Goal: Task Accomplishment & Management: Manage account settings

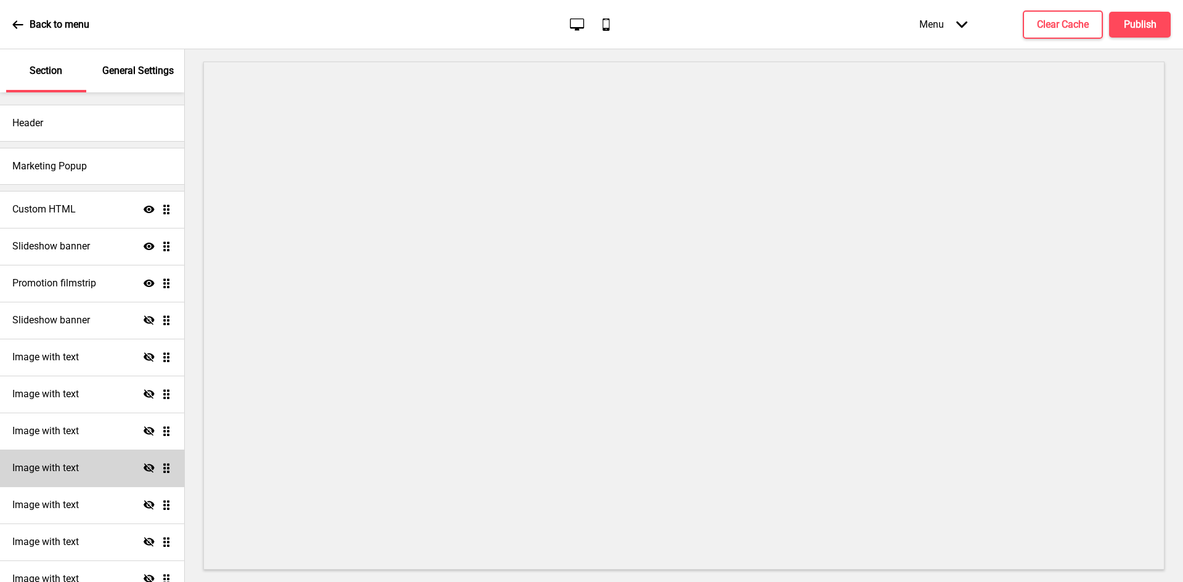
scroll to position [123, 0]
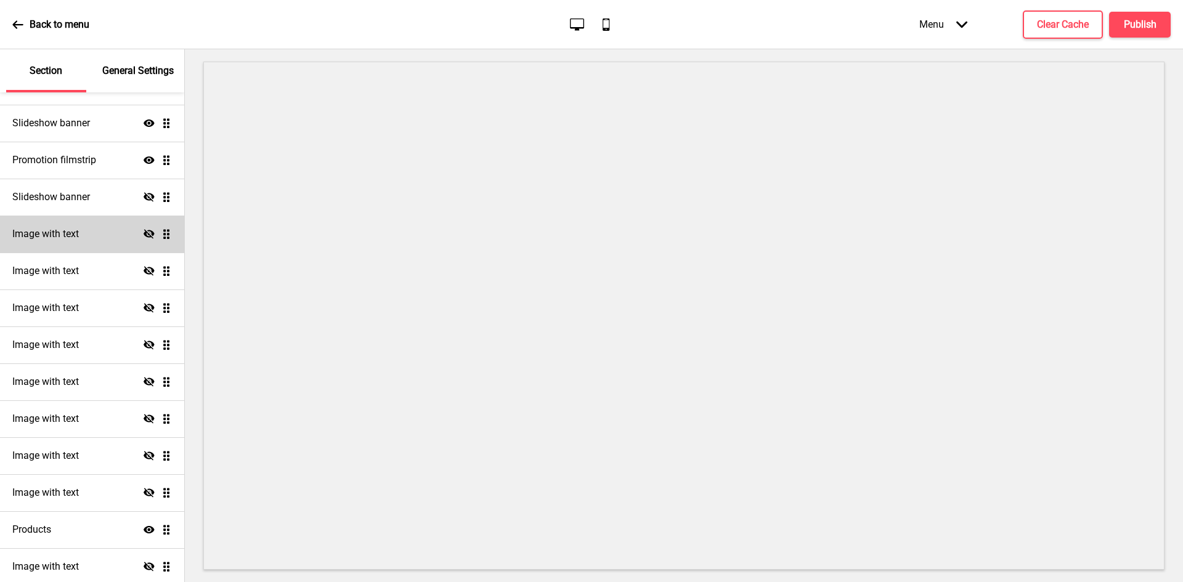
click at [87, 234] on div "Image with text Hide Drag" at bounding box center [92, 234] width 184 height 37
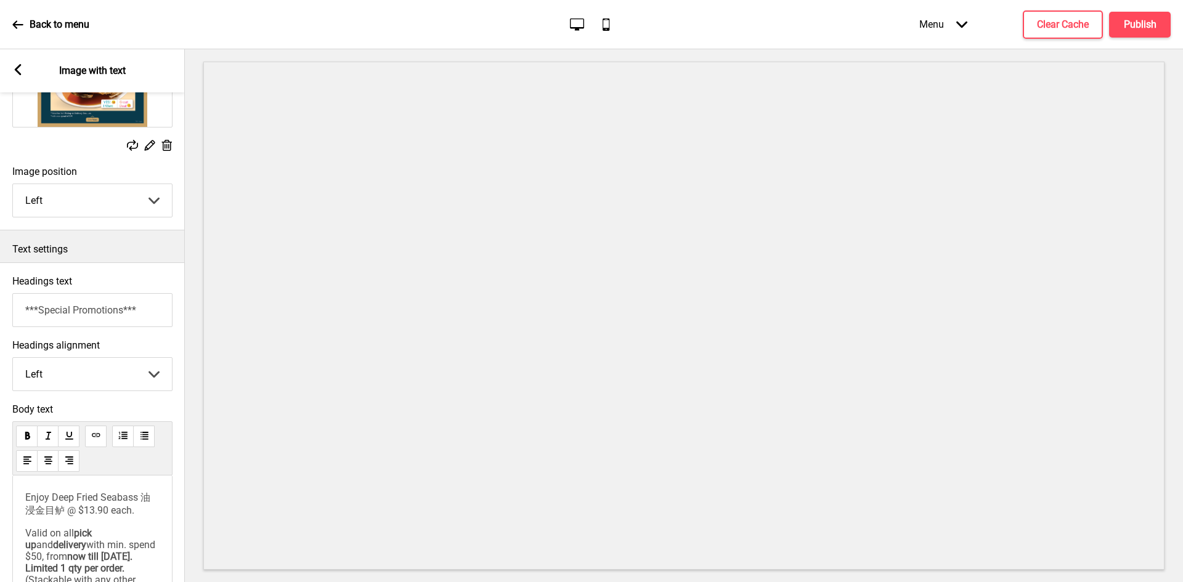
scroll to position [246, 0]
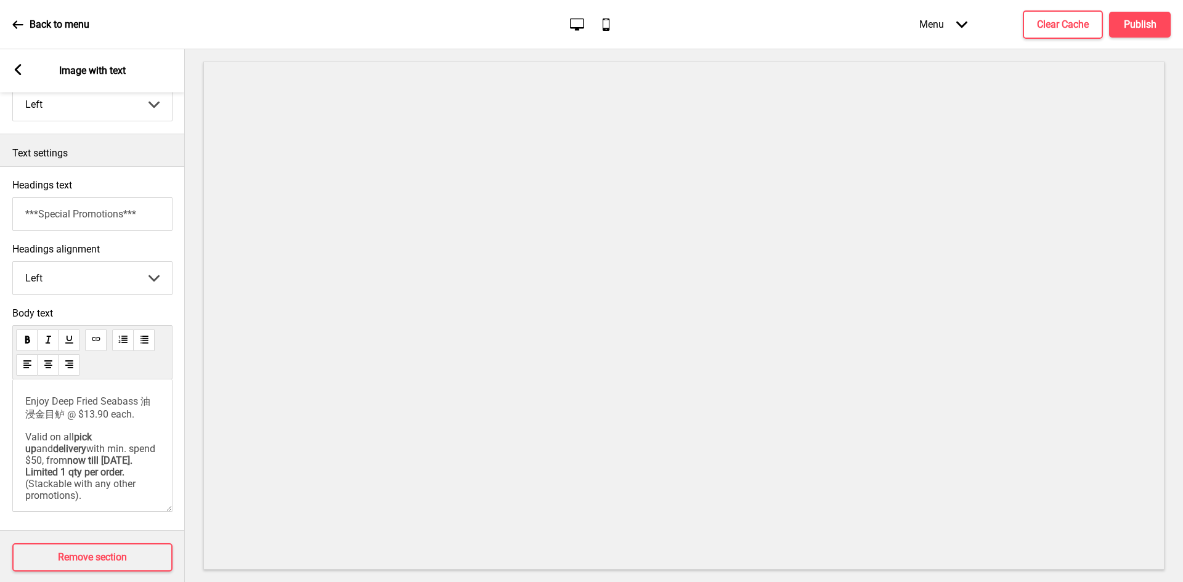
click at [13, 72] on rect at bounding box center [17, 69] width 11 height 11
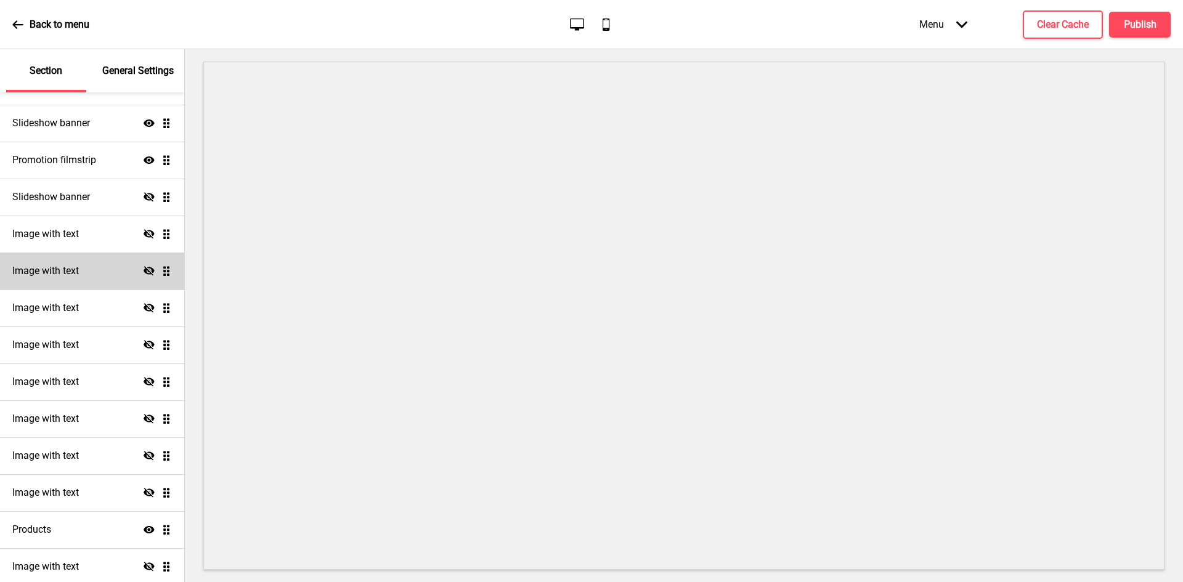
click at [78, 271] on h4 "Image with text" at bounding box center [45, 271] width 67 height 14
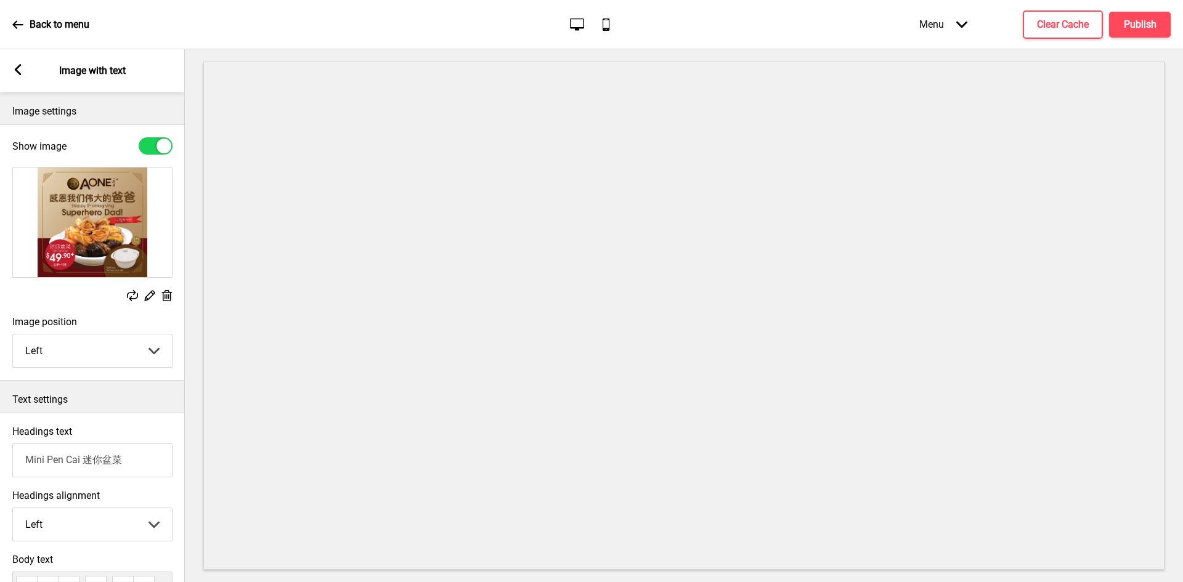
click at [20, 76] on div "Arrow left" at bounding box center [17, 71] width 11 height 14
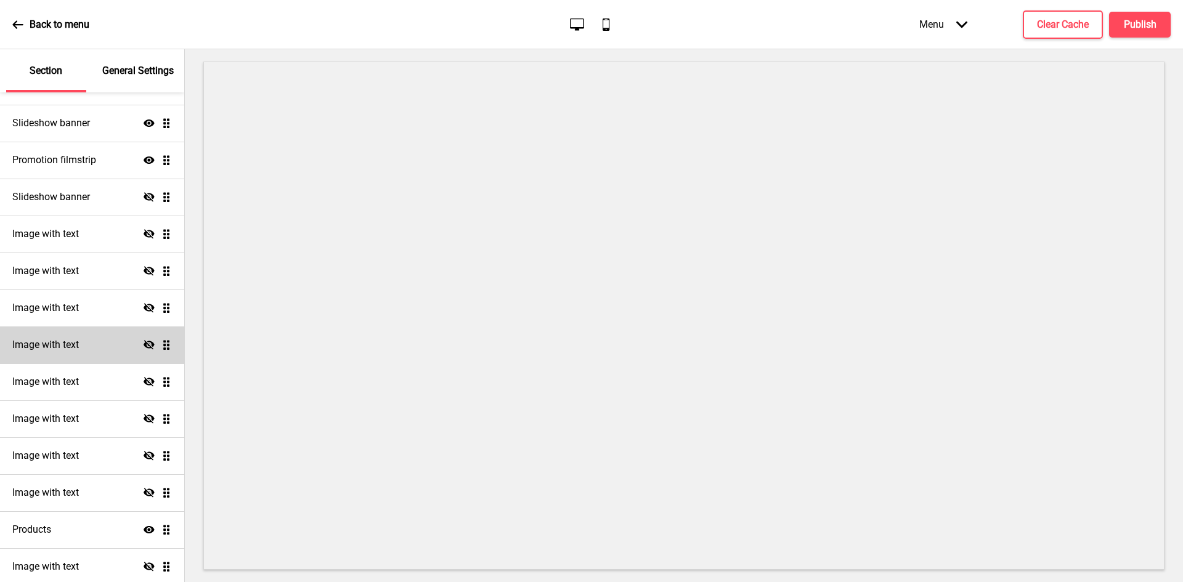
scroll to position [243, 0]
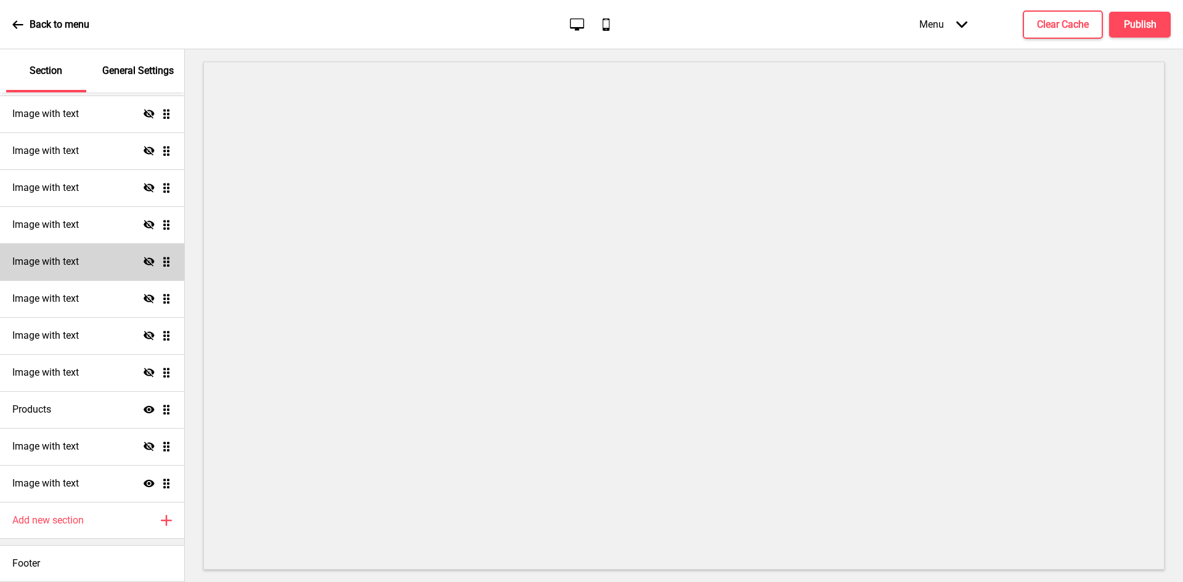
click at [69, 253] on div "Image with text Hide Drag" at bounding box center [92, 261] width 184 height 37
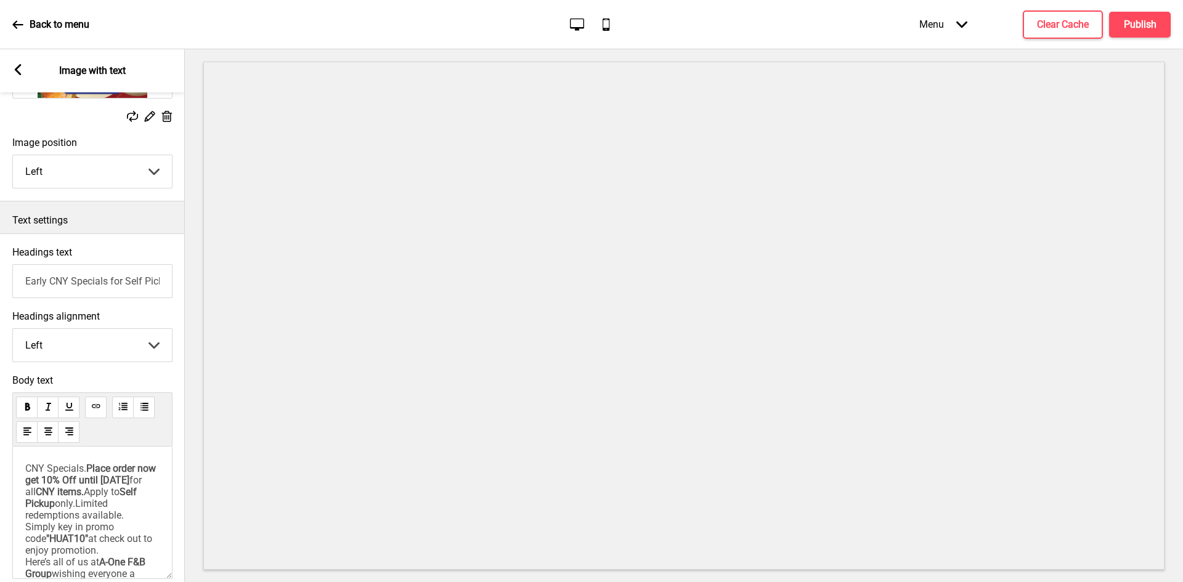
scroll to position [185, 0]
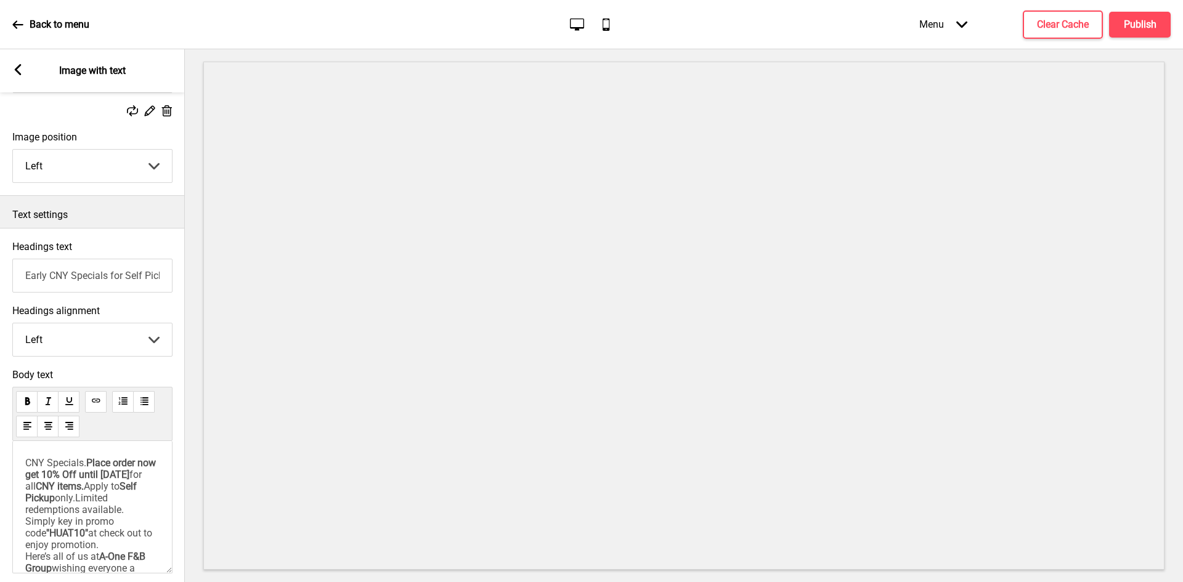
click at [18, 68] on icon at bounding box center [18, 69] width 7 height 11
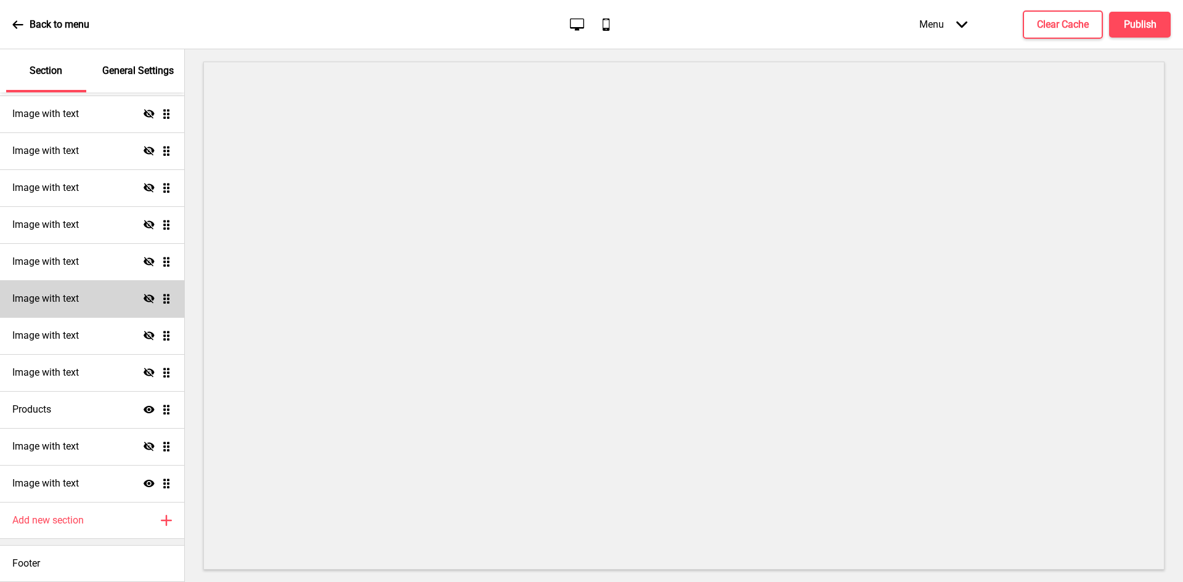
click at [55, 304] on h4 "Image with text" at bounding box center [45, 299] width 67 height 14
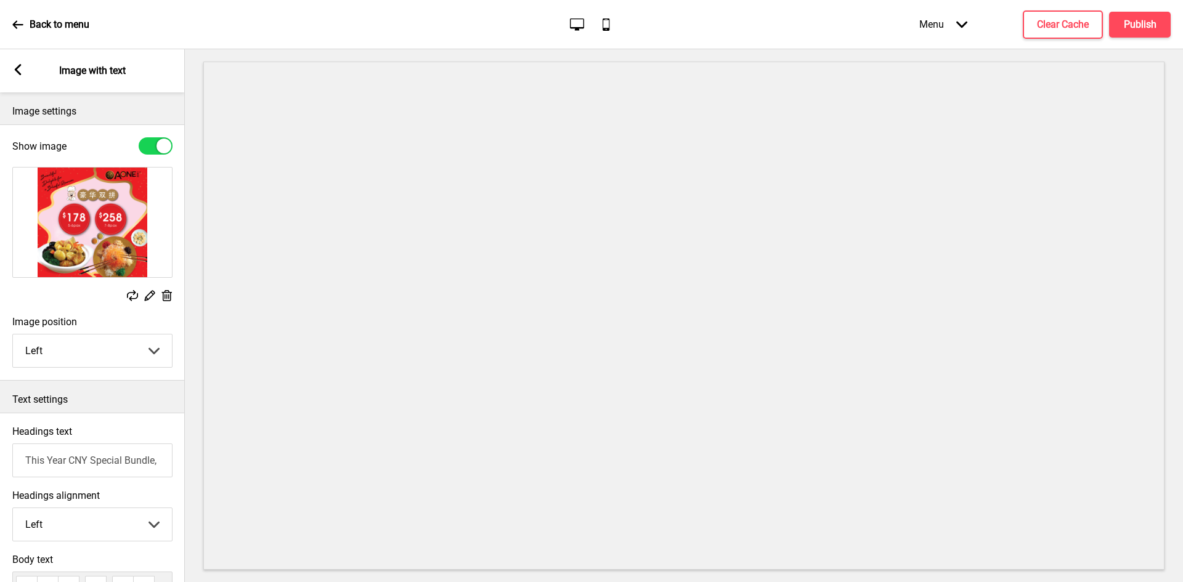
click at [18, 71] on icon at bounding box center [18, 69] width 7 height 11
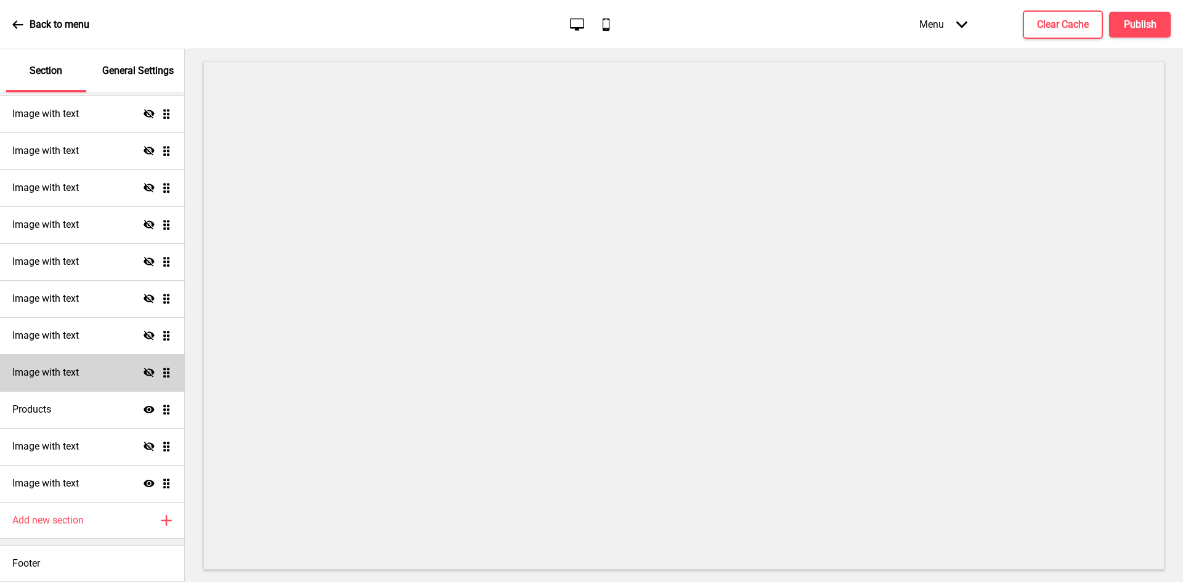
click at [65, 377] on h4 "Image with text" at bounding box center [45, 373] width 67 height 14
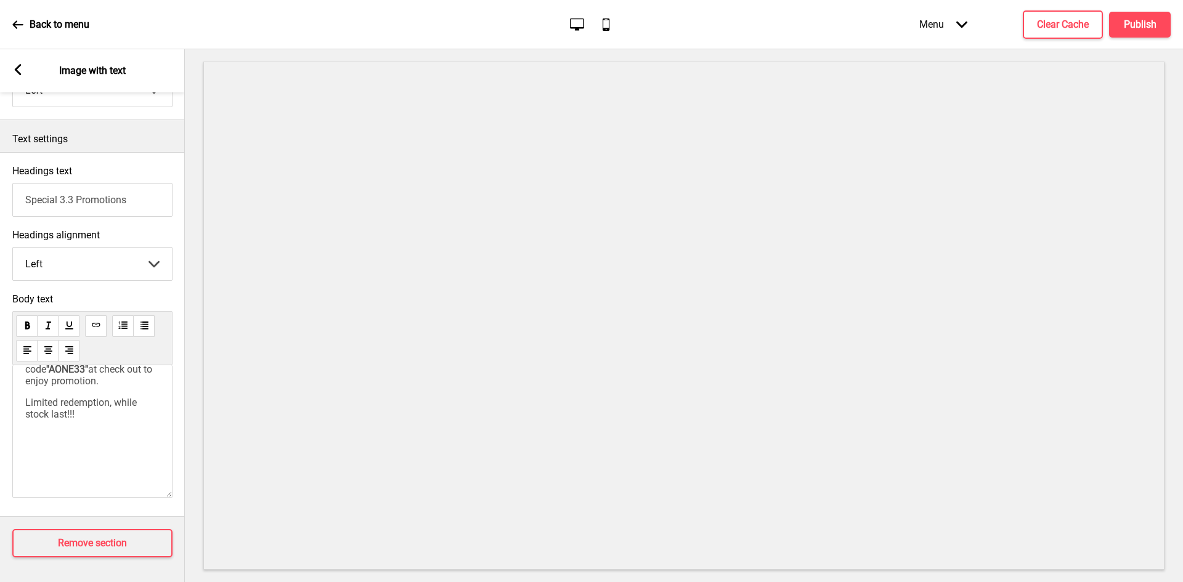
scroll to position [0, 0]
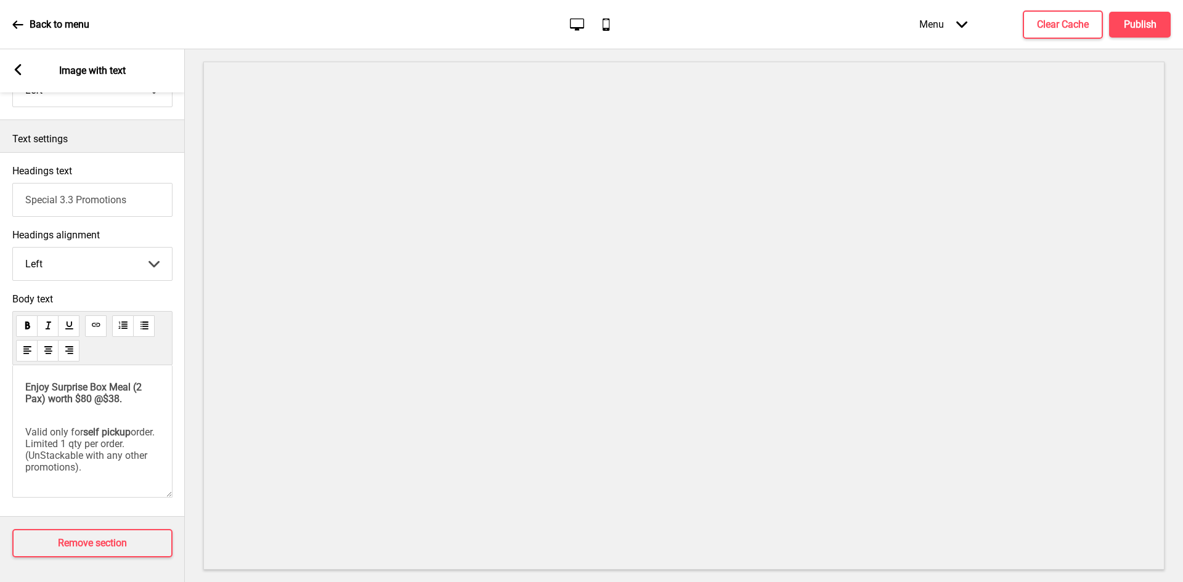
click at [14, 71] on rect at bounding box center [17, 69] width 11 height 11
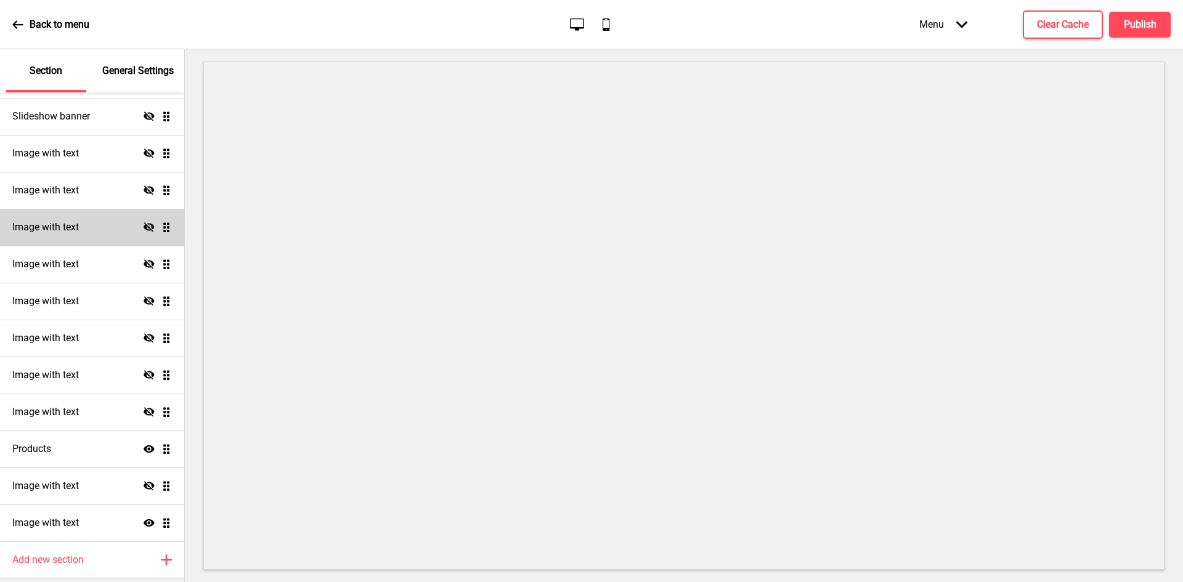
scroll to position [182, 0]
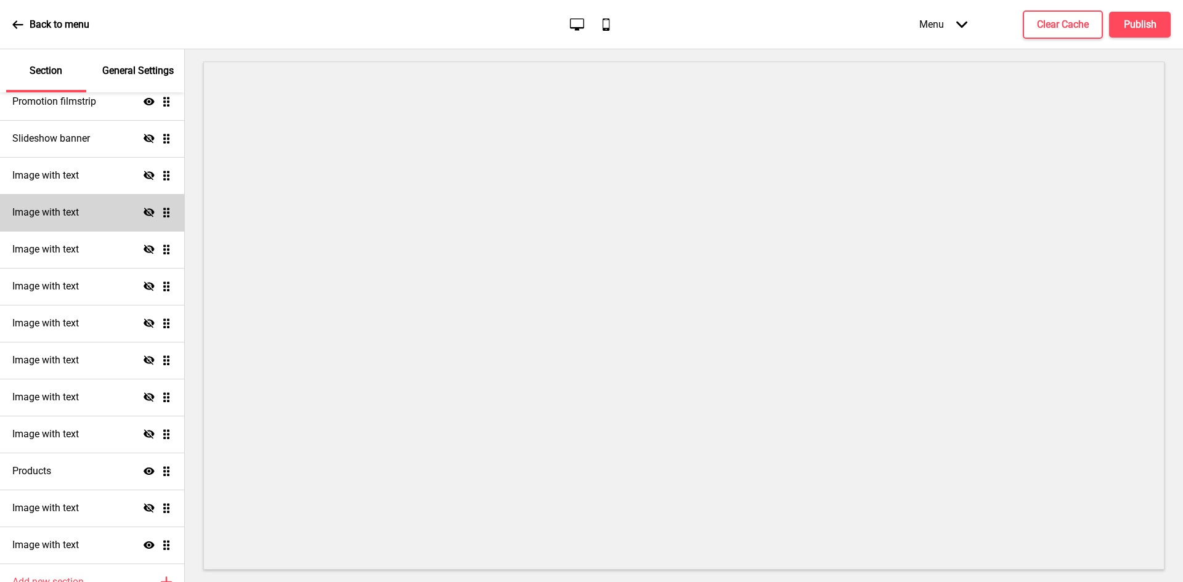
click at [62, 211] on h4 "Image with text" at bounding box center [45, 213] width 67 height 14
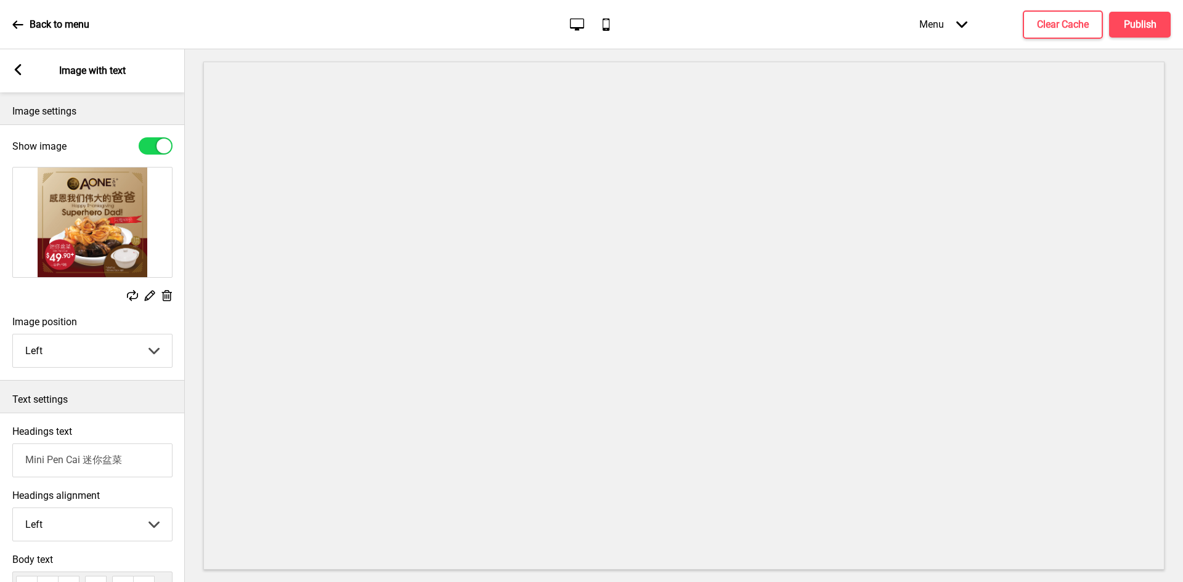
click at [18, 71] on icon at bounding box center [18, 69] width 7 height 11
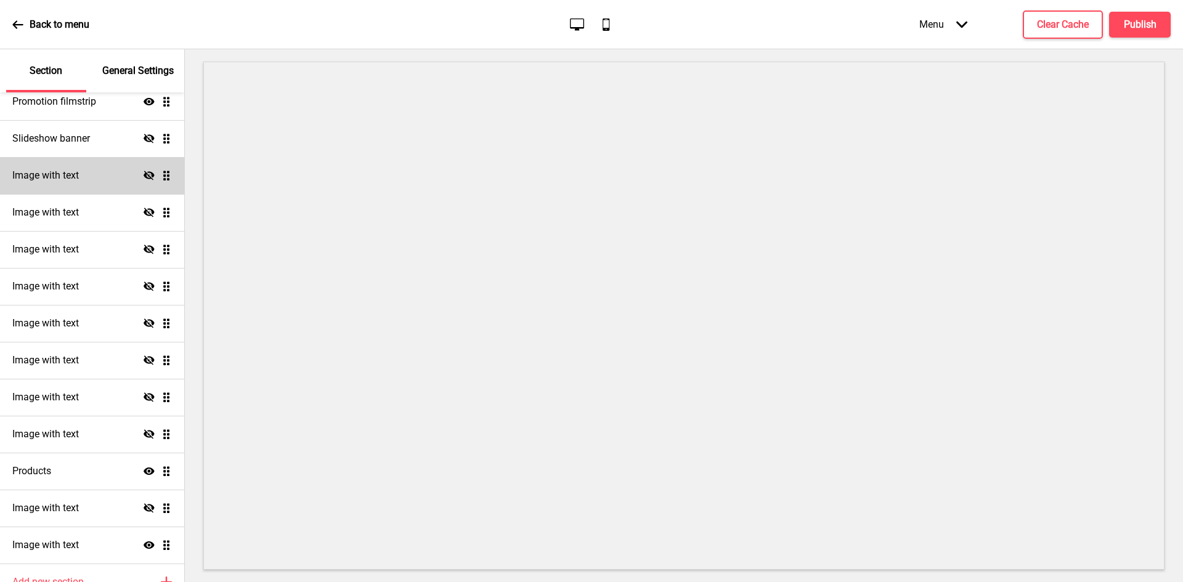
click at [78, 184] on div "Image with text Hide Drag" at bounding box center [92, 175] width 184 height 37
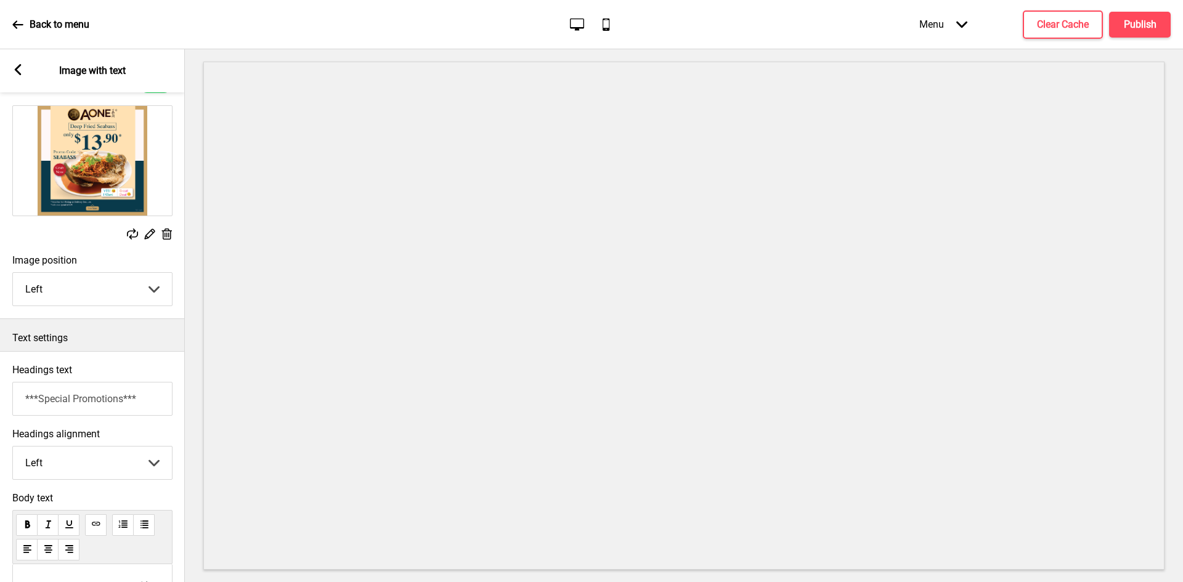
scroll to position [0, 0]
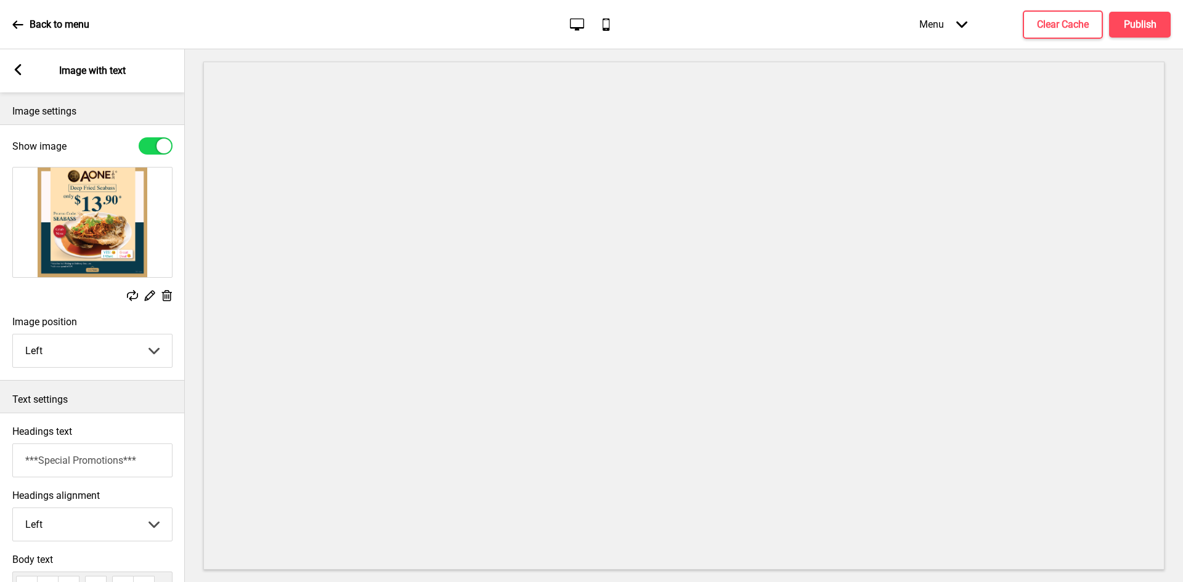
click at [171, 294] on icon at bounding box center [167, 295] width 10 height 11
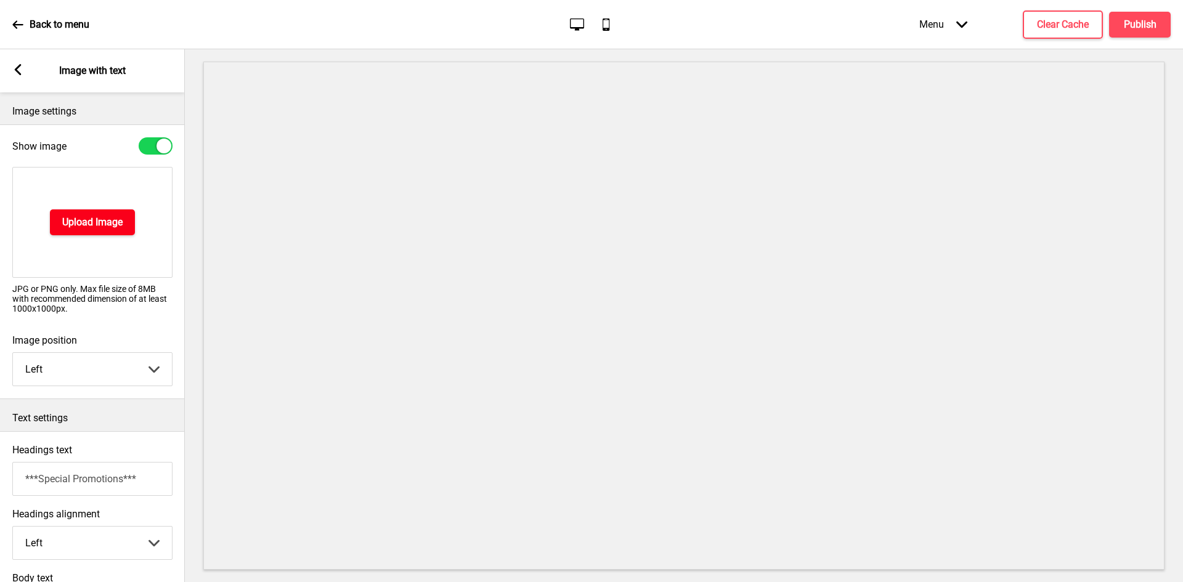
click at [99, 228] on h4 "Upload Image" at bounding box center [92, 223] width 60 height 14
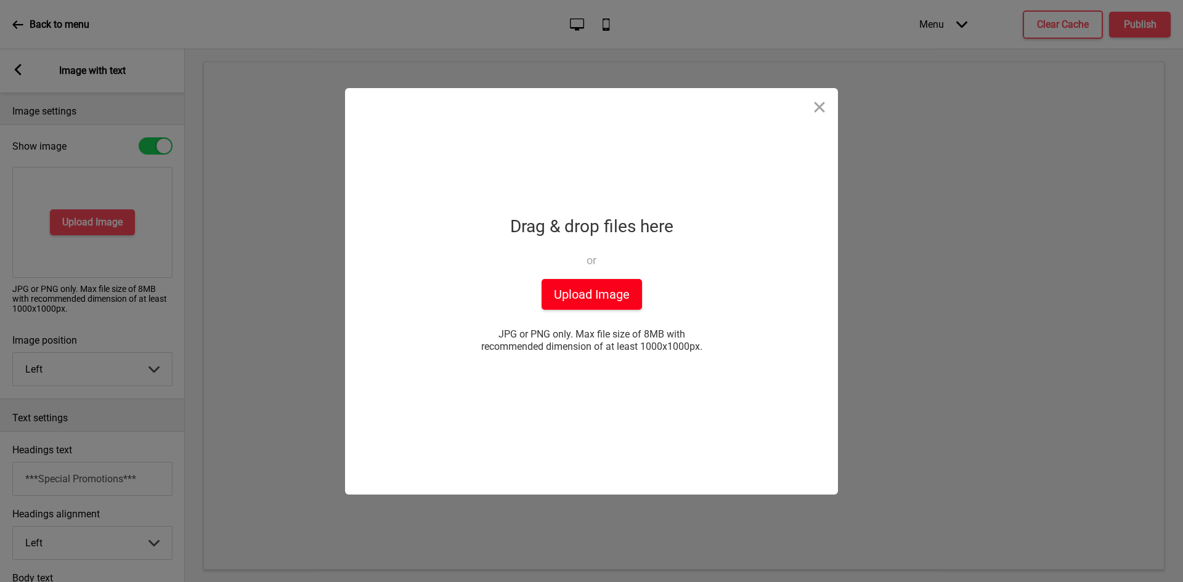
click at [563, 293] on button "Upload Image" at bounding box center [592, 294] width 100 height 31
click at [824, 104] on button "Close" at bounding box center [819, 106] width 37 height 37
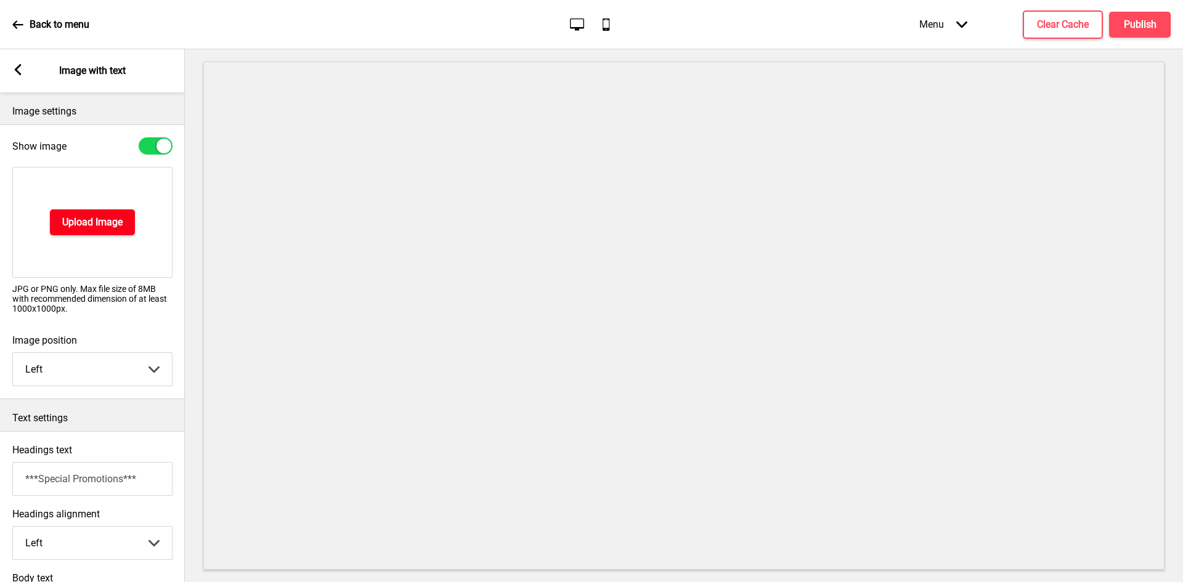
click at [102, 234] on button "Upload Image" at bounding box center [92, 222] width 85 height 26
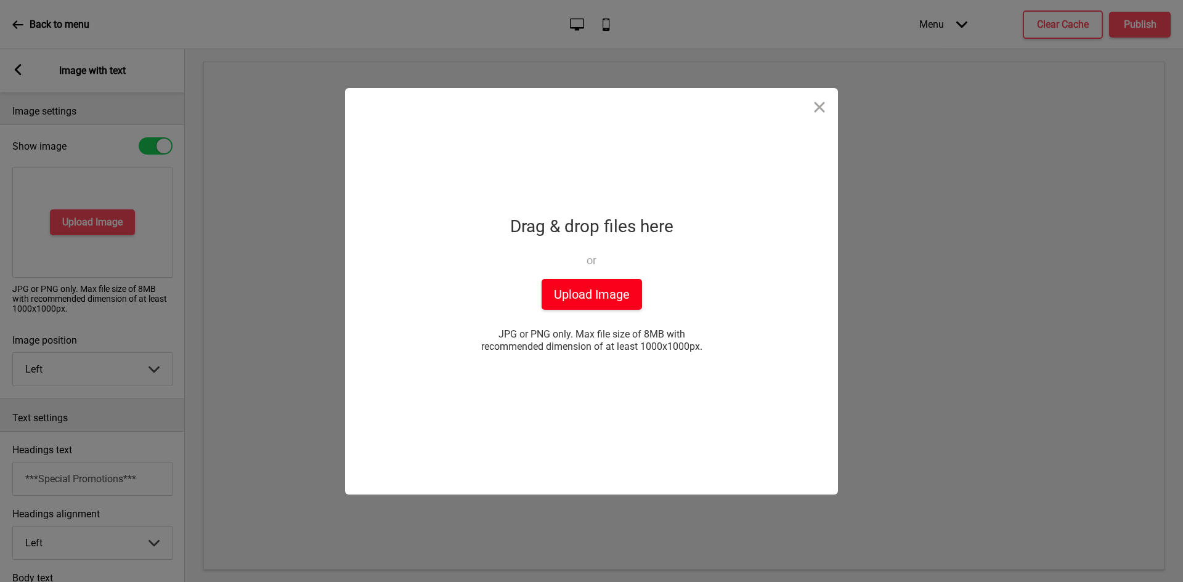
click at [588, 301] on button "Upload Image" at bounding box center [592, 294] width 100 height 31
click at [589, 293] on button "Upload Image" at bounding box center [592, 294] width 100 height 31
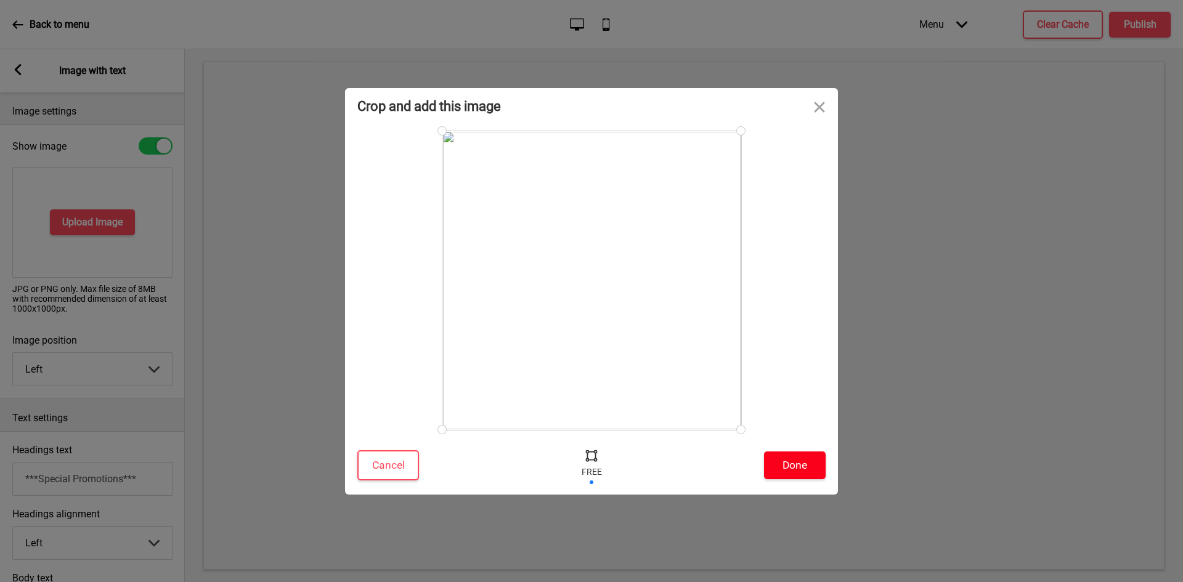
click at [789, 471] on button "Done" at bounding box center [795, 466] width 62 height 28
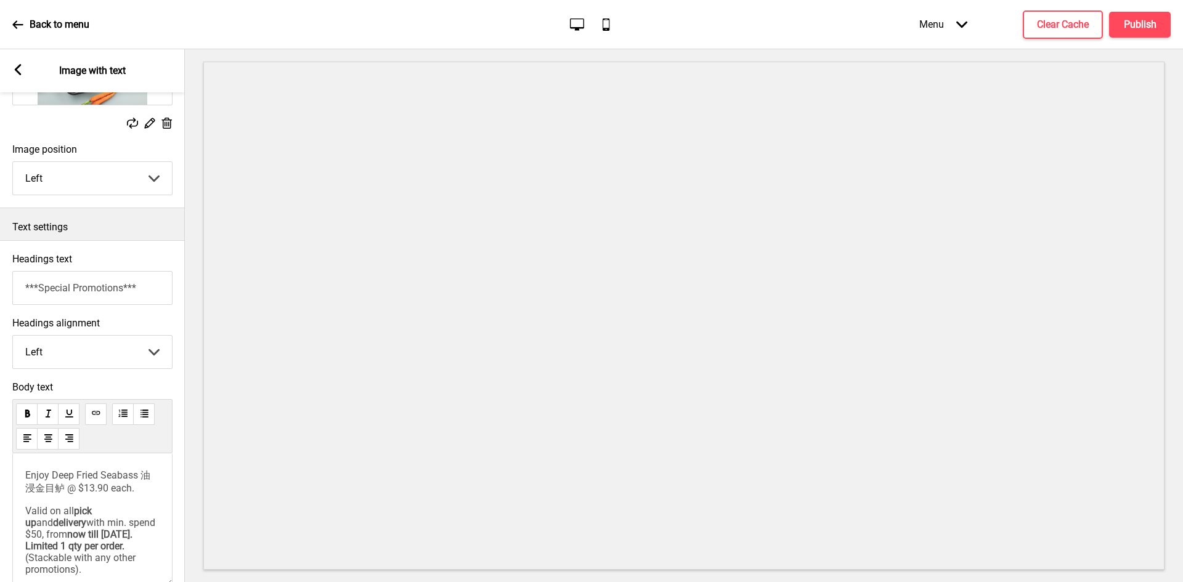
scroll to position [185, 0]
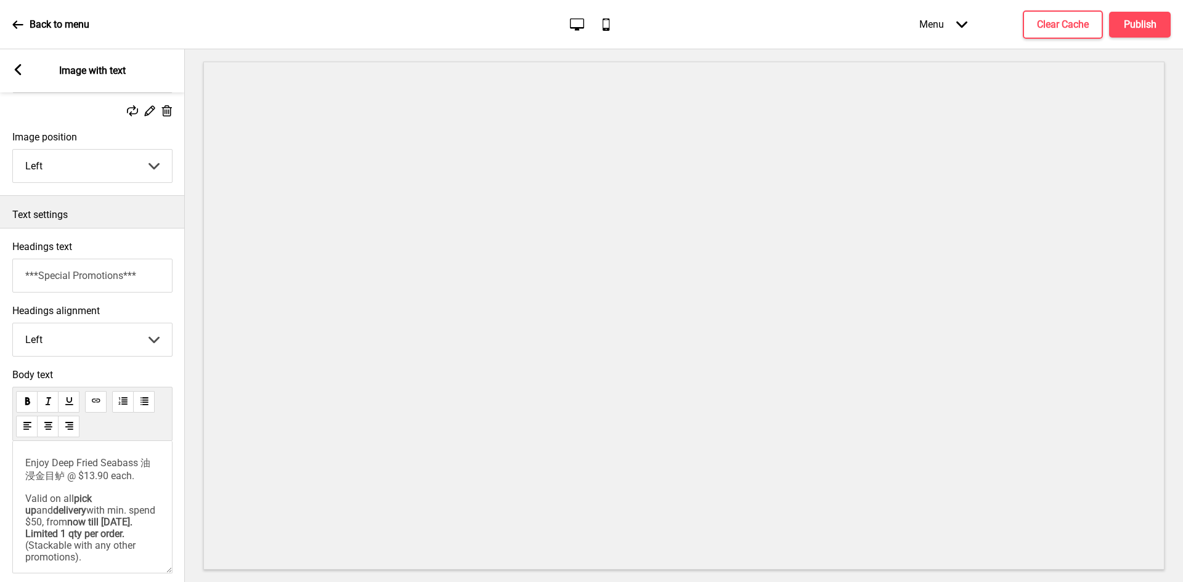
drag, startPoint x: 141, startPoint y: 278, endPoint x: 0, endPoint y: 272, distance: 141.2
click at [0, 272] on div "Headings text ***Special Promotions***" at bounding box center [92, 267] width 185 height 64
click at [57, 283] on input "***Special Promotions***" at bounding box center [92, 276] width 160 height 34
click at [121, 277] on input "***Special Promotions***" at bounding box center [92, 276] width 160 height 34
click at [55, 276] on input "***For Exclusive Mini Buffet***" at bounding box center [92, 276] width 160 height 34
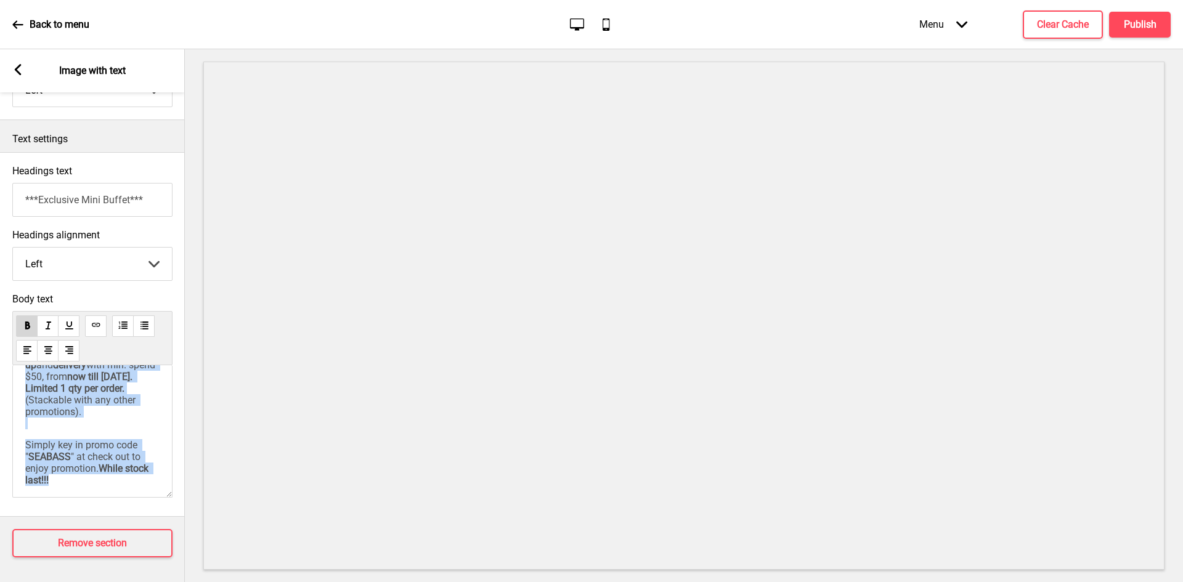
scroll to position [0, 0]
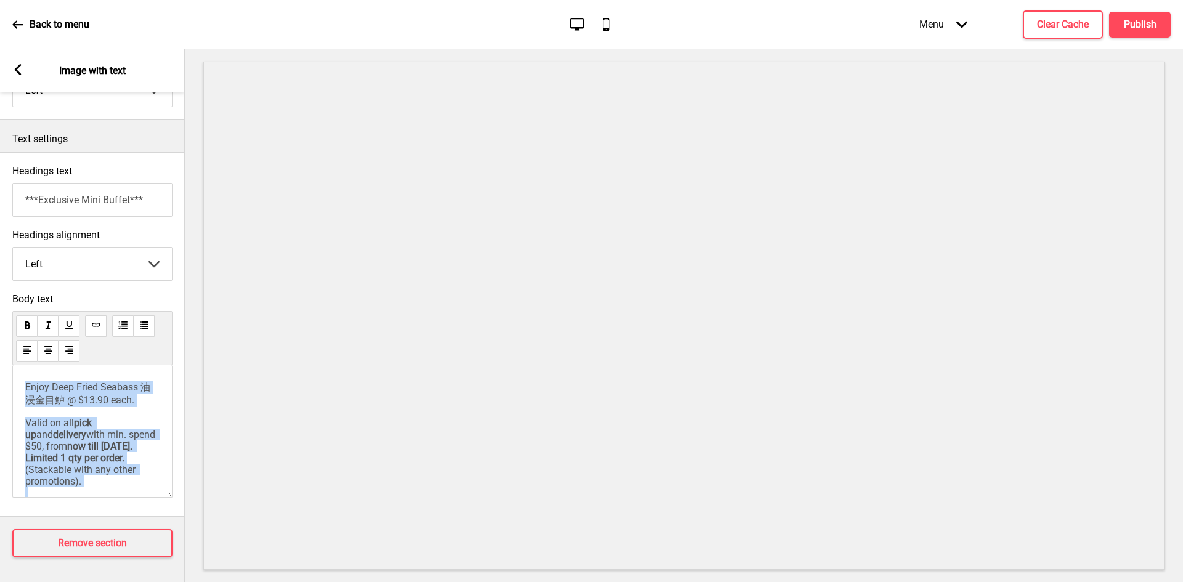
drag, startPoint x: 109, startPoint y: 429, endPoint x: 6, endPoint y: 356, distance: 126.8
click at [6, 356] on div "Body text Enjoy Deep Fried Seabass 油浸金目鲈 @ $13.90 each. Valid on all pick up an…" at bounding box center [92, 398] width 185 height 223
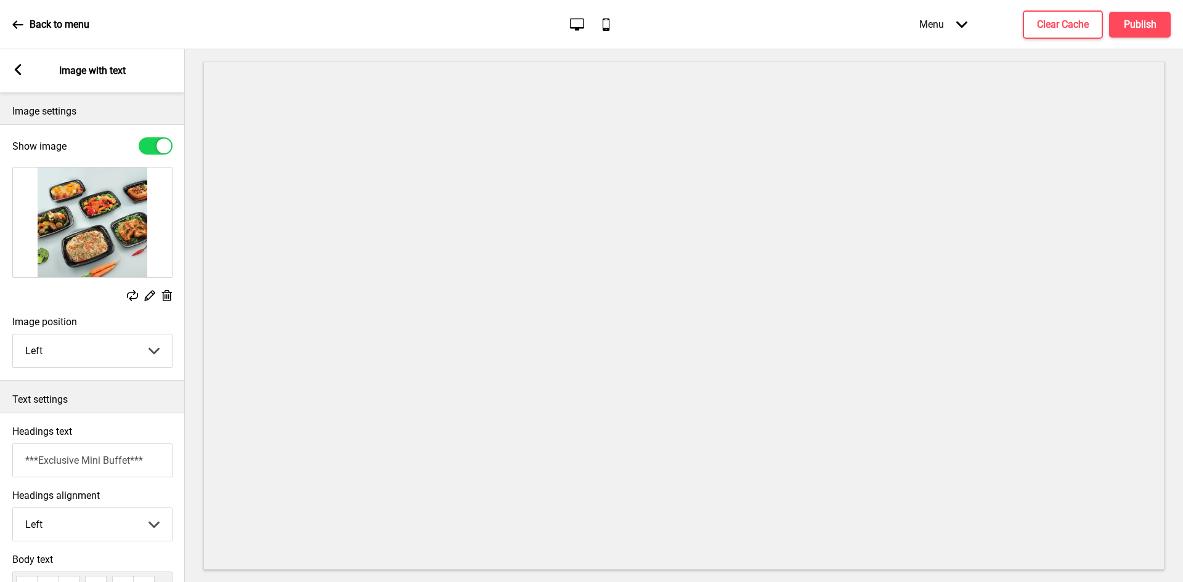
click at [156, 350] on select "Left Right" at bounding box center [92, 351] width 159 height 33
click at [150, 520] on select "Left Center Right" at bounding box center [92, 524] width 159 height 33
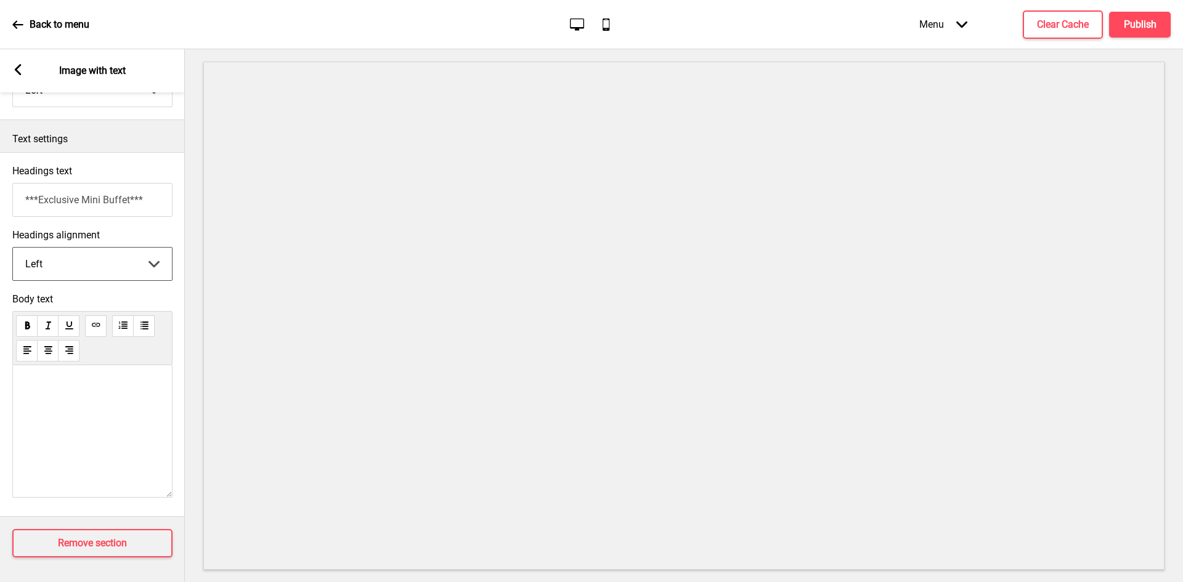
scroll to position [271, 0]
click at [85, 452] on div "﻿" at bounding box center [92, 431] width 160 height 132
click at [70, 395] on p at bounding box center [92, 392] width 134 height 23
click at [65, 381] on p at bounding box center [92, 392] width 134 height 23
click at [49, 393] on p at bounding box center [92, 392] width 134 height 23
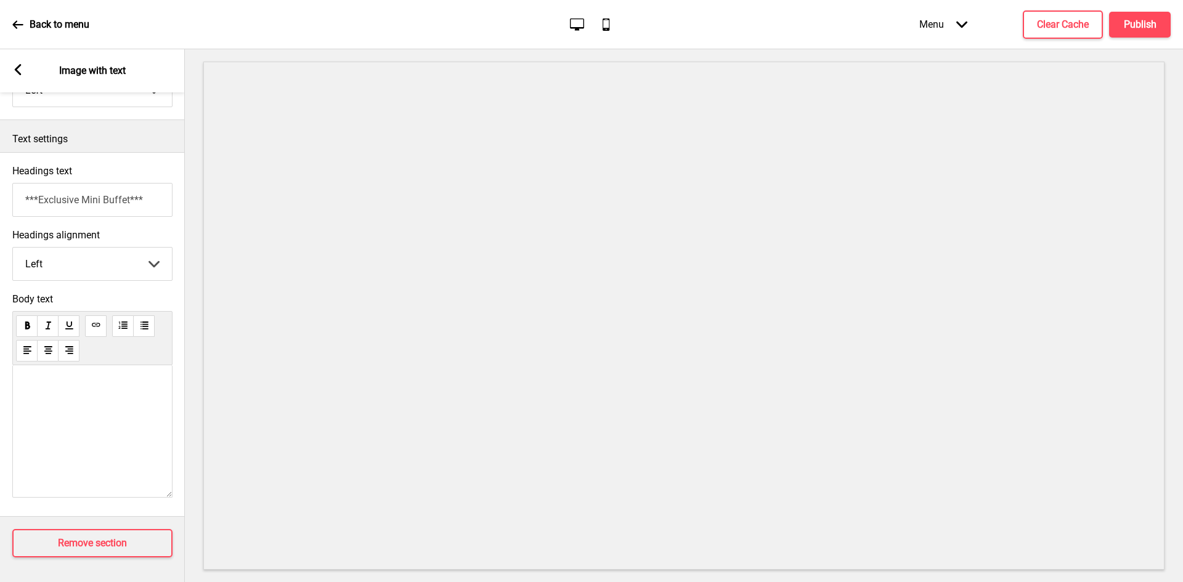
click at [39, 368] on div "﻿" at bounding box center [92, 431] width 160 height 132
click at [47, 381] on p at bounding box center [92, 392] width 134 height 23
click at [80, 192] on input "***Exclusive Mini Buffet***" at bounding box center [92, 200] width 160 height 34
click at [83, 189] on input "***Mini Buffet***" at bounding box center [92, 200] width 160 height 34
click at [87, 189] on input "***Mini Buffet***" at bounding box center [92, 200] width 160 height 34
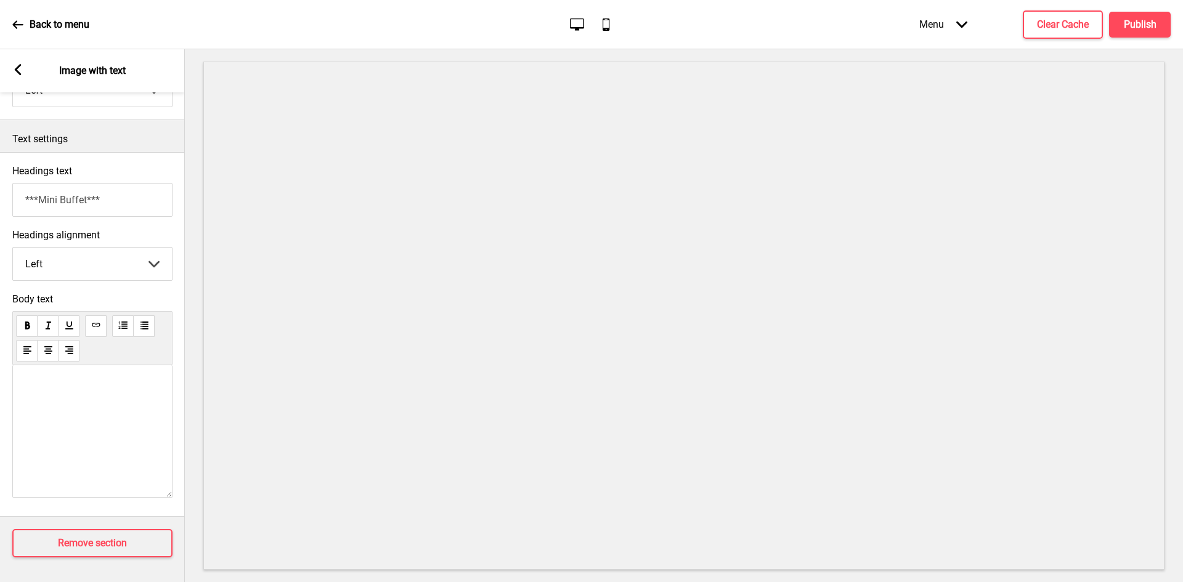
click at [86, 189] on input "***Mini Buffet***" at bounding box center [92, 200] width 160 height 34
type input "***Mini Buffet Catering***"
click at [66, 415] on p "﻿" at bounding box center [92, 421] width 134 height 12
click at [47, 388] on p at bounding box center [92, 392] width 134 height 23
click at [33, 381] on p at bounding box center [92, 392] width 134 height 23
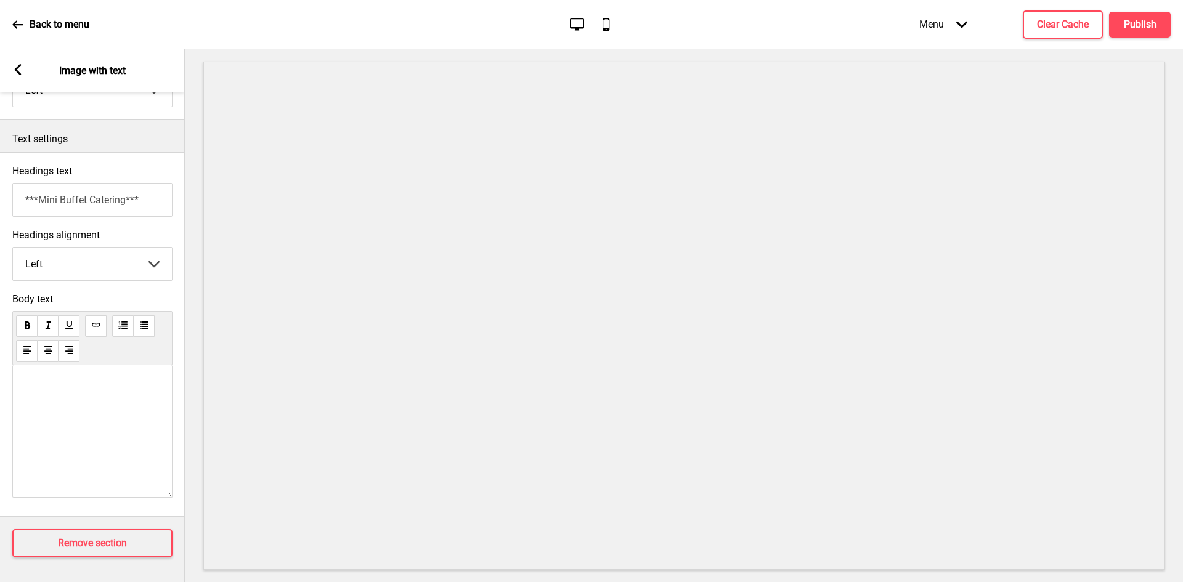
click at [82, 391] on p at bounding box center [92, 392] width 134 height 23
click at [55, 381] on p at bounding box center [92, 392] width 134 height 23
click at [89, 401] on div "﻿" at bounding box center [92, 403] width 134 height 45
click at [43, 368] on div "﻿" at bounding box center [92, 431] width 160 height 132
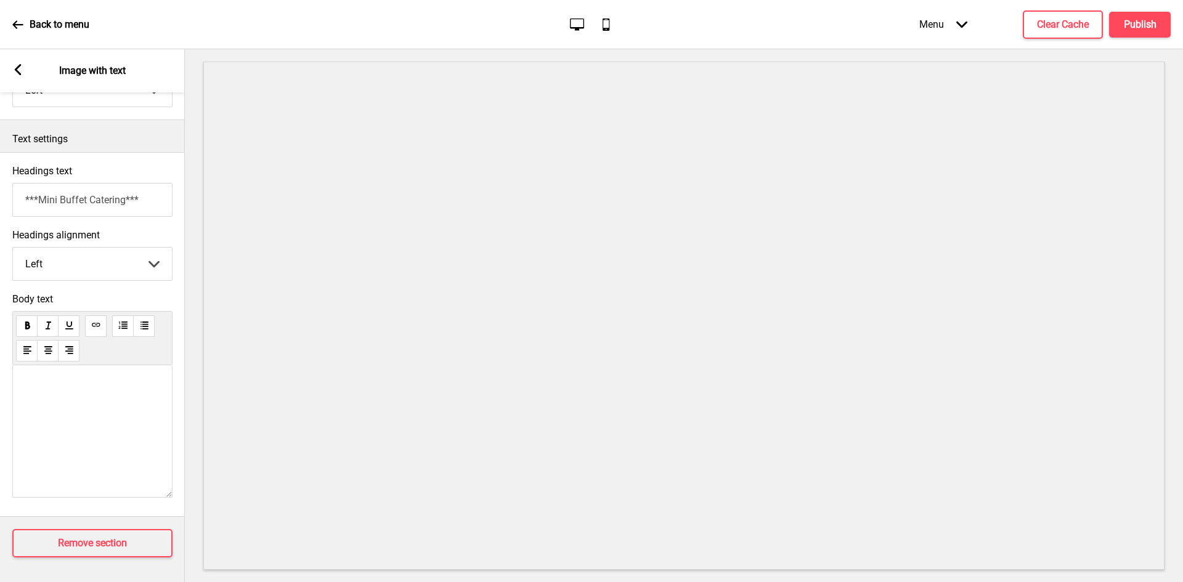
click at [43, 381] on p at bounding box center [92, 392] width 134 height 23
click at [47, 386] on p at bounding box center [92, 392] width 134 height 23
click at [46, 381] on p at bounding box center [92, 392] width 134 height 23
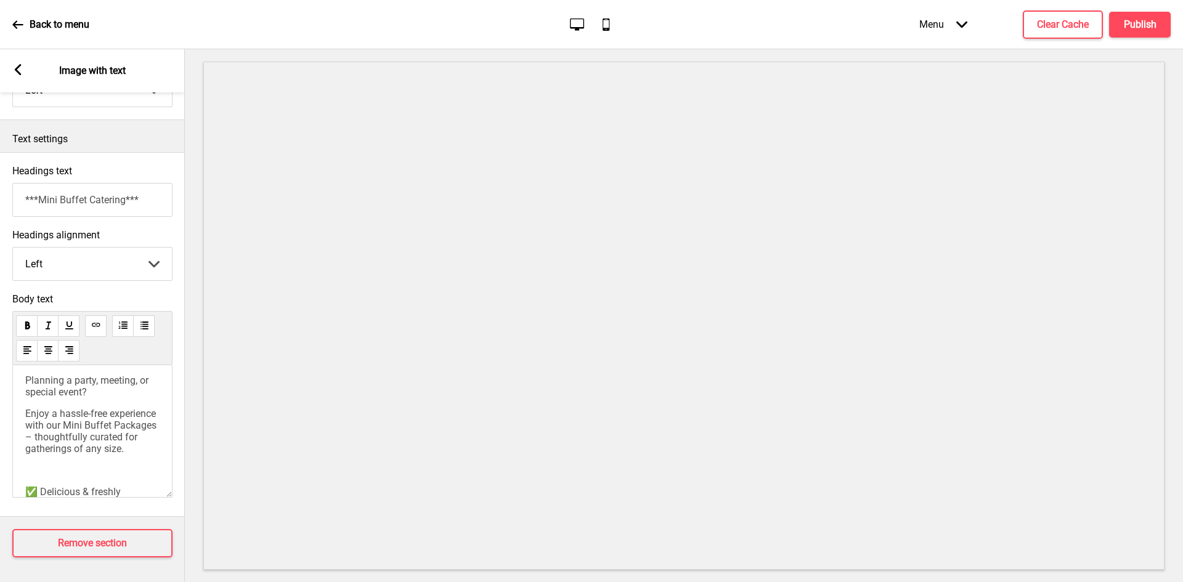
scroll to position [0, 0]
click at [27, 437] on span "Planning a party, meeting, or special event?" at bounding box center [88, 447] width 126 height 23
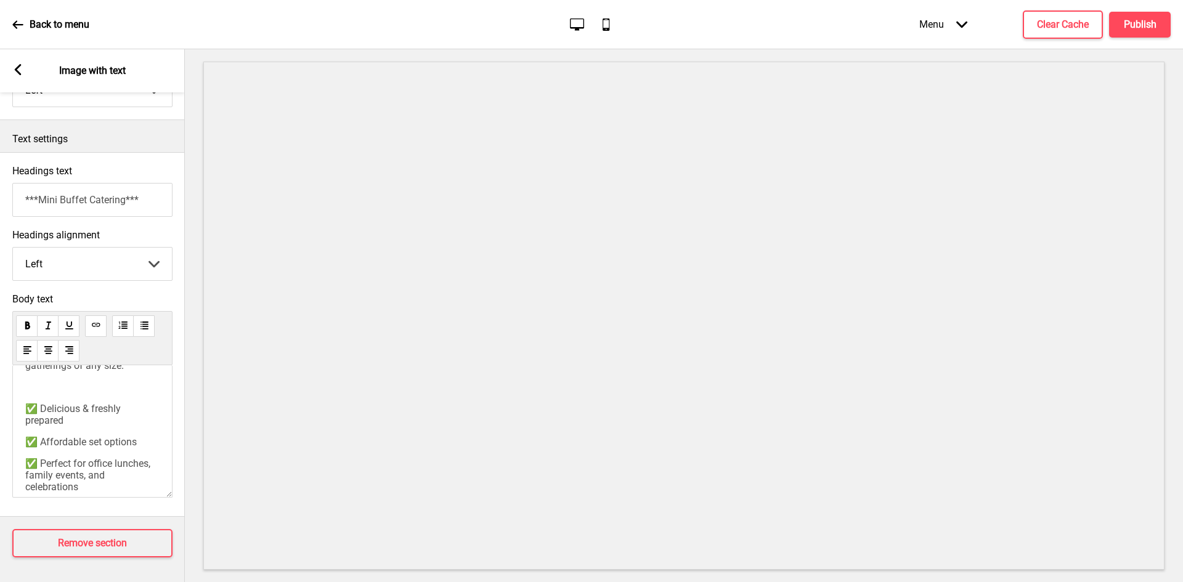
click at [26, 393] on p "﻿" at bounding box center [92, 387] width 134 height 12
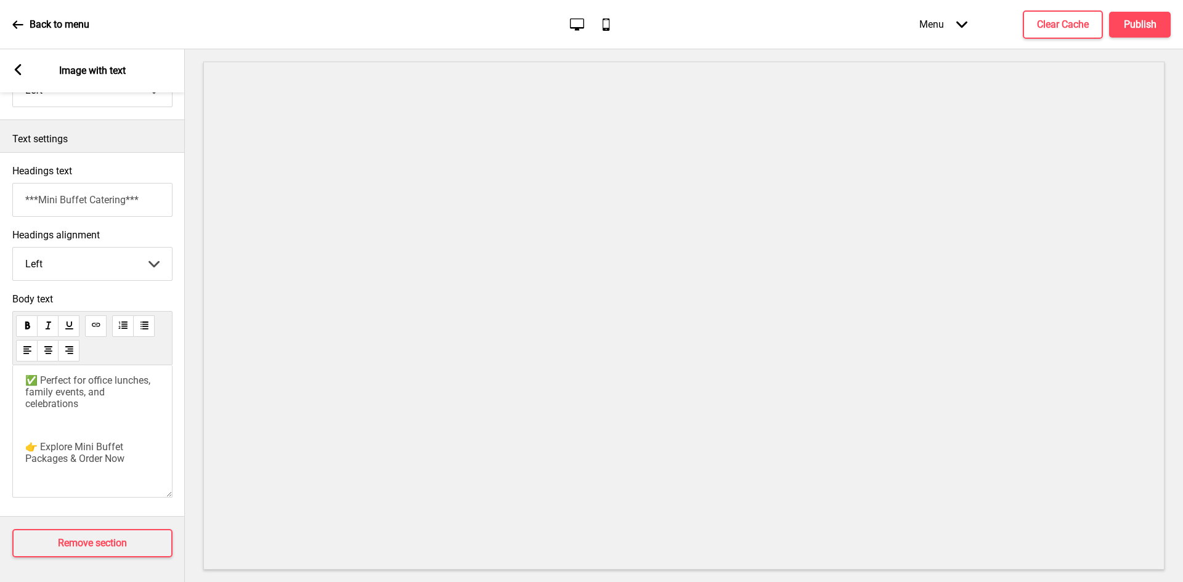
scroll to position [244, 0]
click at [25, 430] on span "👉 Explore Mini Buffet Packages & Order Now" at bounding box center [75, 441] width 100 height 23
click at [97, 441] on span "Enjoy a hassle-free experience with our Mini Buffet Packages – thoughtfully cur…" at bounding box center [92, 435] width 134 height 47
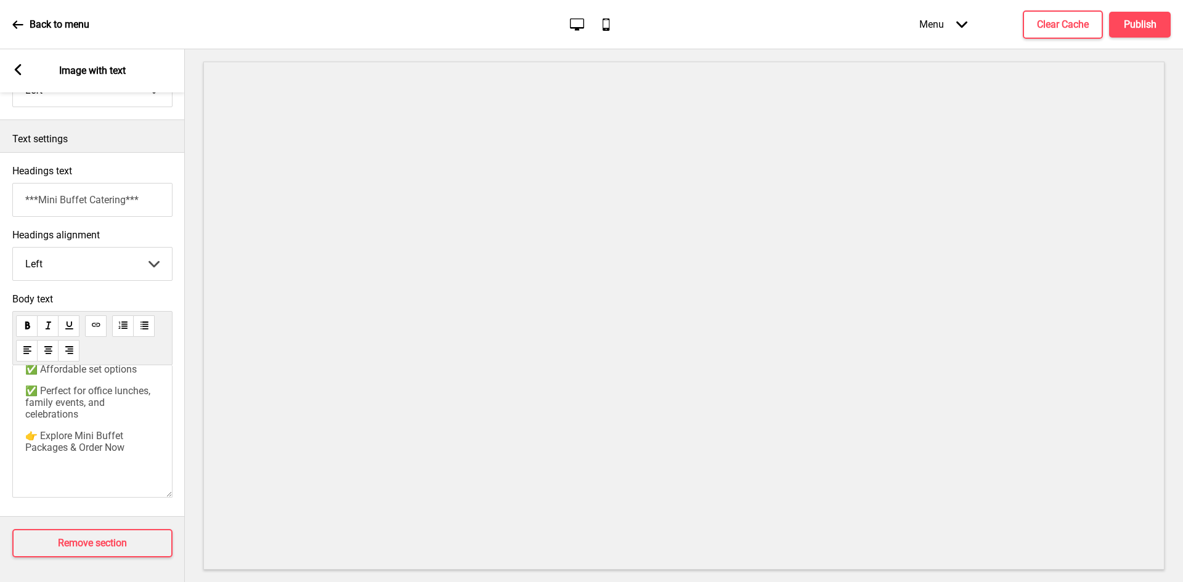
click at [68, 430] on span "👉 Explore Mini Buffet Packages & Order Now" at bounding box center [75, 441] width 100 height 23
click at [73, 430] on span "👉 Explore Mini Buffet & Order Now" at bounding box center [92, 441] width 135 height 23
click at [84, 430] on p "👉 Explore Mini Buffet & Order Now:" at bounding box center [92, 441] width 134 height 23
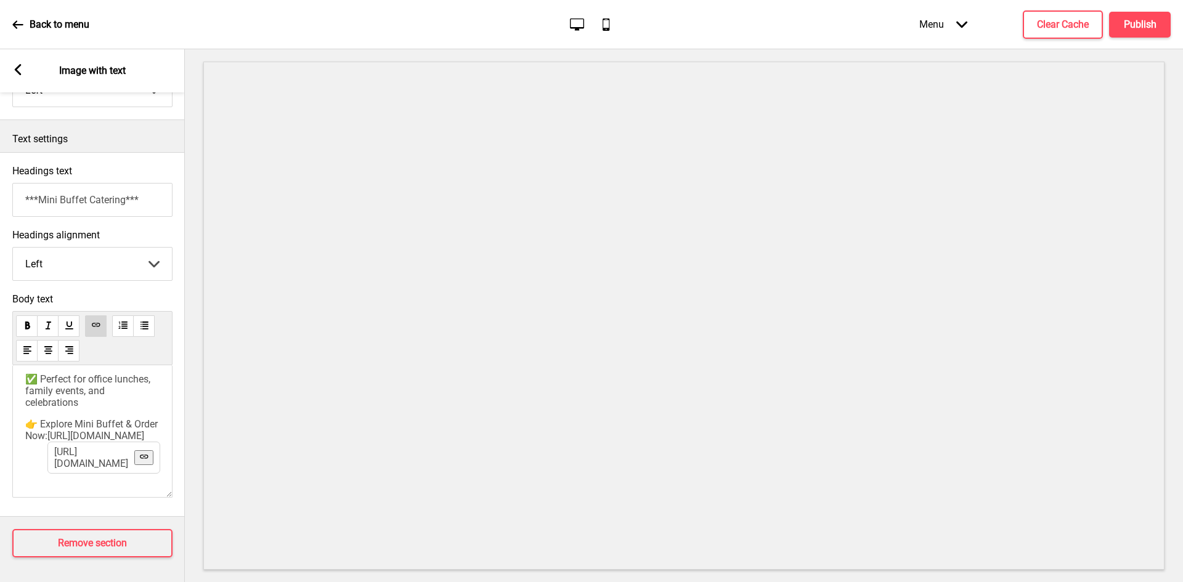
scroll to position [243, 0]
drag, startPoint x: 93, startPoint y: 415, endPoint x: 20, endPoint y: 406, distance: 73.2
click at [20, 406] on div "🍽️ Mini Buffet Catering Made Easy Planning a party, meeting, or special event? …" at bounding box center [92, 431] width 160 height 132
click at [76, 431] on p "👉 Explore Mini Buffet & Order Now: ﻿" at bounding box center [92, 435] width 134 height 35
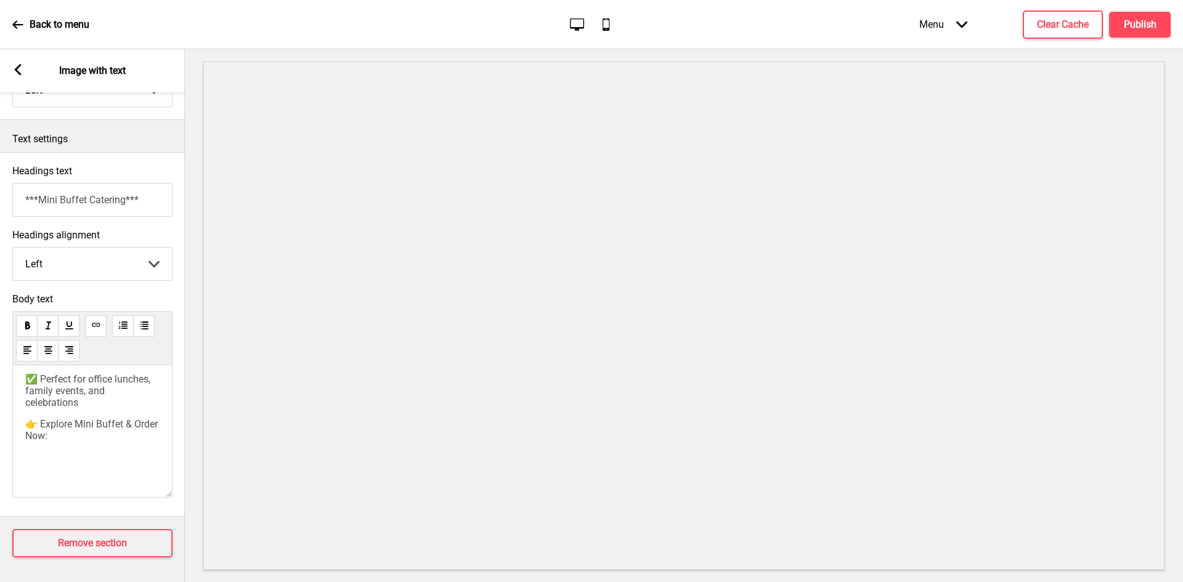
scroll to position [230, 0]
drag, startPoint x: 84, startPoint y: 433, endPoint x: 20, endPoint y: 420, distance: 65.4
click at [20, 420] on div "🍽️ Mini Buffet Catering Made Easy Planning a party, meeting, or special event? …" at bounding box center [92, 431] width 160 height 132
click at [88, 428] on p "👉 Explore Mini Buffet & Order Now: ﻿ https://aonecatering.oddle.me/en_SG https:…" at bounding box center [92, 435] width 134 height 35
drag, startPoint x: 81, startPoint y: 426, endPoint x: 26, endPoint y: 418, distance: 55.9
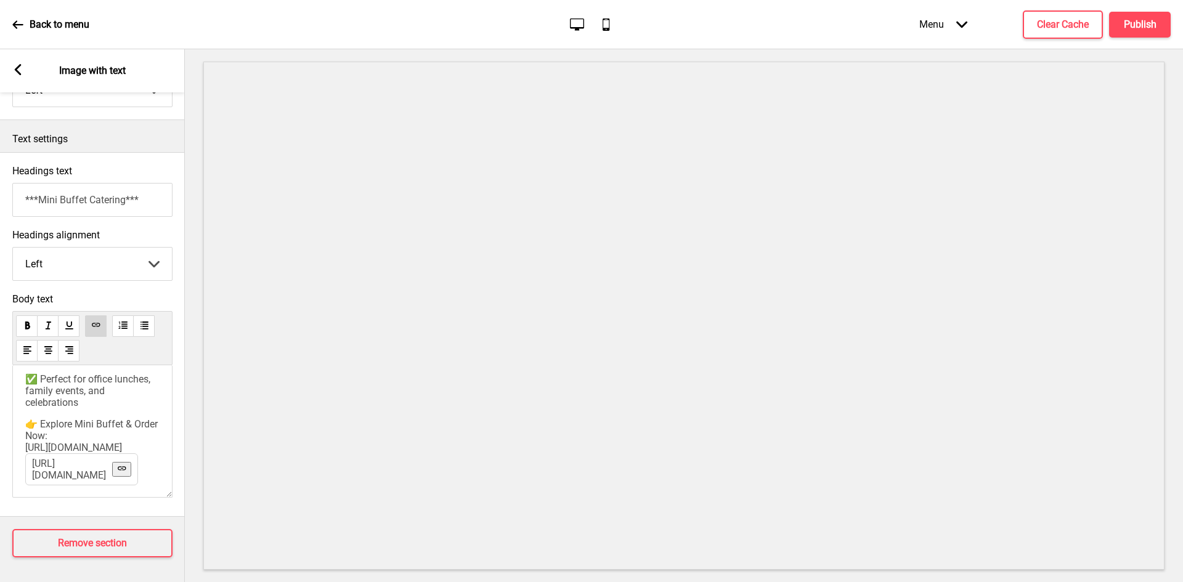
click at [26, 418] on p "👉 Explore Mini Buffet & Order Now: ﻿ https://aonecatering.oddle.me/en_SG https:…" at bounding box center [92, 435] width 134 height 35
click at [162, 393] on div "🍽️ Mini Buffet Catering Made Easy Planning a party, meeting, or special event? …" at bounding box center [92, 431] width 160 height 132
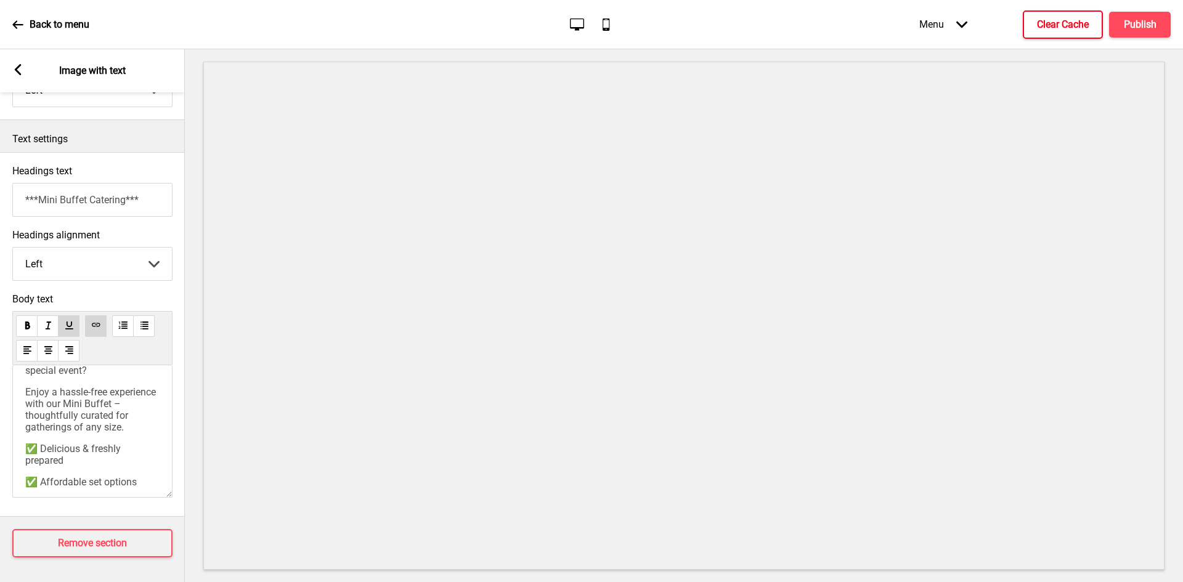
click at [1062, 27] on h4 "Clear Cache" at bounding box center [1063, 25] width 52 height 14
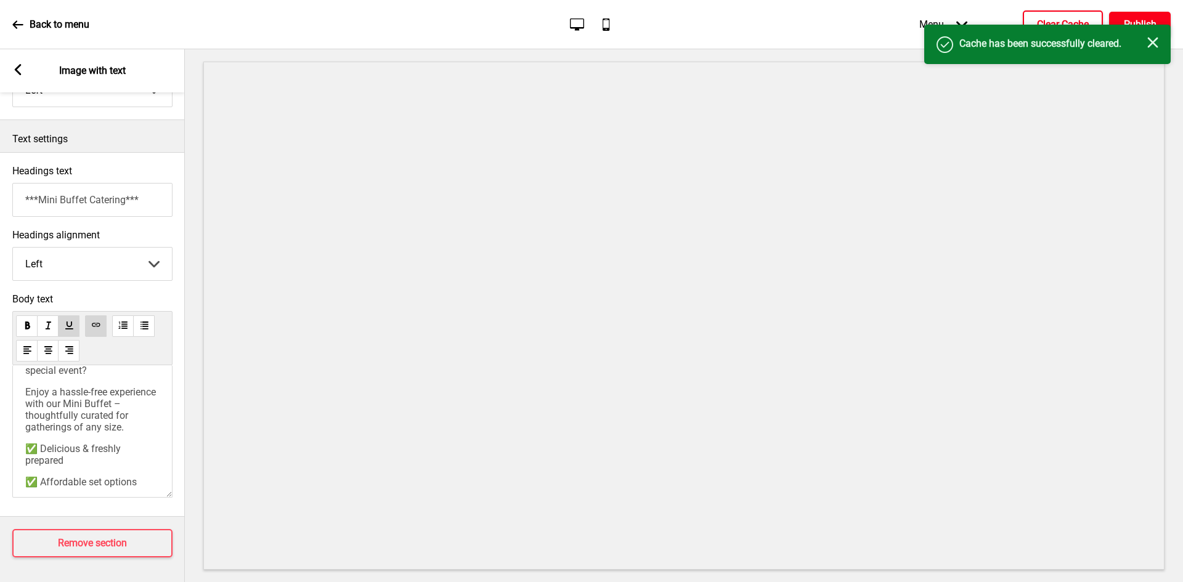
click at [1131, 20] on h4 "Publish" at bounding box center [1140, 25] width 33 height 14
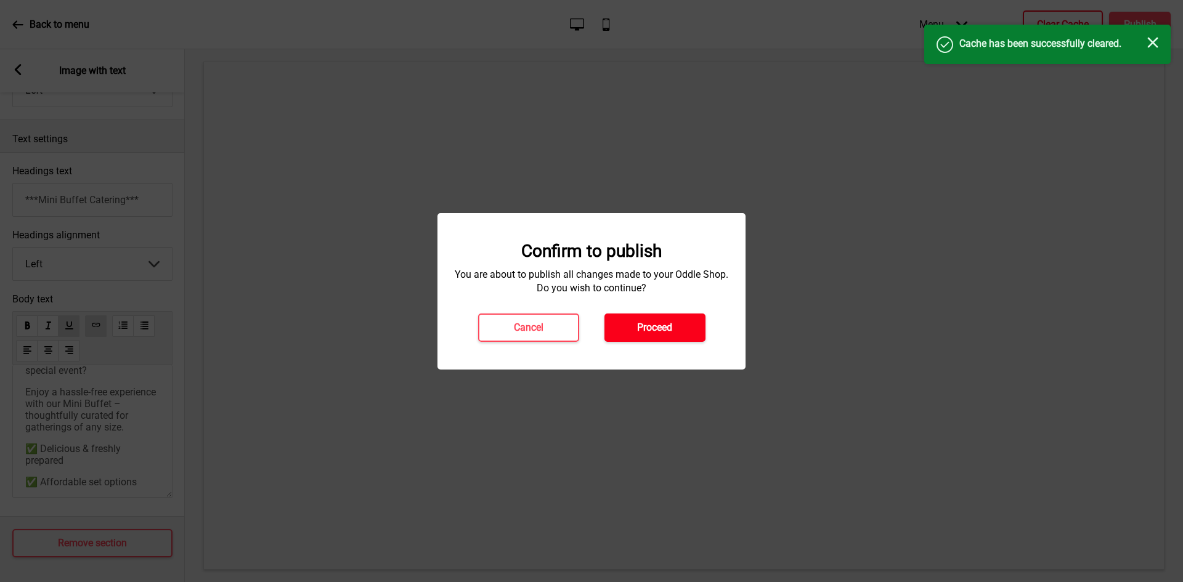
click at [630, 329] on button "Proceed" at bounding box center [654, 328] width 101 height 28
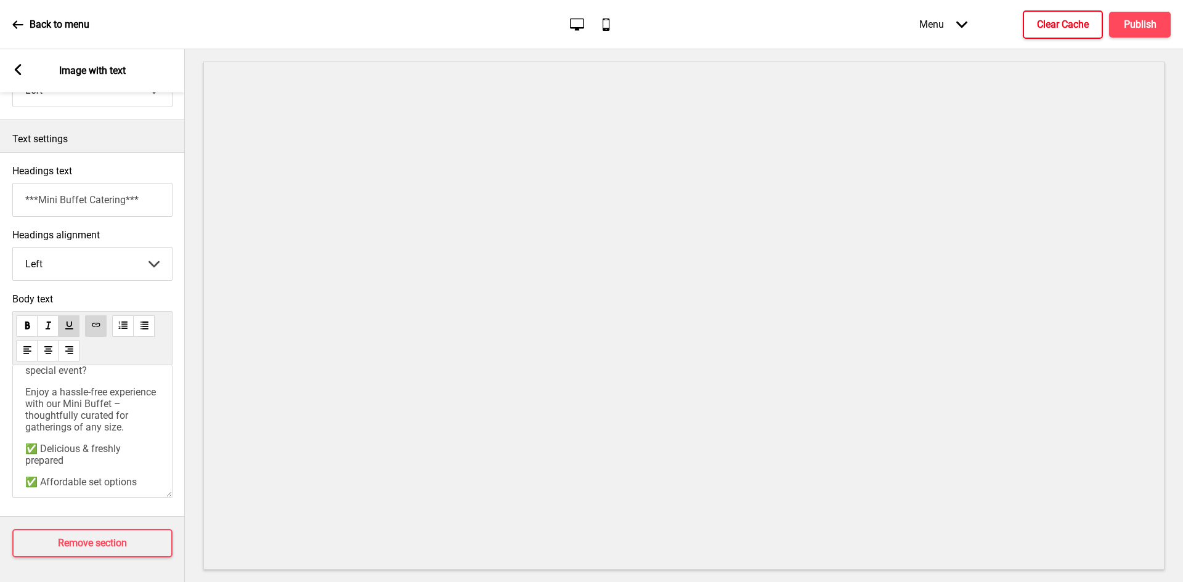
click at [25, 18] on div "Back to menu" at bounding box center [50, 24] width 77 height 33
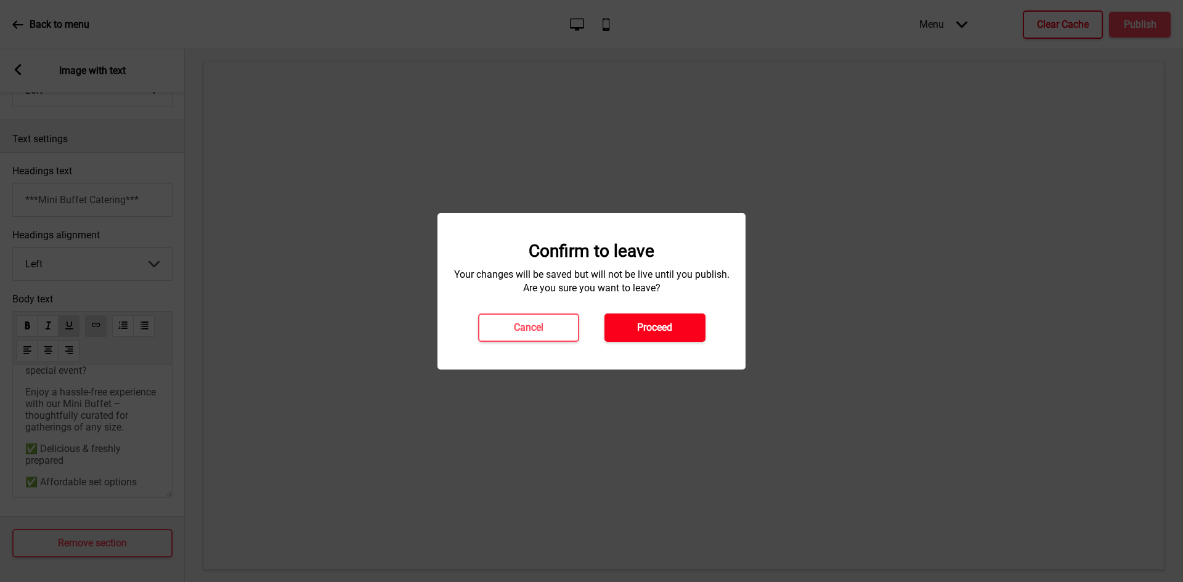
click at [638, 321] on h4 "Proceed" at bounding box center [654, 328] width 35 height 14
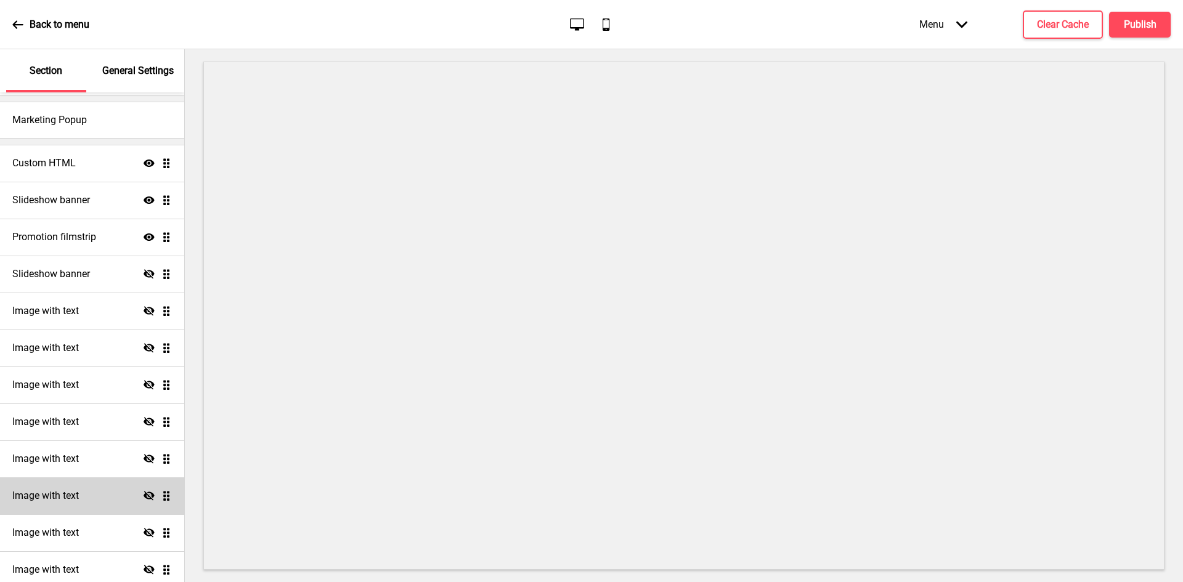
scroll to position [123, 0]
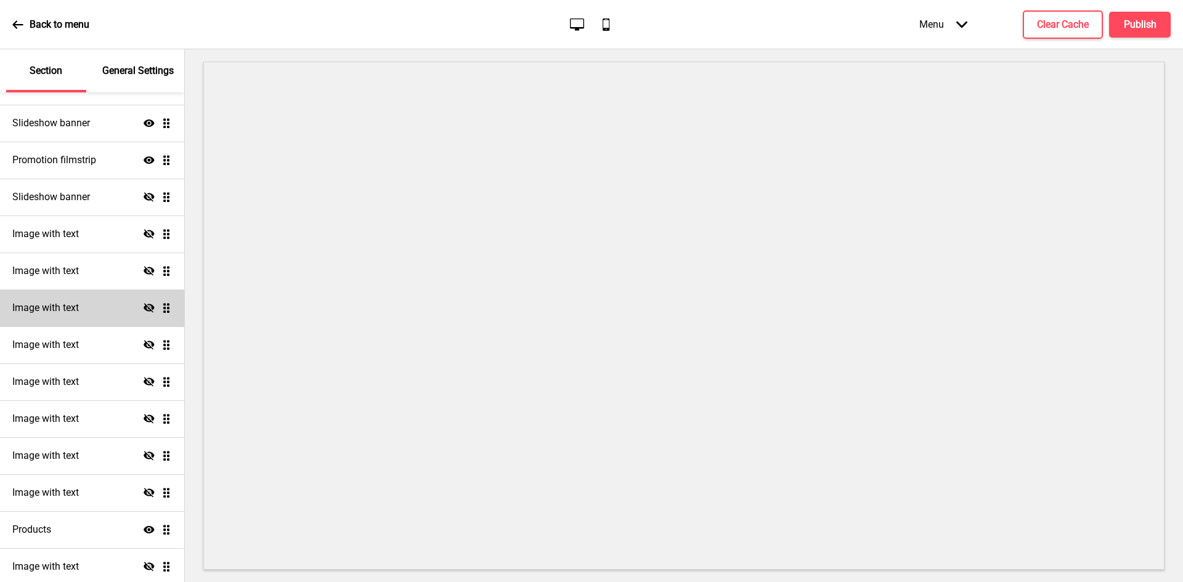
click at [57, 314] on h4 "Image with text" at bounding box center [45, 308] width 67 height 14
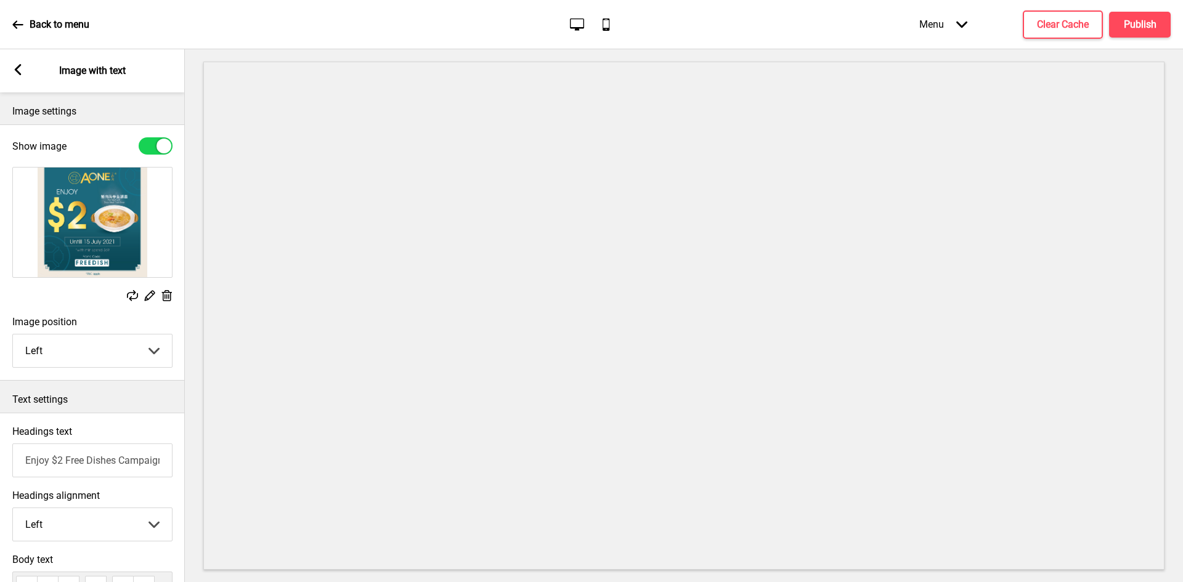
click at [15, 71] on rect at bounding box center [17, 69] width 11 height 11
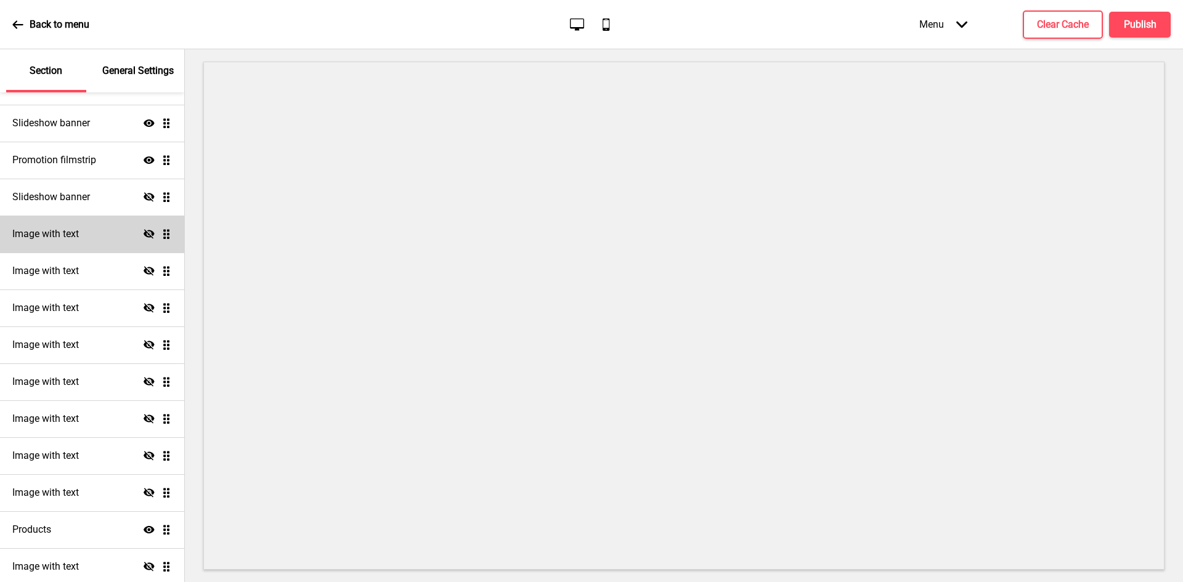
click at [73, 238] on h4 "Image with text" at bounding box center [45, 234] width 67 height 14
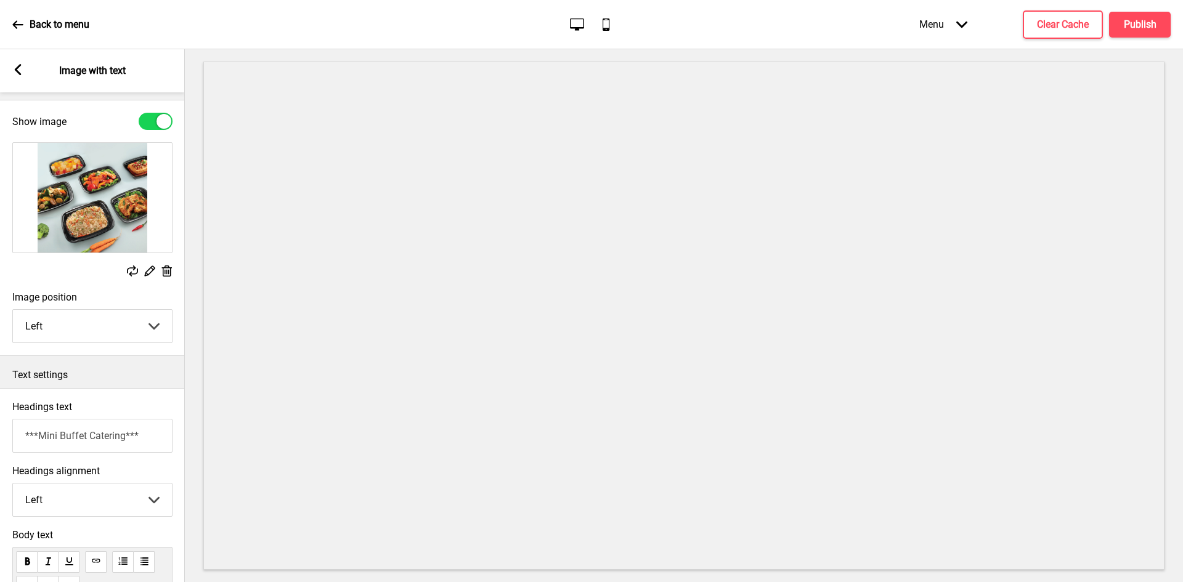
scroll to position [0, 0]
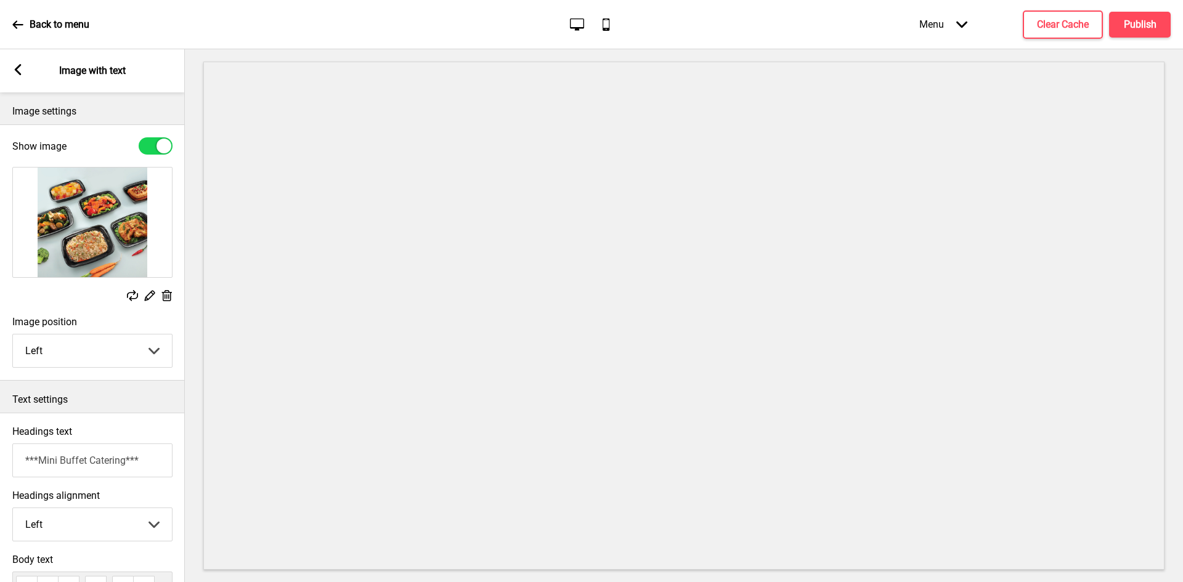
click at [13, 67] on rect at bounding box center [17, 69] width 11 height 11
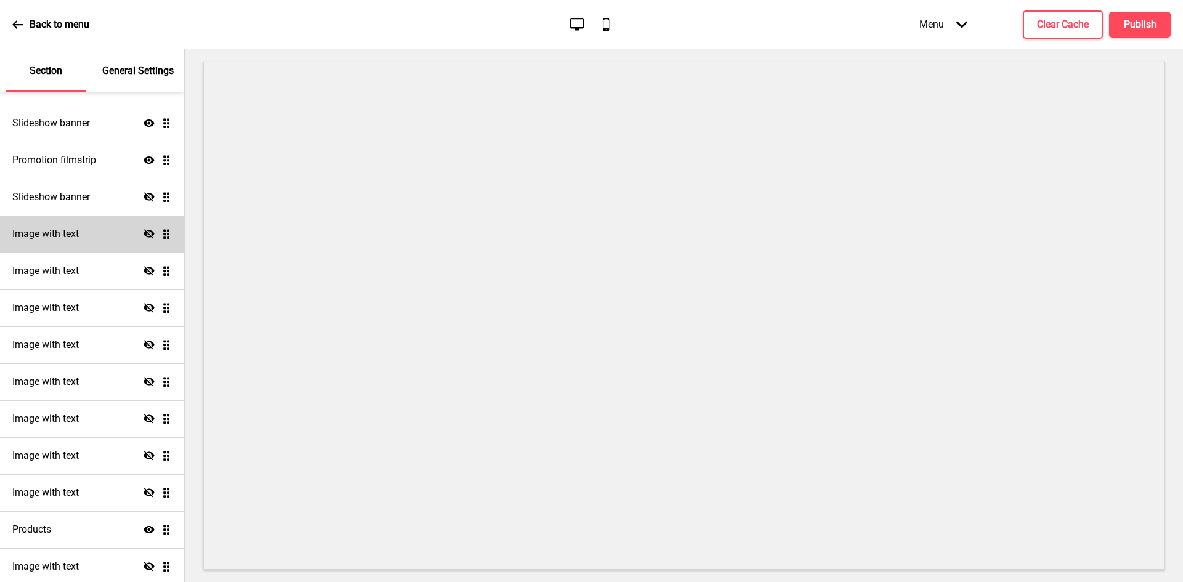
click at [93, 224] on div "Image with text Hide Drag" at bounding box center [92, 234] width 184 height 37
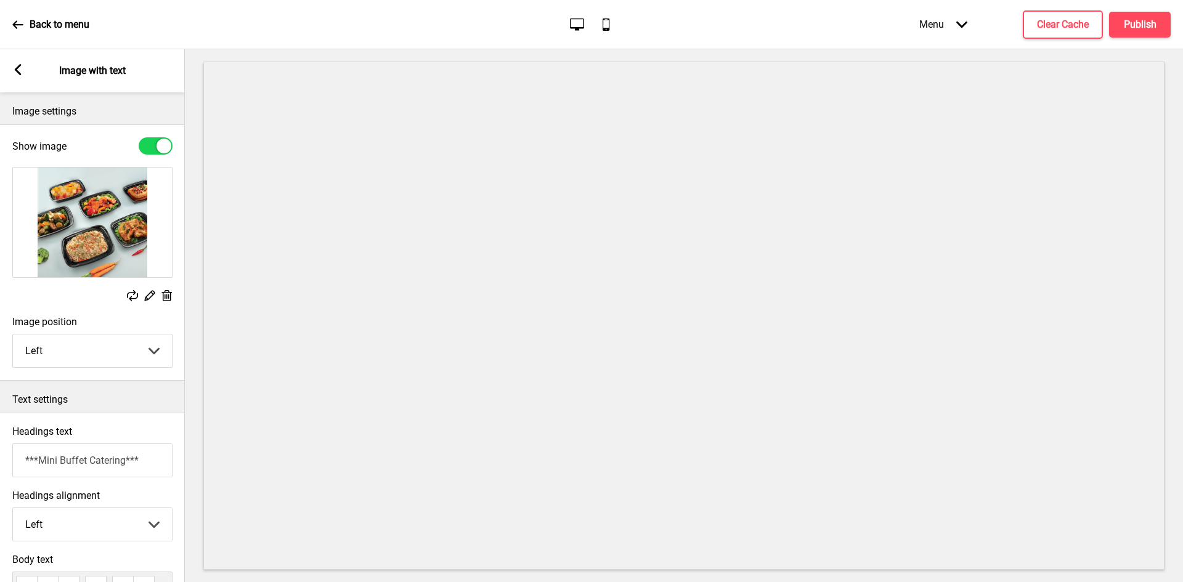
click at [151, 146] on div at bounding box center [156, 145] width 34 height 17
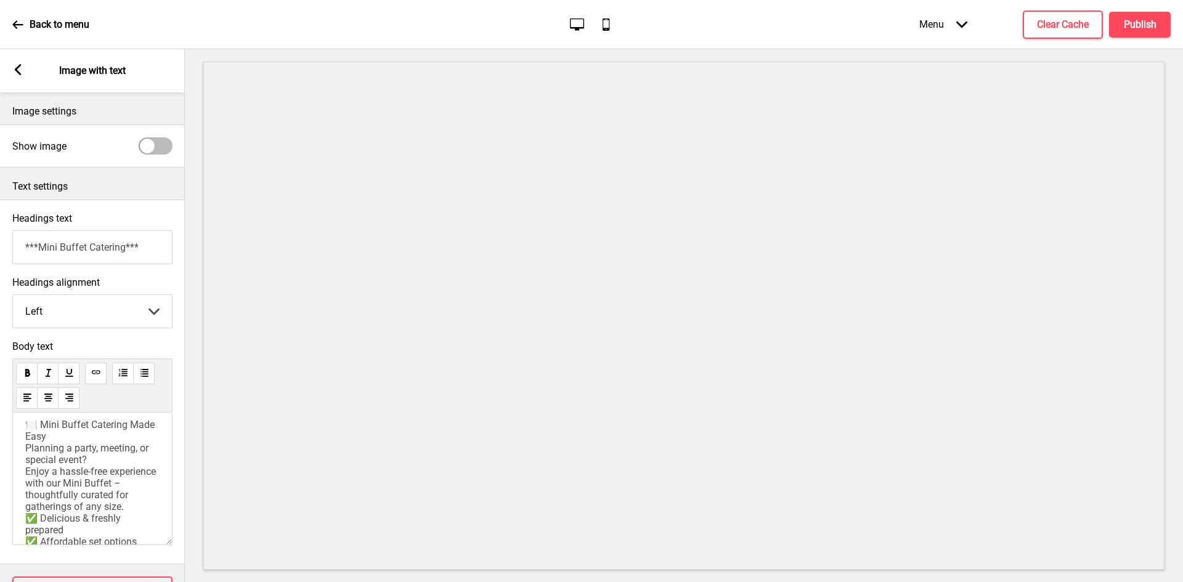
click at [151, 146] on div at bounding box center [147, 146] width 15 height 15
checkbox input "true"
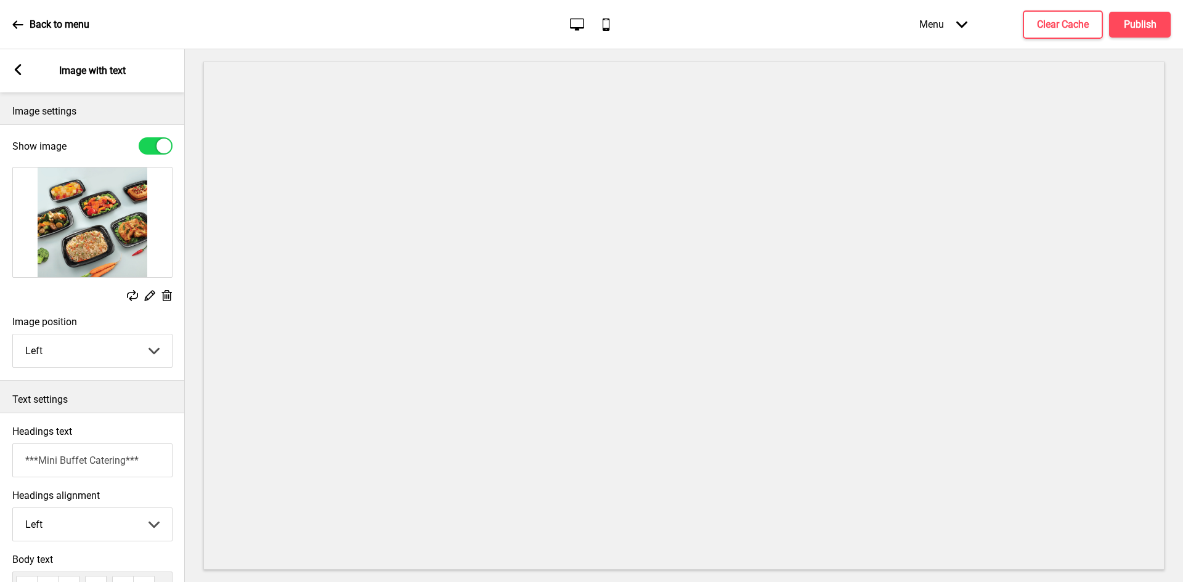
click at [17, 73] on rect at bounding box center [17, 69] width 11 height 11
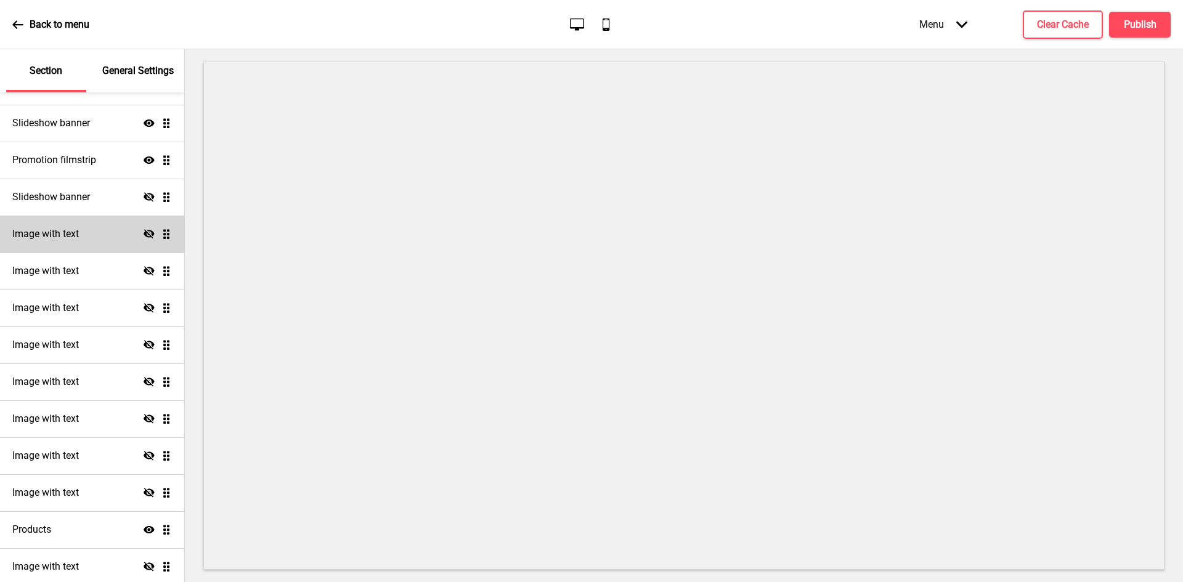
click at [144, 230] on icon "Hide" at bounding box center [149, 234] width 11 height 11
click at [1072, 25] on h4 "Clear Cache" at bounding box center [1063, 25] width 52 height 14
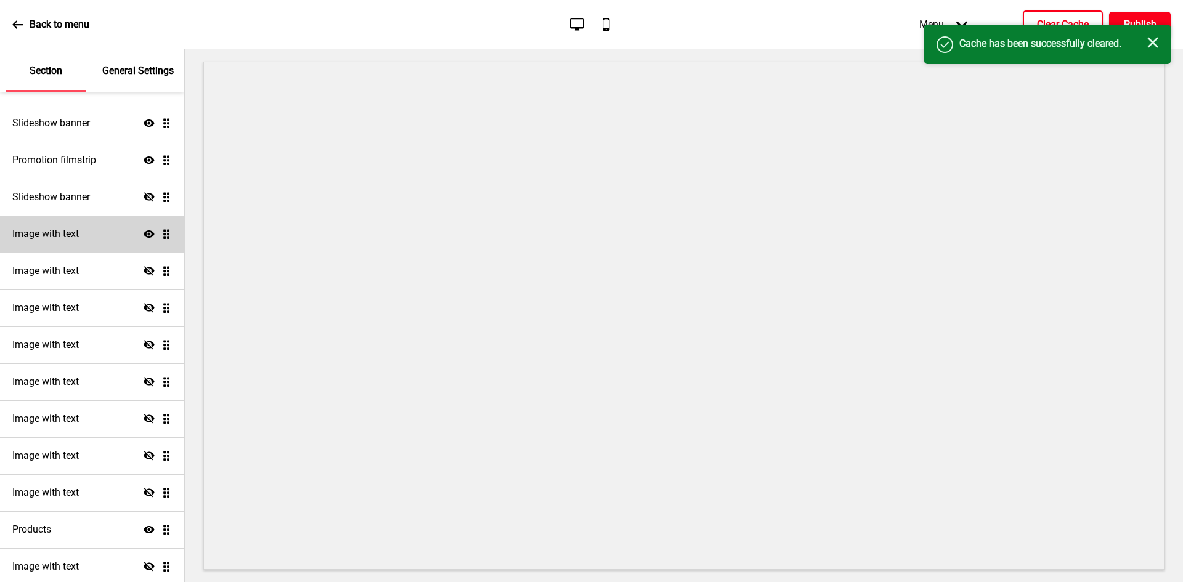
click at [1140, 20] on h4 "Publish" at bounding box center [1140, 25] width 33 height 14
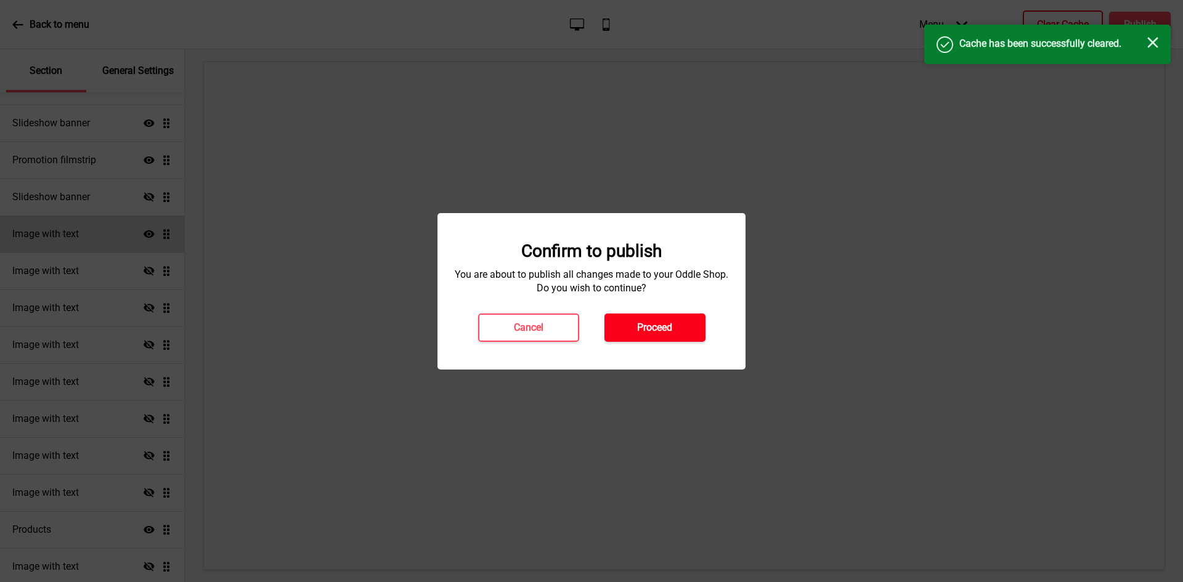
click at [657, 319] on button "Proceed" at bounding box center [654, 328] width 101 height 28
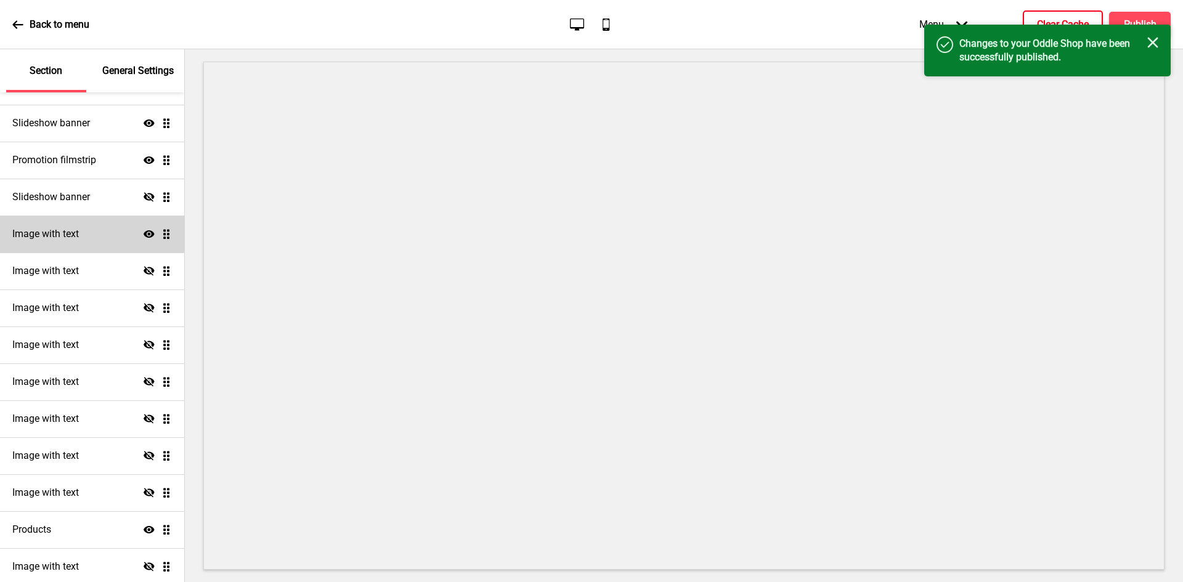
click at [21, 23] on icon at bounding box center [17, 24] width 11 height 11
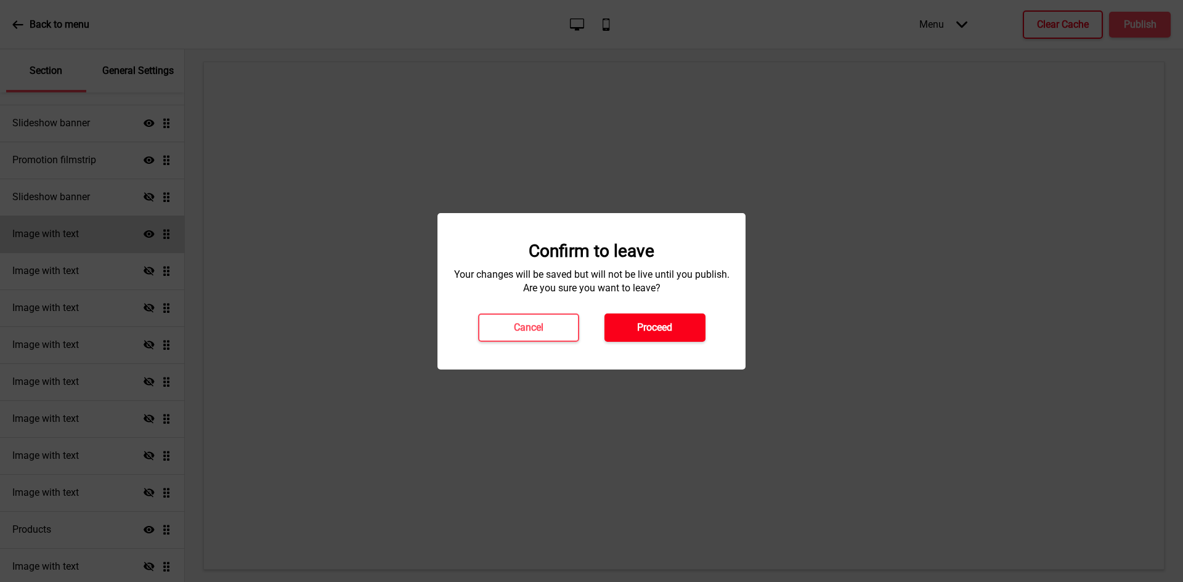
click at [651, 323] on h4 "Proceed" at bounding box center [654, 328] width 35 height 14
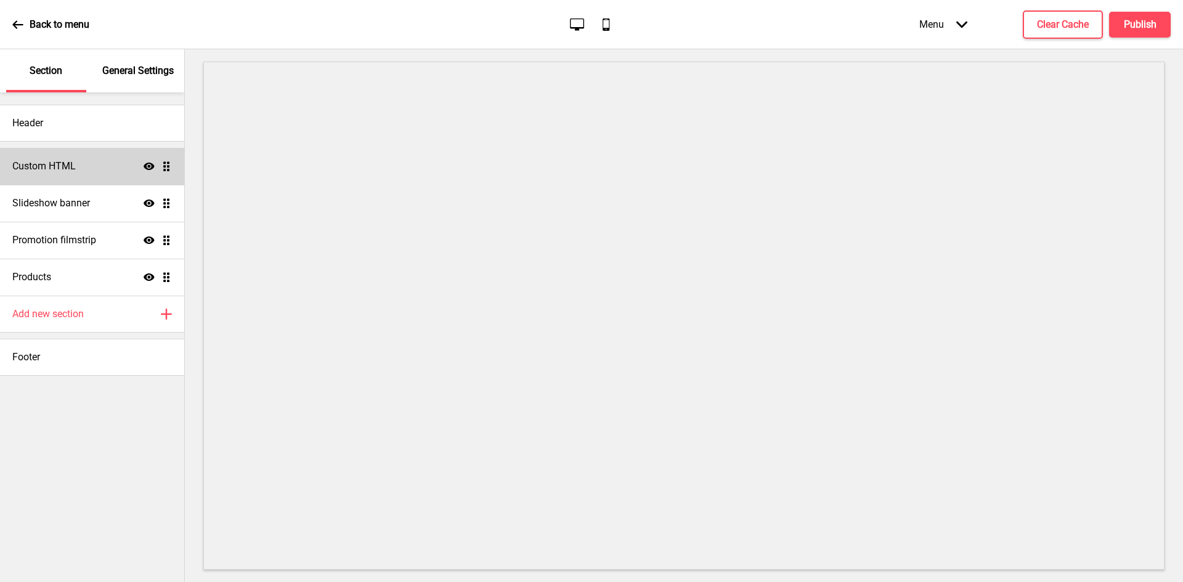
click at [49, 156] on div "Custom HTML Show Drag" at bounding box center [92, 166] width 184 height 37
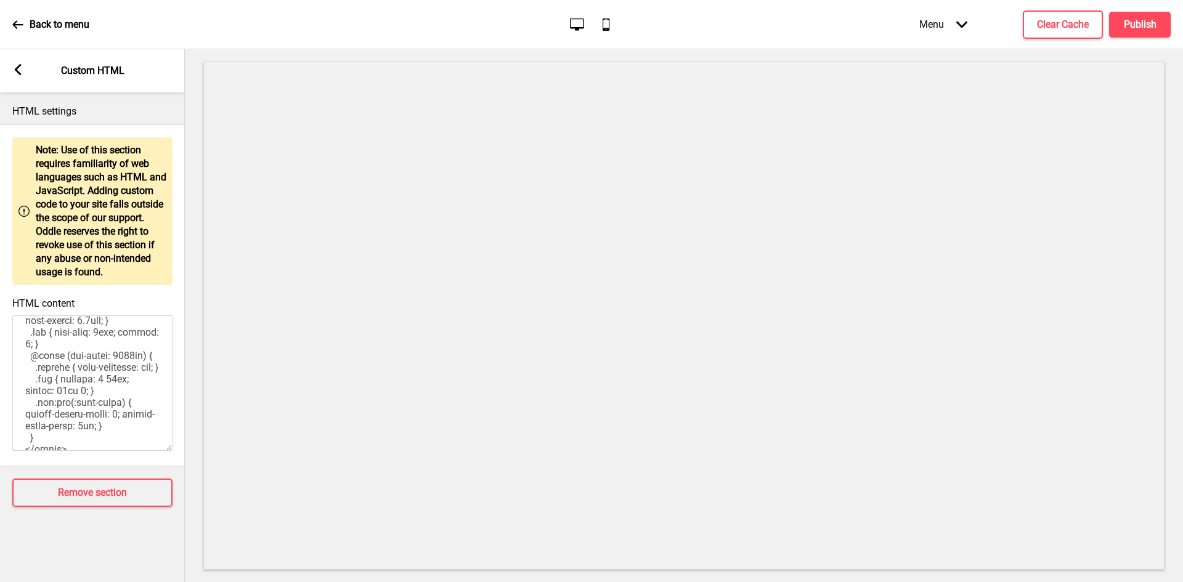
scroll to position [801, 0]
click at [20, 67] on rect at bounding box center [17, 69] width 11 height 11
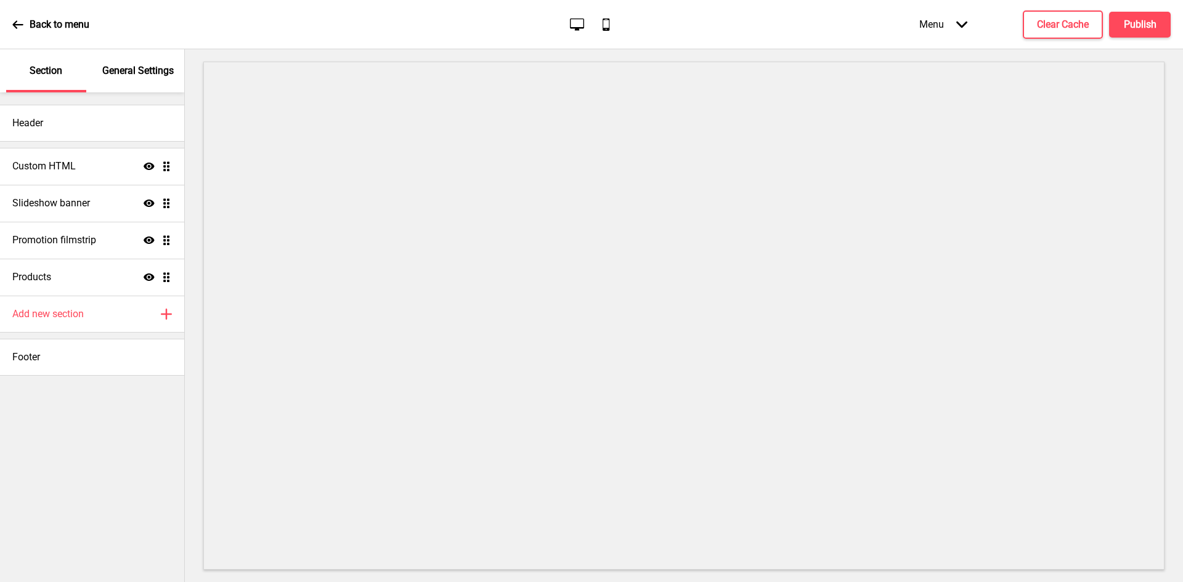
click at [151, 71] on p "General Settings" at bounding box center [137, 71] width 71 height 14
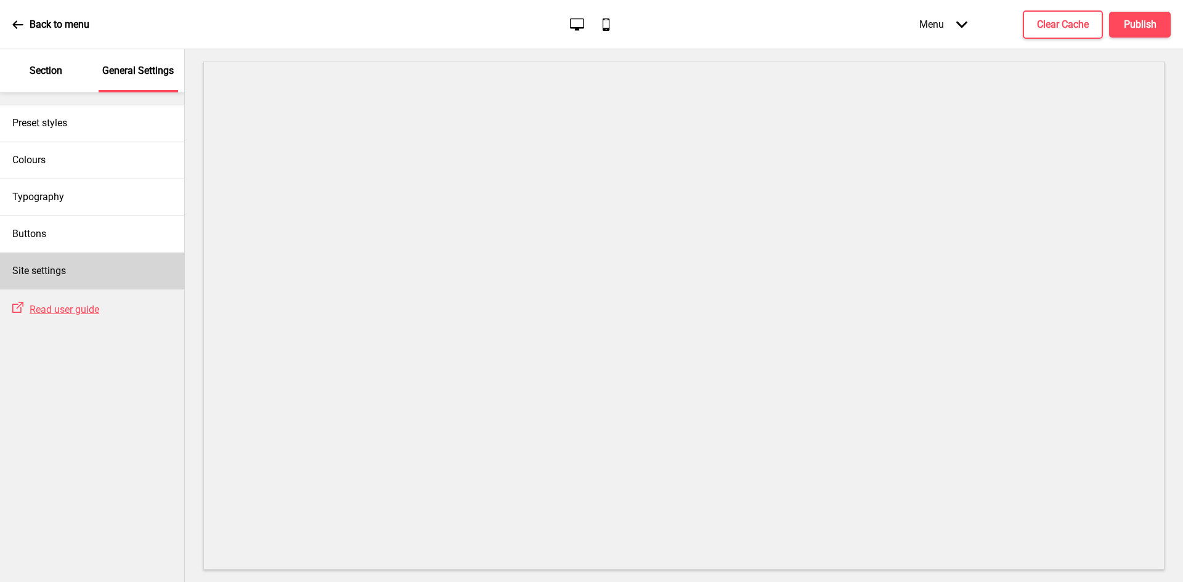
click at [63, 265] on h4 "Site settings" at bounding box center [39, 271] width 54 height 14
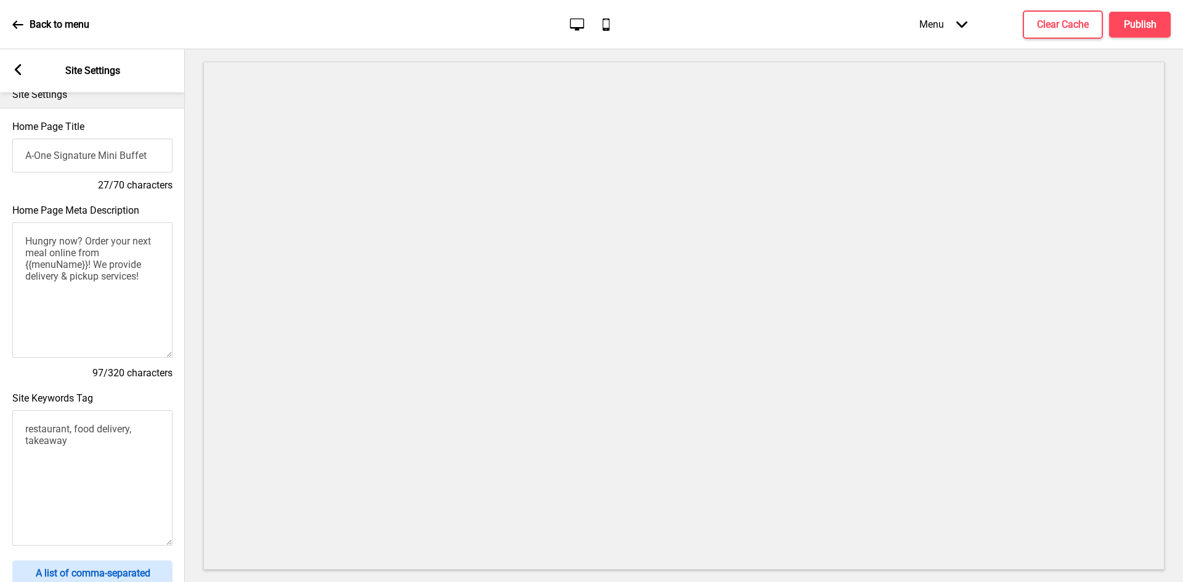
scroll to position [0, 0]
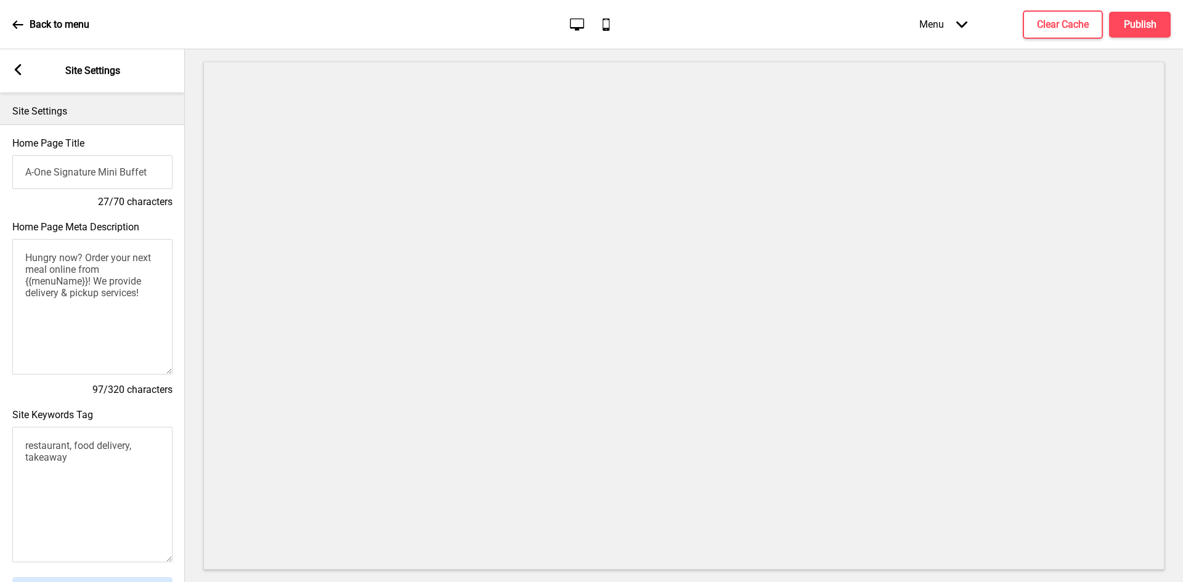
click at [145, 302] on textarea "Hungry now? Order your next meal online from {{menuName}}! We provide delivery …" at bounding box center [92, 307] width 160 height 136
drag, startPoint x: 148, startPoint y: 303, endPoint x: 14, endPoint y: 259, distance: 141.8
click at [14, 259] on textarea "Hungry now? Order your next meal online from {{menuName}}! We provide delivery …" at bounding box center [92, 307] width 160 height 136
click at [13, 73] on rect at bounding box center [17, 69] width 11 height 11
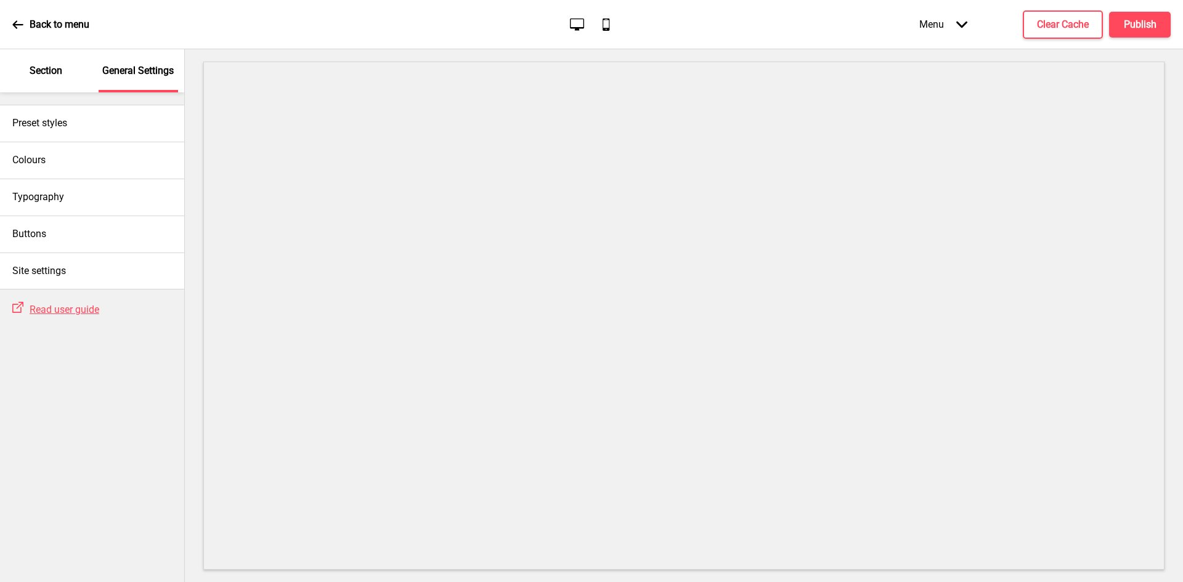
click at [11, 20] on div "Back to menu Desktop Mobile Menu Arrow down Product Page Store Information Chec…" at bounding box center [591, 24] width 1183 height 49
click at [14, 21] on icon at bounding box center [17, 24] width 11 height 11
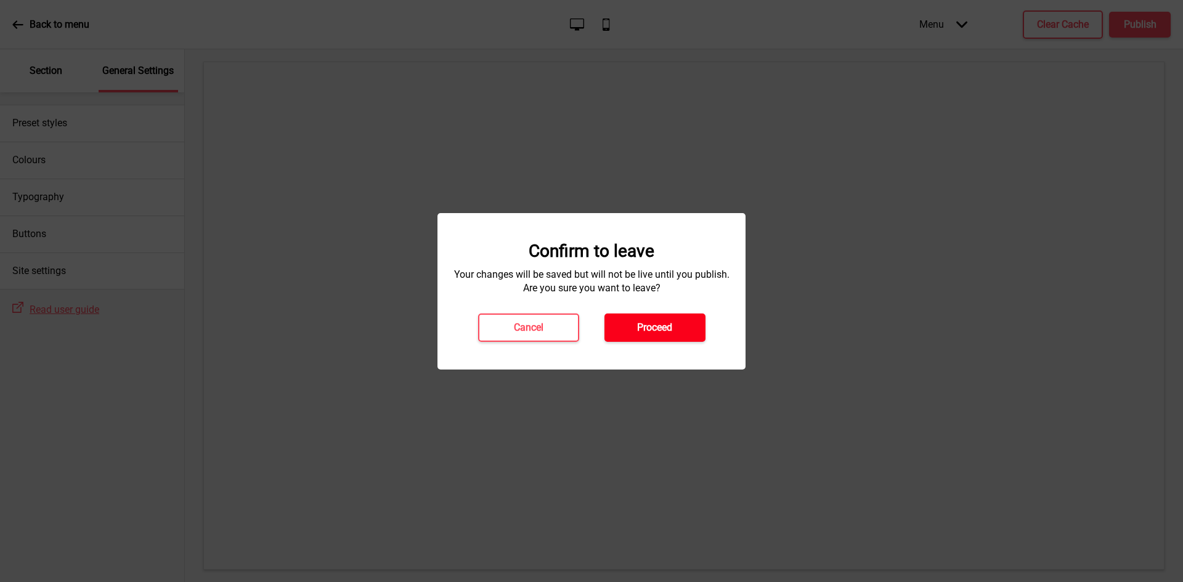
click at [657, 332] on h4 "Proceed" at bounding box center [654, 328] width 35 height 14
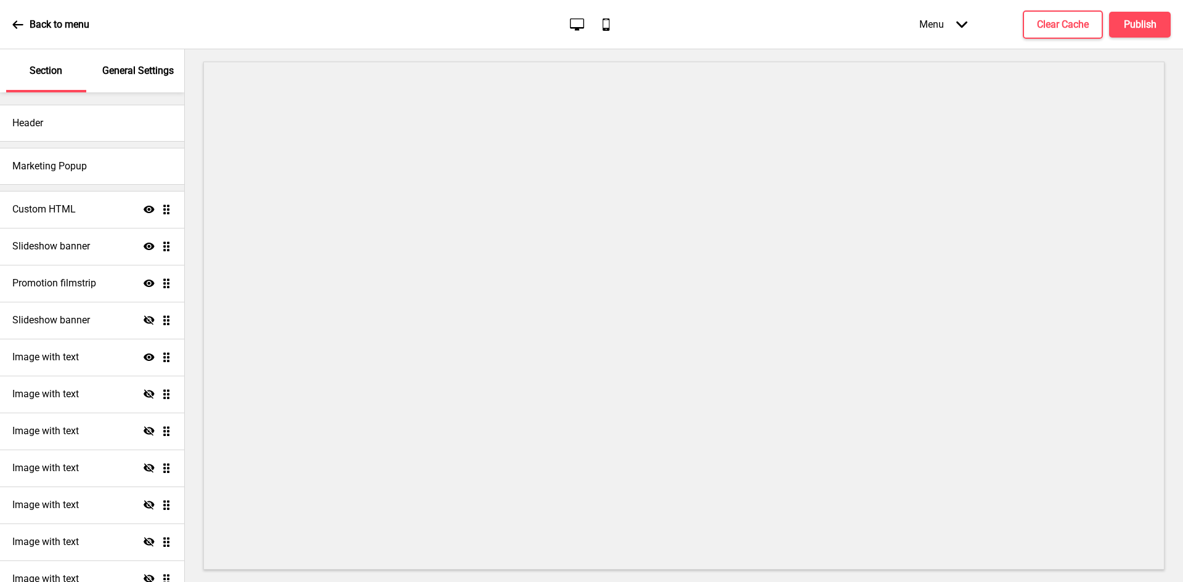
scroll to position [243, 0]
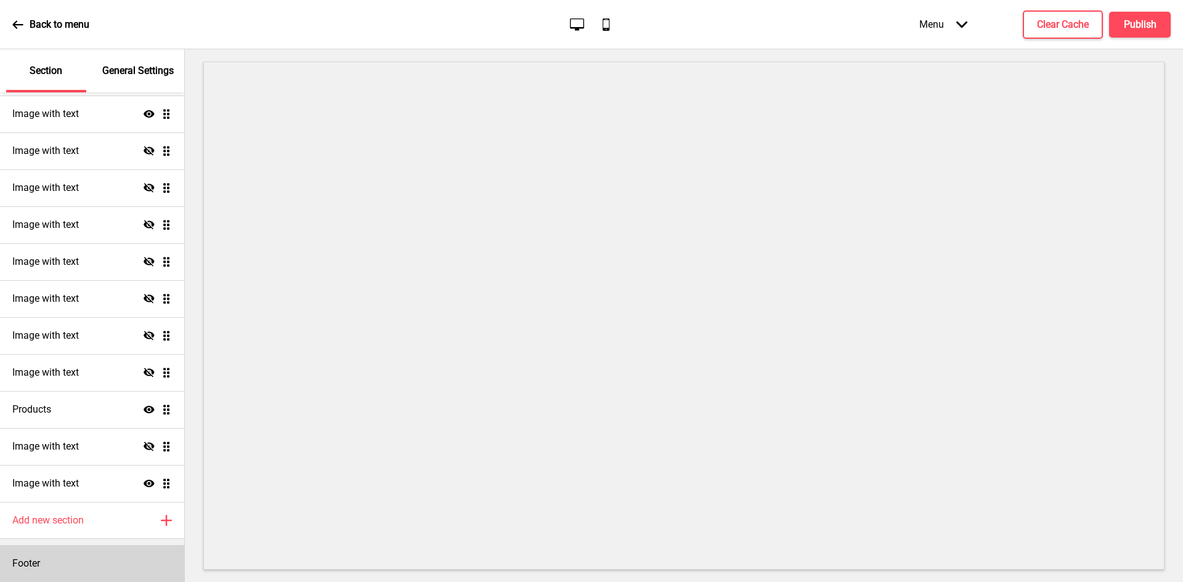
click at [58, 558] on div "Footer" at bounding box center [92, 563] width 184 height 37
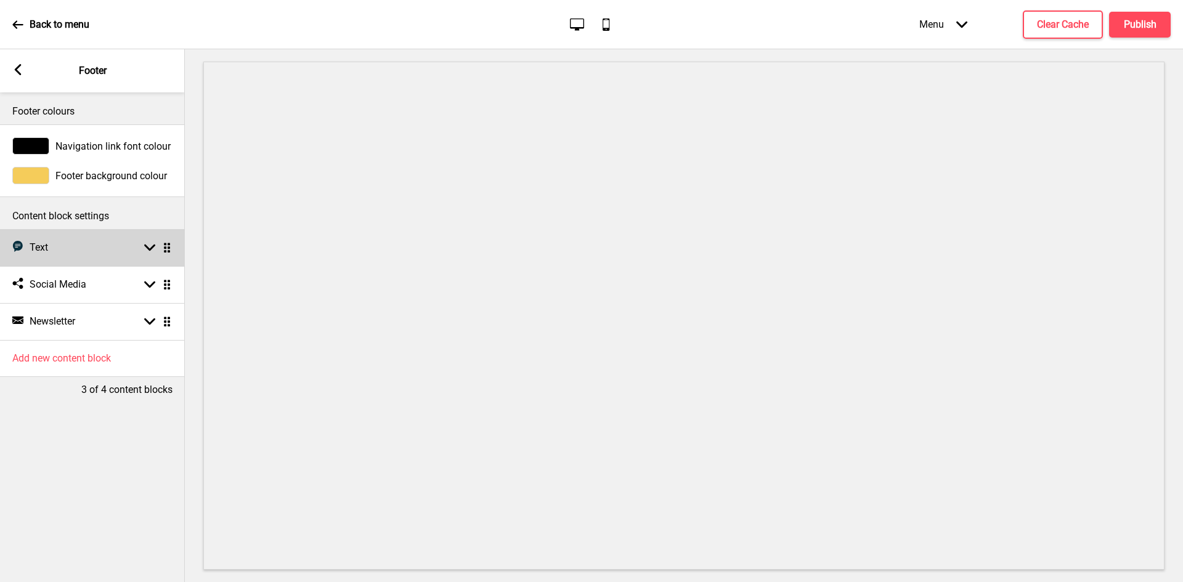
click at [155, 240] on div "Text Text Arrow down Drag" at bounding box center [92, 247] width 185 height 37
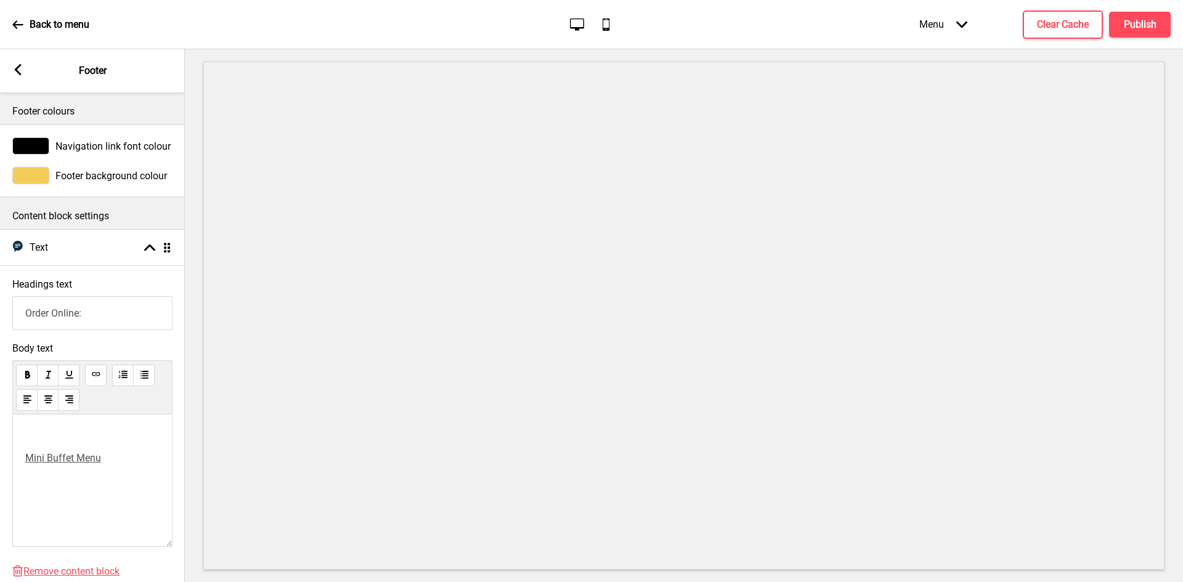
scroll to position [161, 0]
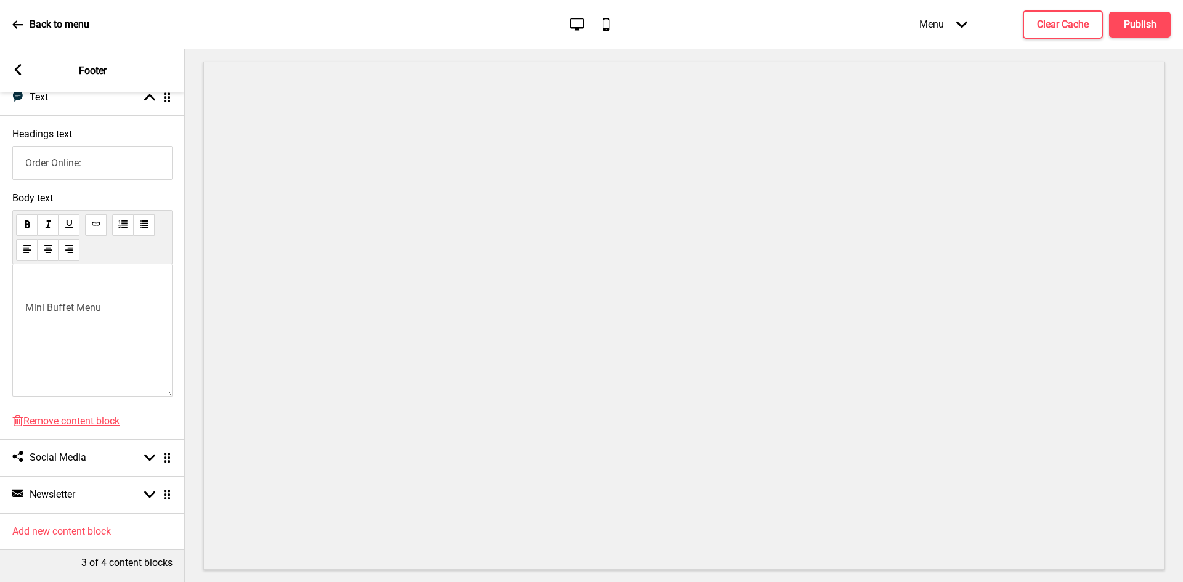
click at [65, 280] on p "﻿" at bounding box center [92, 286] width 134 height 12
click at [75, 280] on p "﻿" at bounding box center [92, 286] width 134 height 12
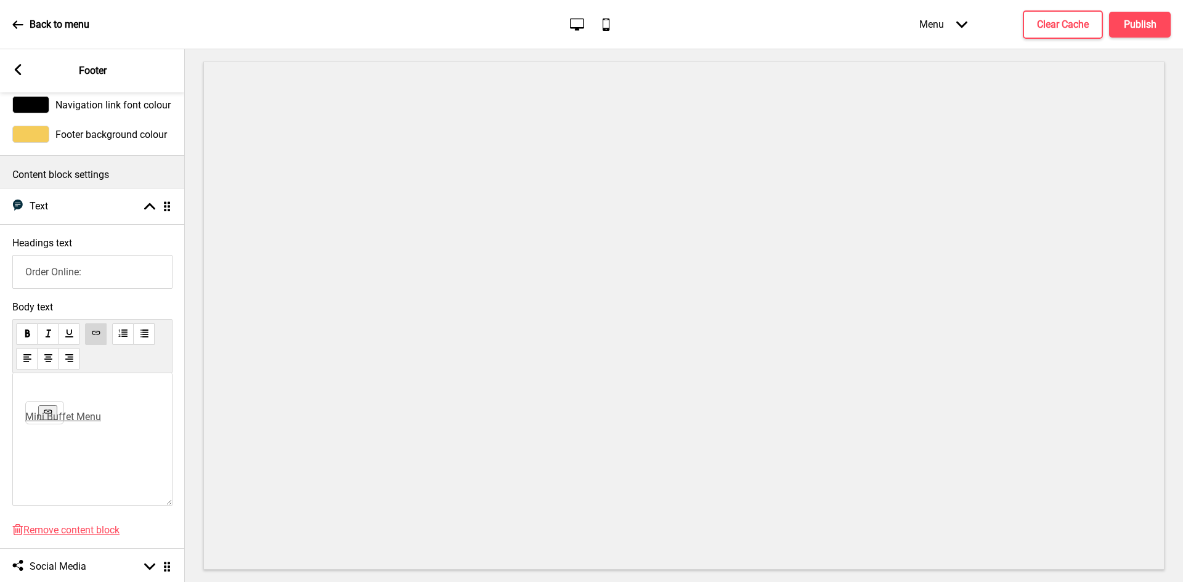
scroll to position [38, 0]
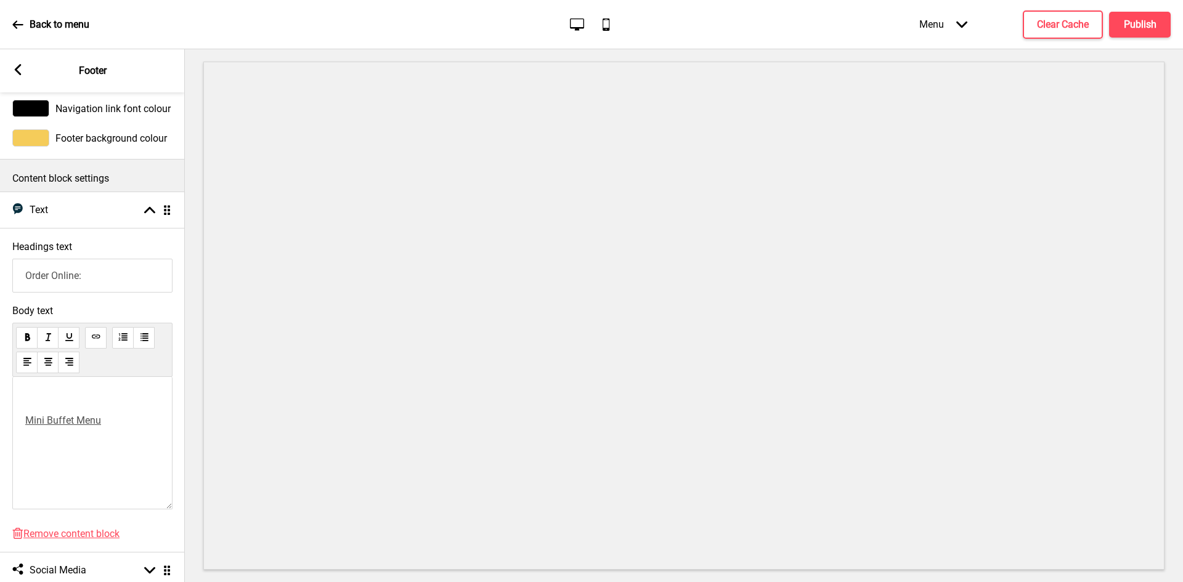
click at [60, 462] on div "﻿ Mini Buffet Menu ﻿ ﻿" at bounding box center [92, 431] width 134 height 76
click at [45, 405] on p "﻿" at bounding box center [92, 399] width 134 height 12
click at [113, 464] on div "﻿ ﻿ Mini Buffet Menu ﻿" at bounding box center [92, 443] width 160 height 132
click at [70, 424] on span "Mini Buffet Menu" at bounding box center [63, 421] width 76 height 12
click at [42, 445] on button at bounding box center [47, 438] width 19 height 15
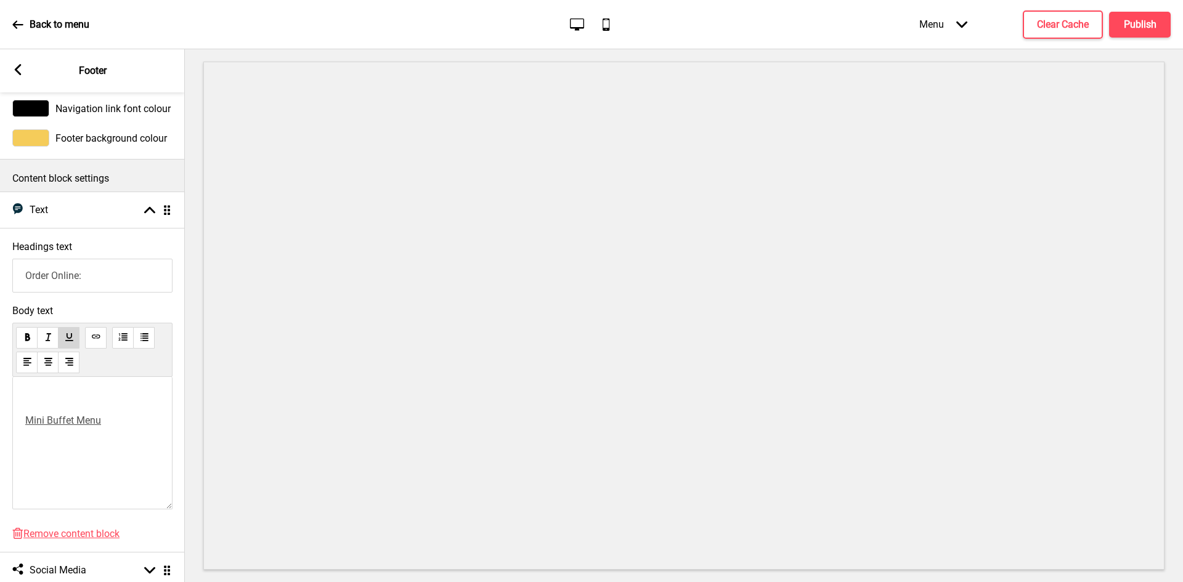
click at [107, 426] on p "Mini Buffet Menu" at bounding box center [92, 421] width 134 height 12
drag, startPoint x: 87, startPoint y: 428, endPoint x: 60, endPoint y: 420, distance: 28.3
drag, startPoint x: 60, startPoint y: 420, endPoint x: 32, endPoint y: 435, distance: 31.7
click at [32, 435] on div "﻿ Mini Buffet Menu" at bounding box center [92, 443] width 160 height 132
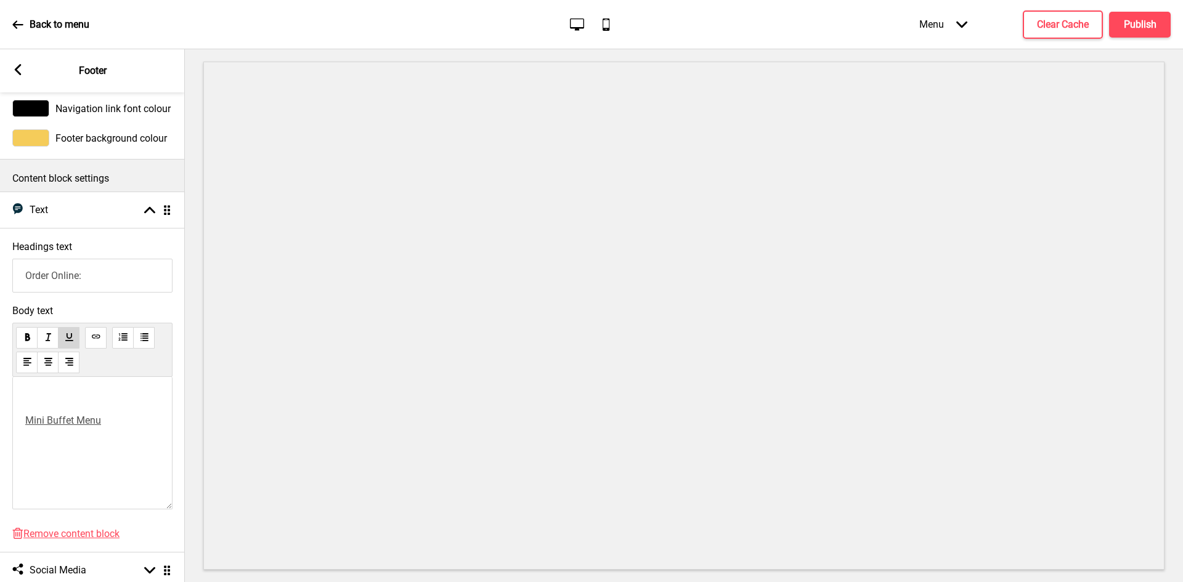
click at [36, 423] on span "Mini Buffet Menu" at bounding box center [63, 421] width 76 height 12
click at [99, 343] on button at bounding box center [96, 338] width 22 height 22
click at [96, 339] on use at bounding box center [95, 336] width 9 height 9
click at [52, 417] on span "Link" at bounding box center [45, 421] width 18 height 12
click at [44, 480] on div "﻿ Mi ﻿ https://aonecatering.oddle.me/en_SG ni Buffet Menu" at bounding box center [92, 443] width 160 height 132
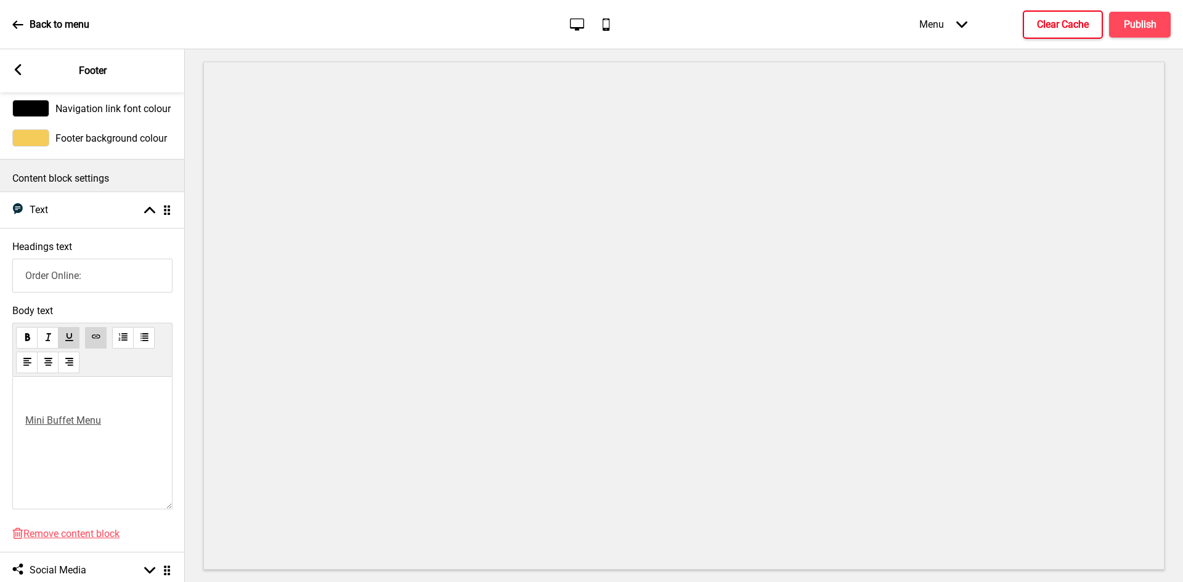
click at [1080, 23] on h4 "Clear Cache" at bounding box center [1063, 25] width 52 height 14
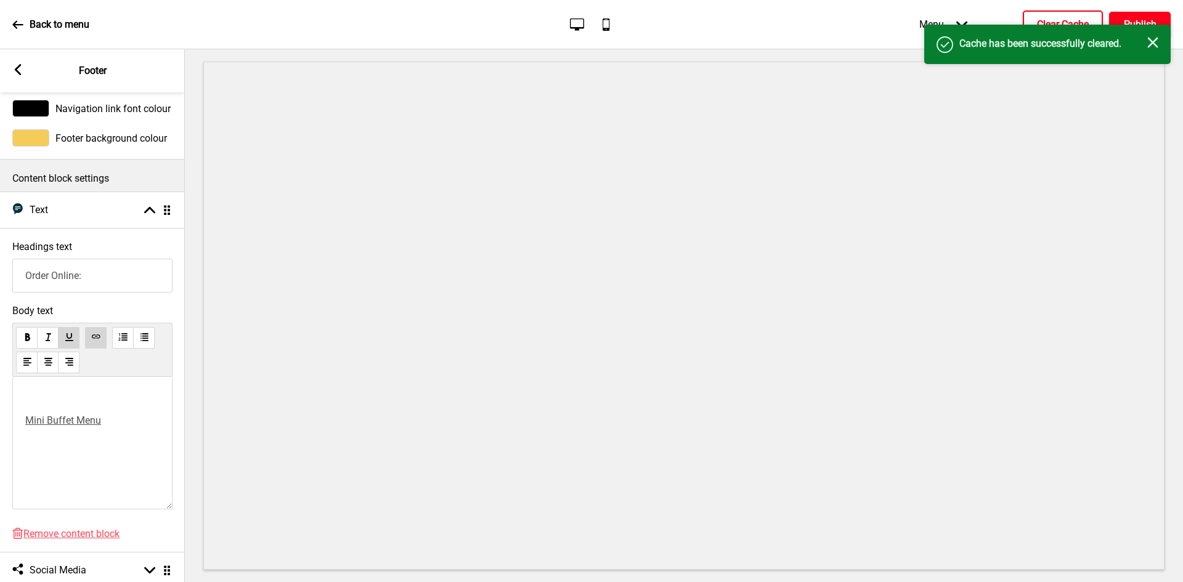
click at [1124, 18] on h4 "Publish" at bounding box center [1140, 25] width 33 height 14
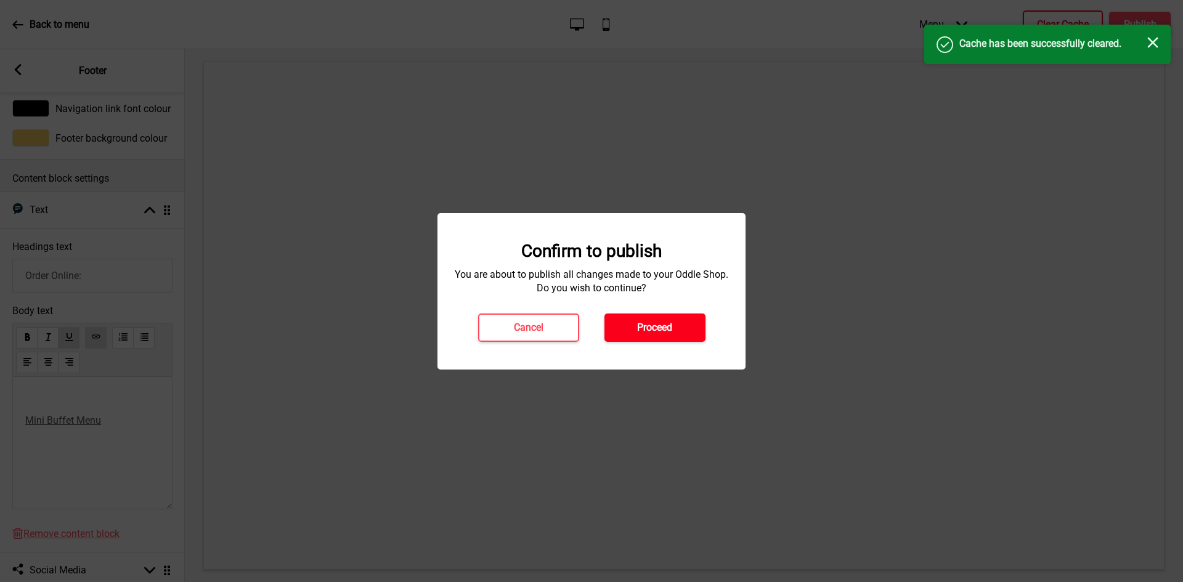
click at [667, 326] on h4 "Proceed" at bounding box center [654, 328] width 35 height 14
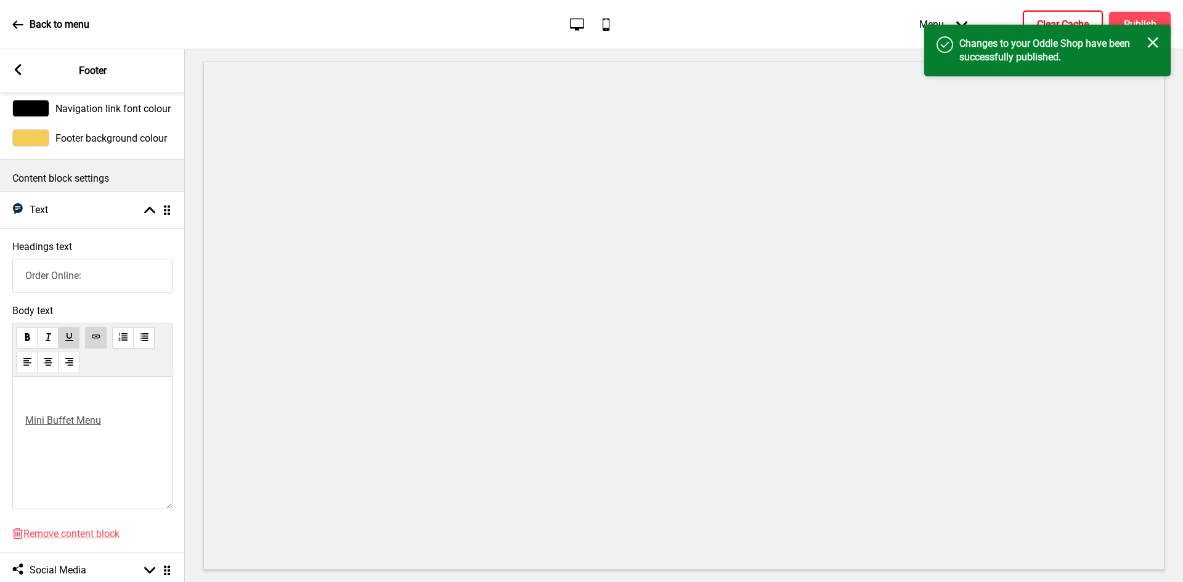
click at [39, 23] on p "Back to menu" at bounding box center [60, 25] width 60 height 14
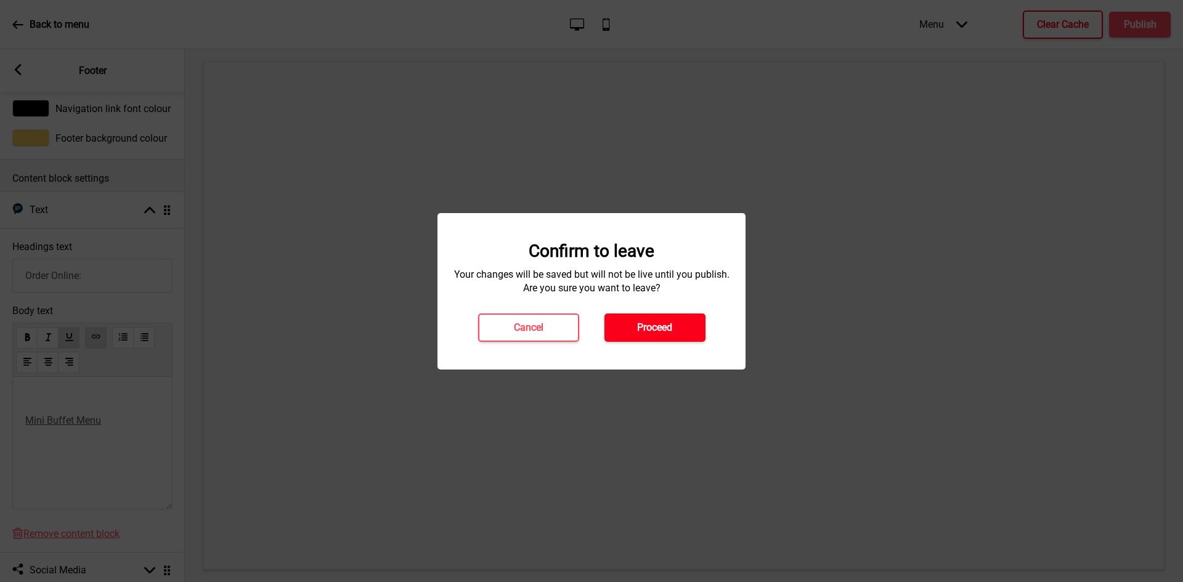
click at [622, 328] on button "Proceed" at bounding box center [654, 328] width 101 height 28
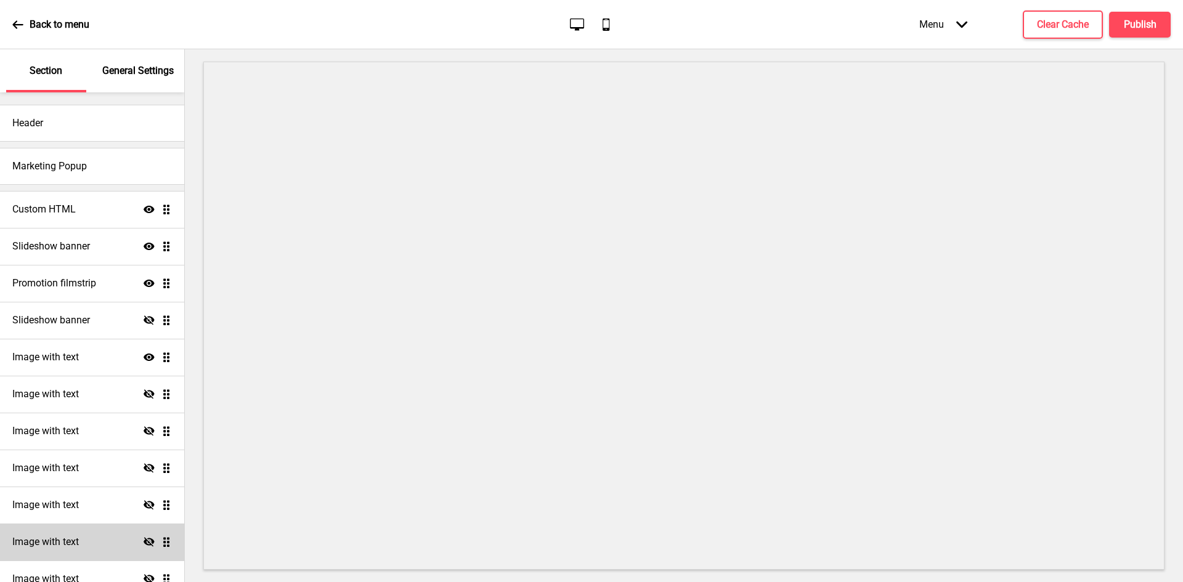
scroll to position [243, 0]
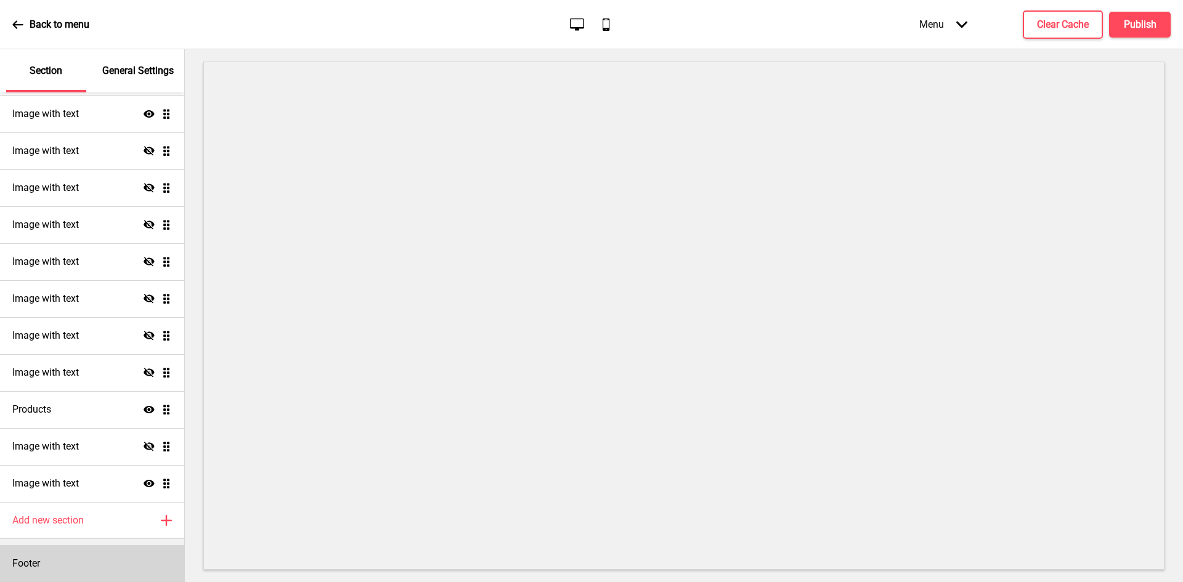
click at [46, 548] on div "Footer" at bounding box center [92, 563] width 184 height 37
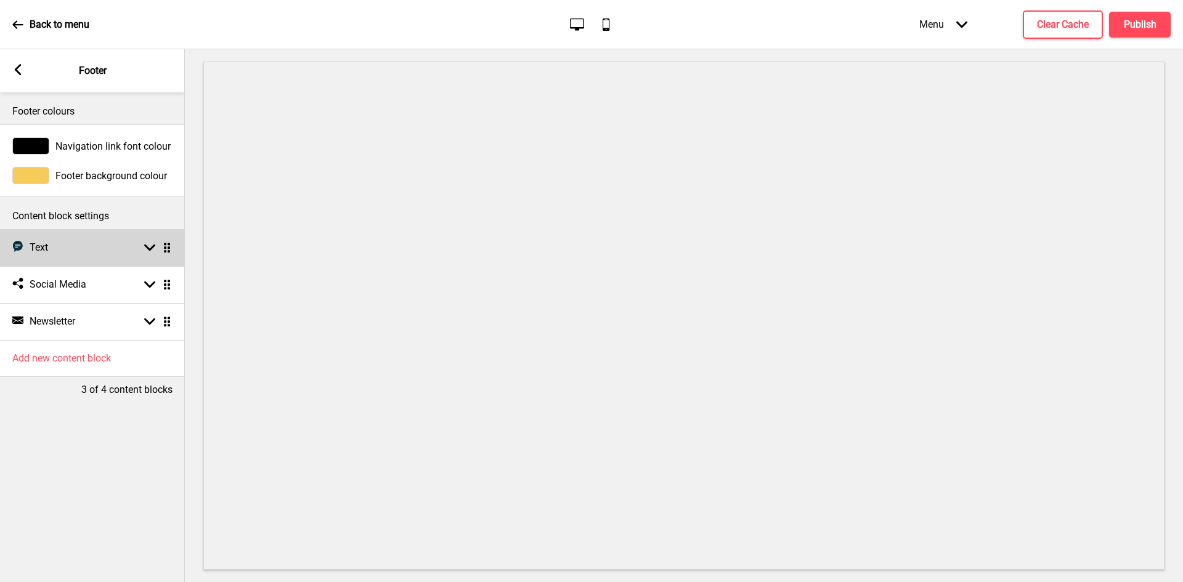
click at [144, 244] on div "Arrow down Drag" at bounding box center [155, 247] width 35 height 11
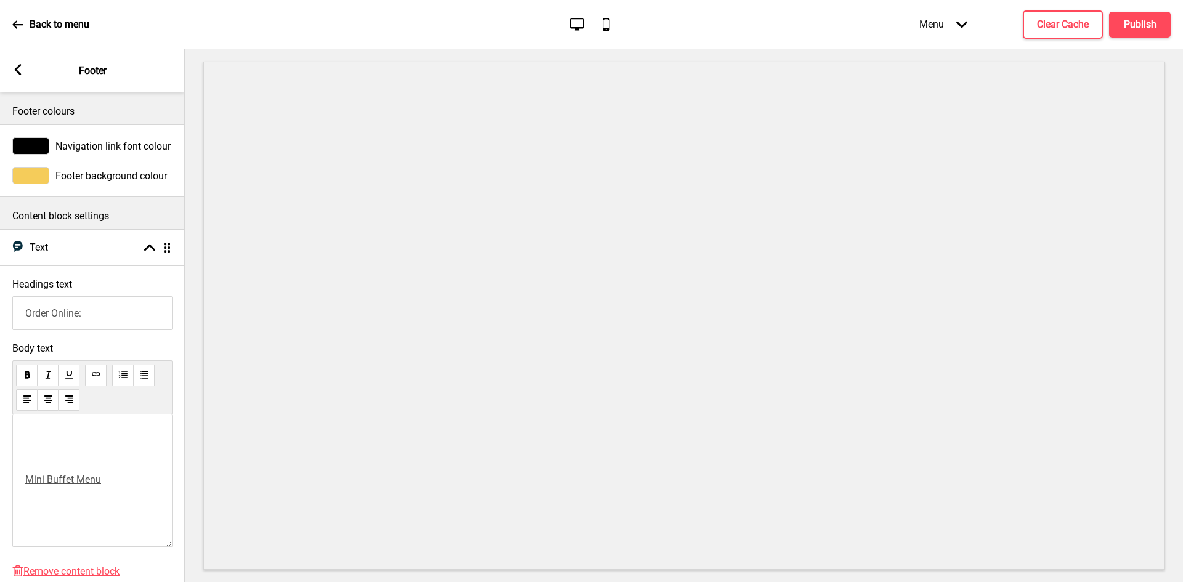
click at [22, 467] on div "﻿ Mi ﻿ ni Buffet Menu" at bounding box center [92, 481] width 160 height 132
click at [30, 485] on span "Mi" at bounding box center [30, 480] width 11 height 12
click at [26, 485] on span "Mi" at bounding box center [30, 480] width 11 height 12
click at [1079, 21] on h4 "Clear Cache" at bounding box center [1063, 25] width 52 height 14
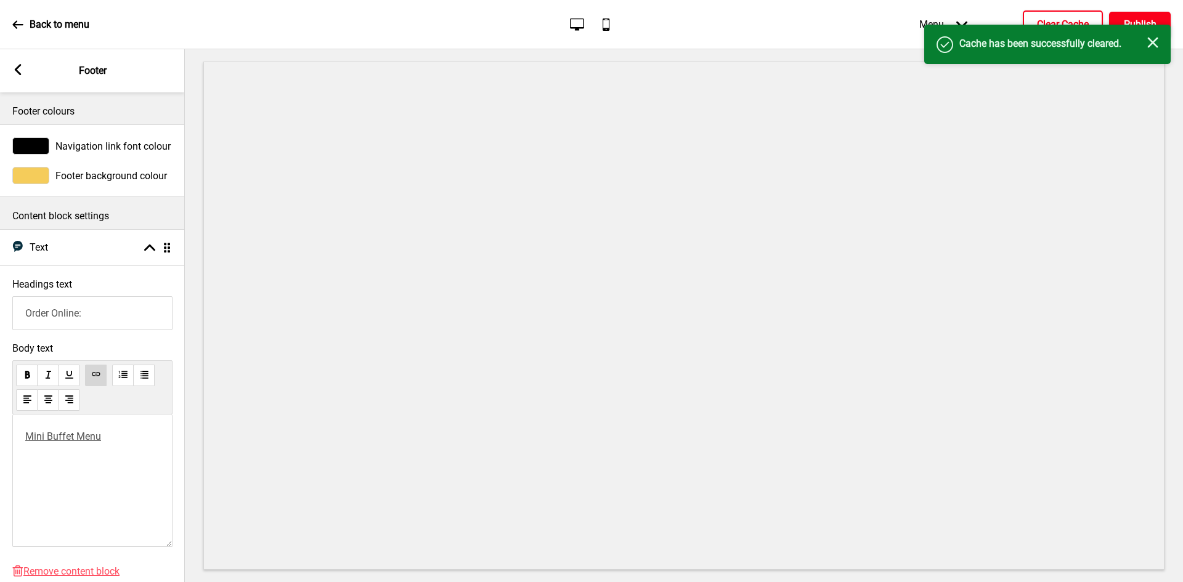
click at [1132, 18] on h4 "Publish" at bounding box center [1140, 25] width 33 height 14
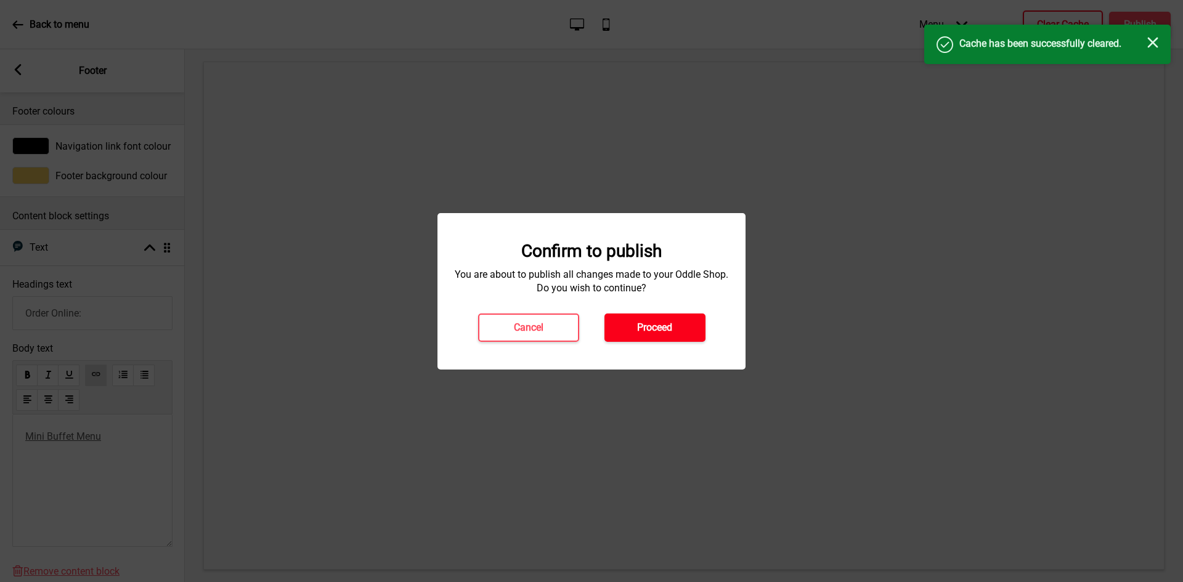
click at [649, 325] on h4 "Proceed" at bounding box center [654, 328] width 35 height 14
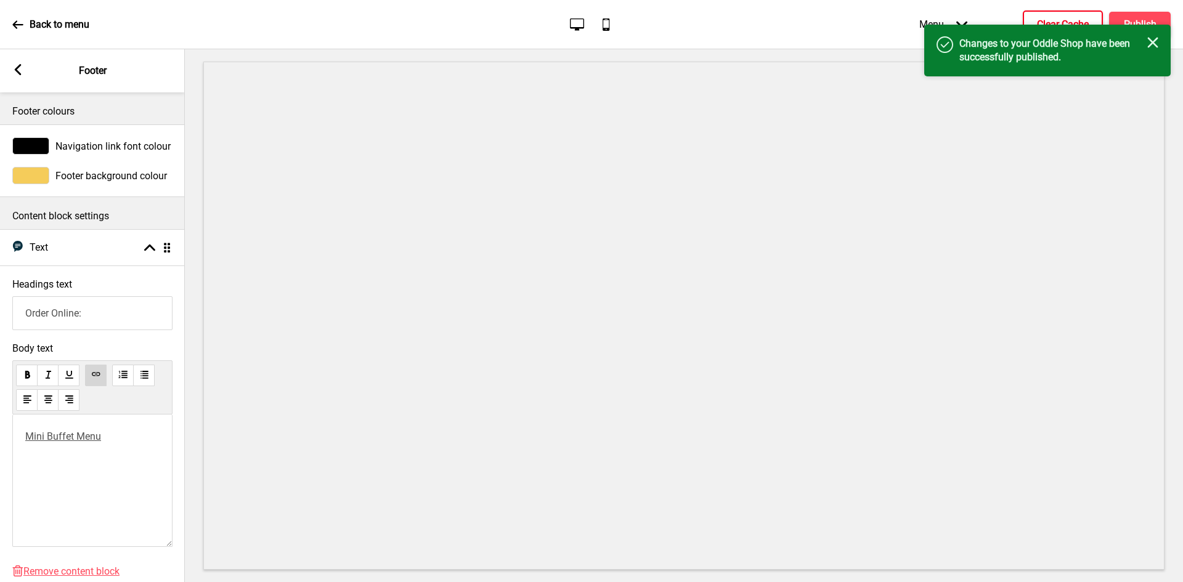
click at [43, 22] on p "Back to menu" at bounding box center [60, 25] width 60 height 14
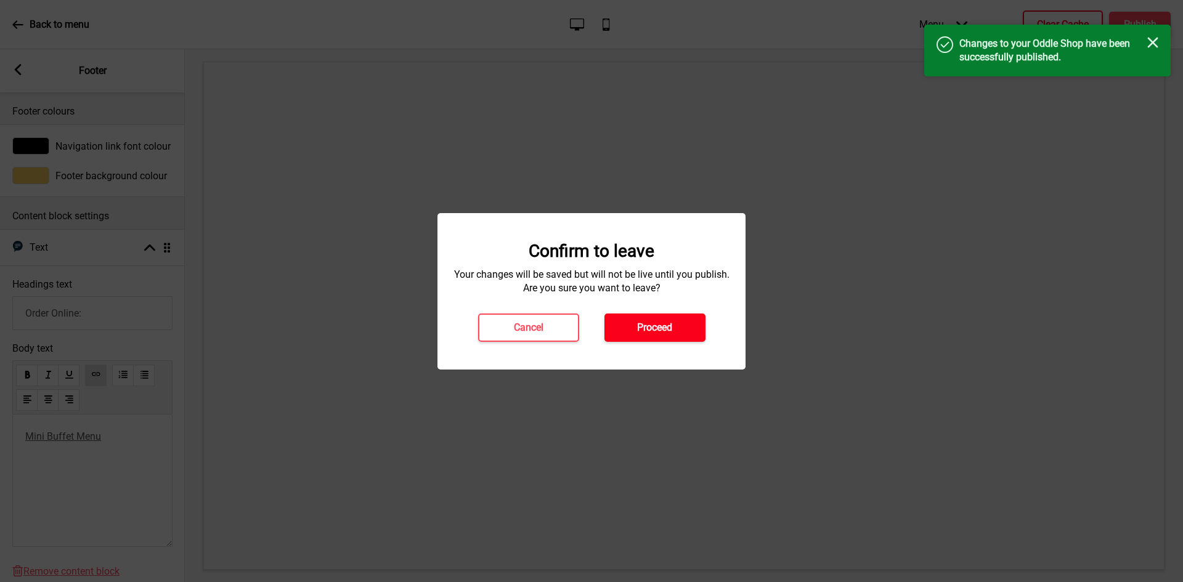
click at [629, 317] on button "Proceed" at bounding box center [654, 328] width 101 height 28
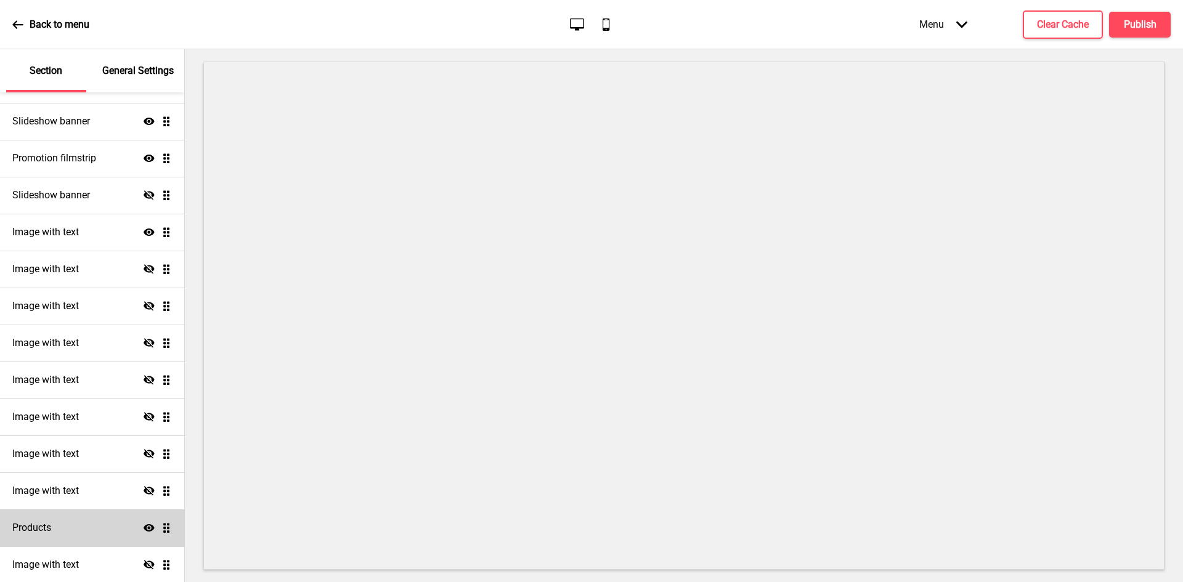
scroll to position [243, 0]
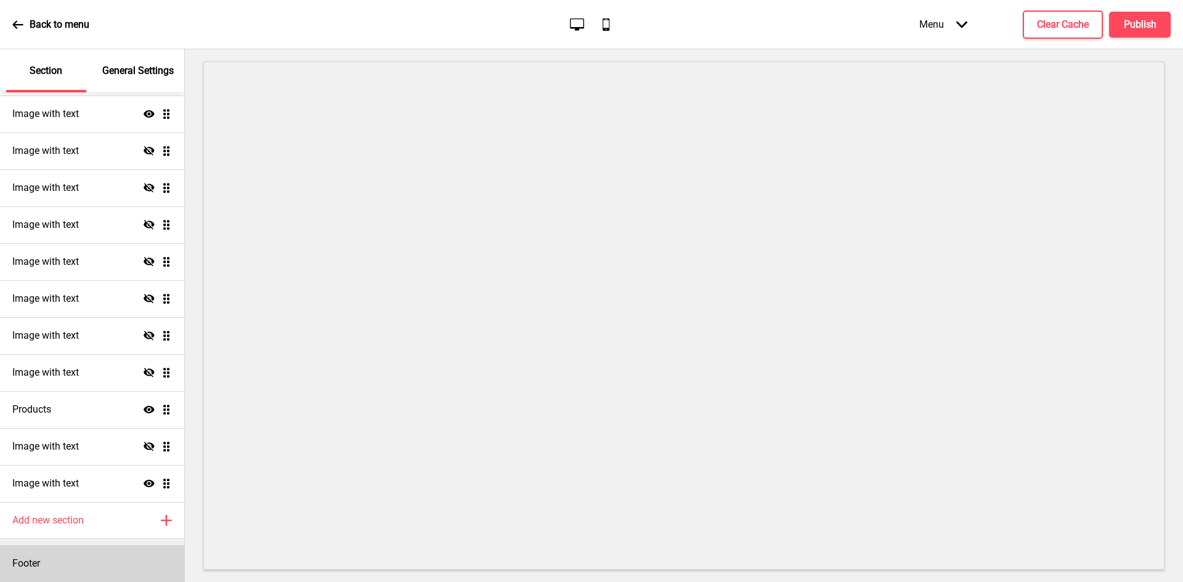
click at [50, 563] on div "Footer" at bounding box center [92, 563] width 184 height 37
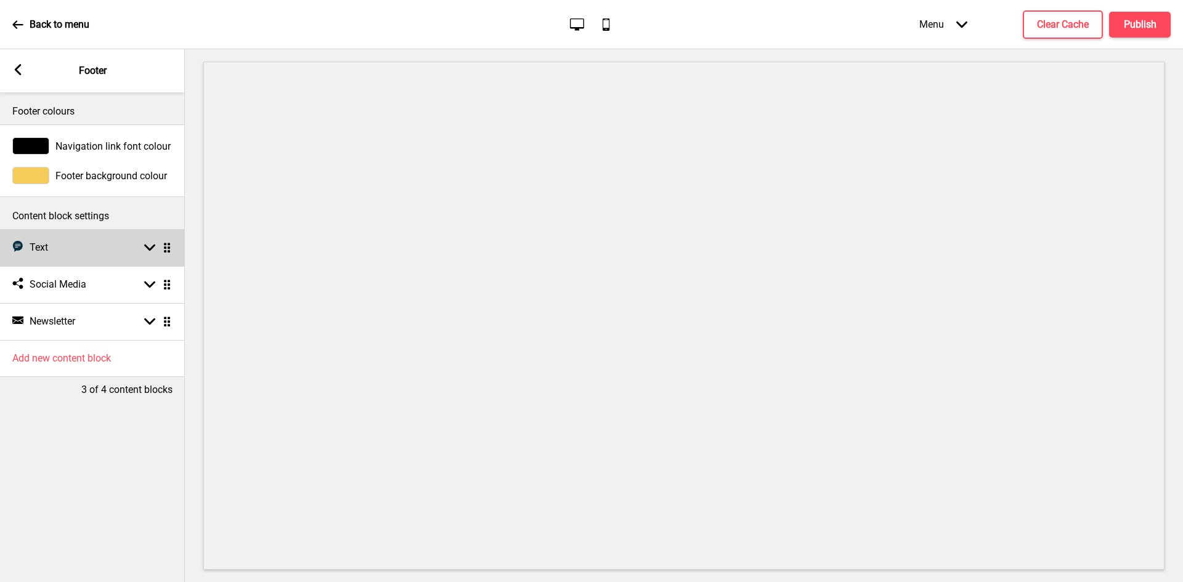
click at [140, 240] on div "Text Text Arrow down Drag" at bounding box center [92, 247] width 185 height 37
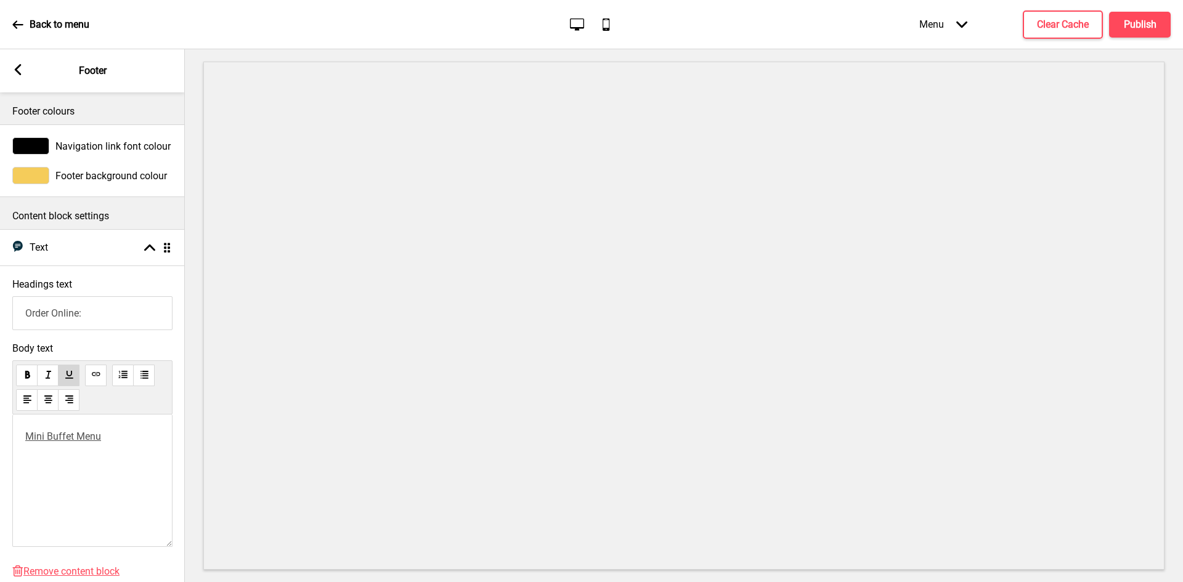
click at [112, 441] on p "﻿ Mi ﻿ ni Buffet Menu" at bounding box center [92, 437] width 134 height 12
click at [73, 432] on span "ni Buffet Menu" at bounding box center [68, 437] width 65 height 12
drag, startPoint x: 108, startPoint y: 439, endPoint x: 25, endPoint y: 437, distance: 83.2
click at [25, 437] on div "﻿ Mi ﻿ ni Buffet Menu" at bounding box center [92, 481] width 160 height 132
click at [96, 379] on use at bounding box center [95, 374] width 9 height 9
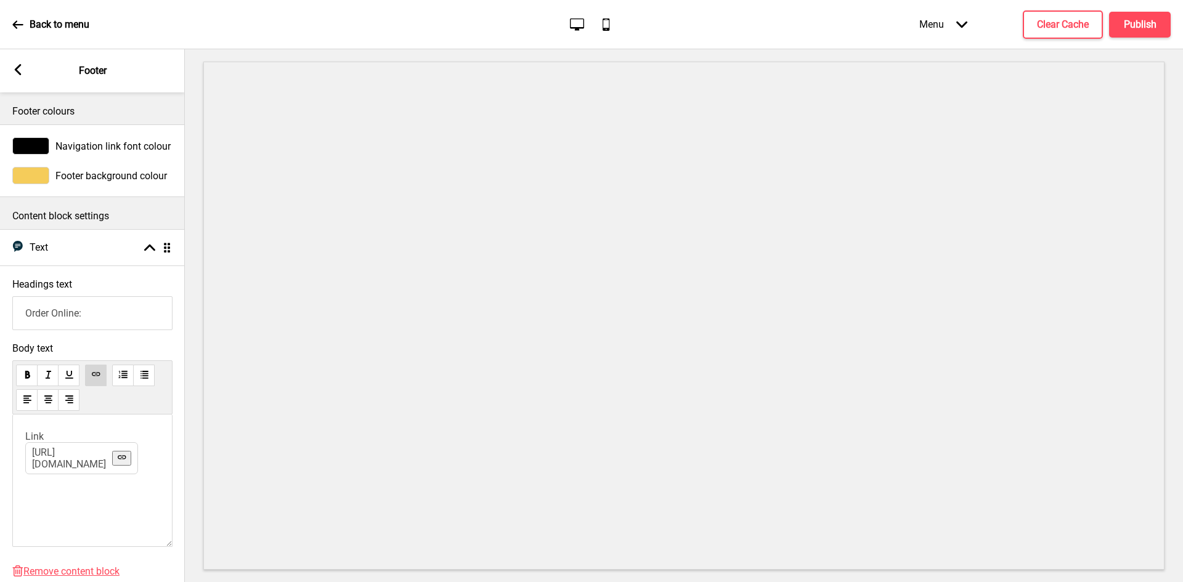
click at [46, 434] on p "﻿ Link [URL][DOMAIN_NAME] ﻿ ﻿ ﻿" at bounding box center [92, 437] width 134 height 12
drag, startPoint x: 108, startPoint y: 442, endPoint x: 26, endPoint y: 442, distance: 81.3
click at [26, 442] on p "﻿ Mini Buffet Menu [URL][DOMAIN_NAME] ﻿ ﻿ ﻿" at bounding box center [92, 437] width 134 height 12
click at [1065, 26] on h4 "Clear Cache" at bounding box center [1063, 25] width 52 height 14
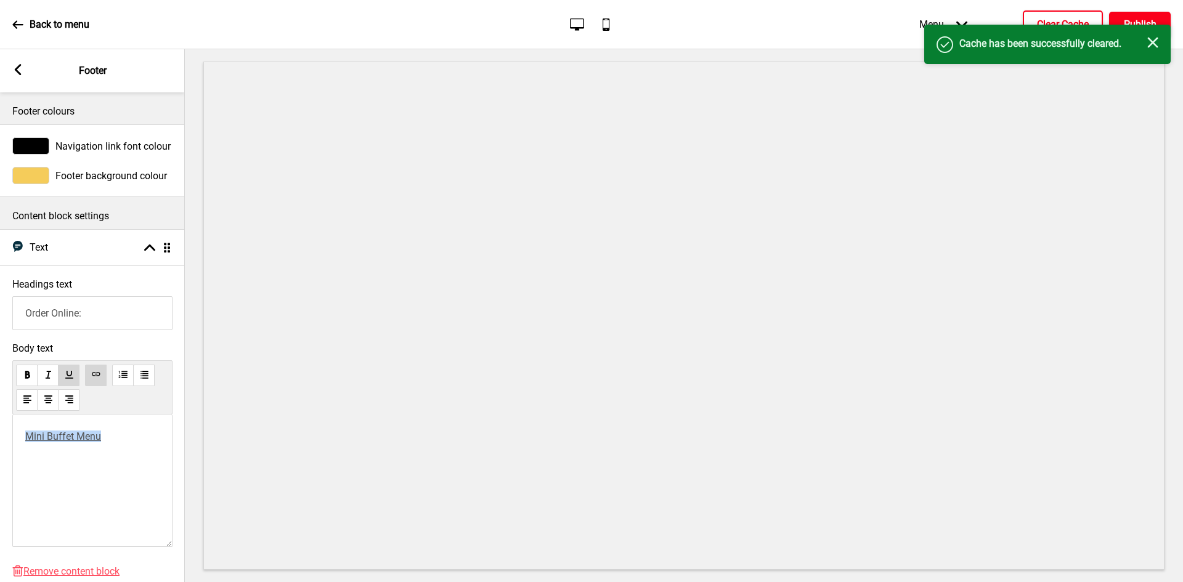
click at [1121, 23] on button "Publish" at bounding box center [1140, 25] width 62 height 26
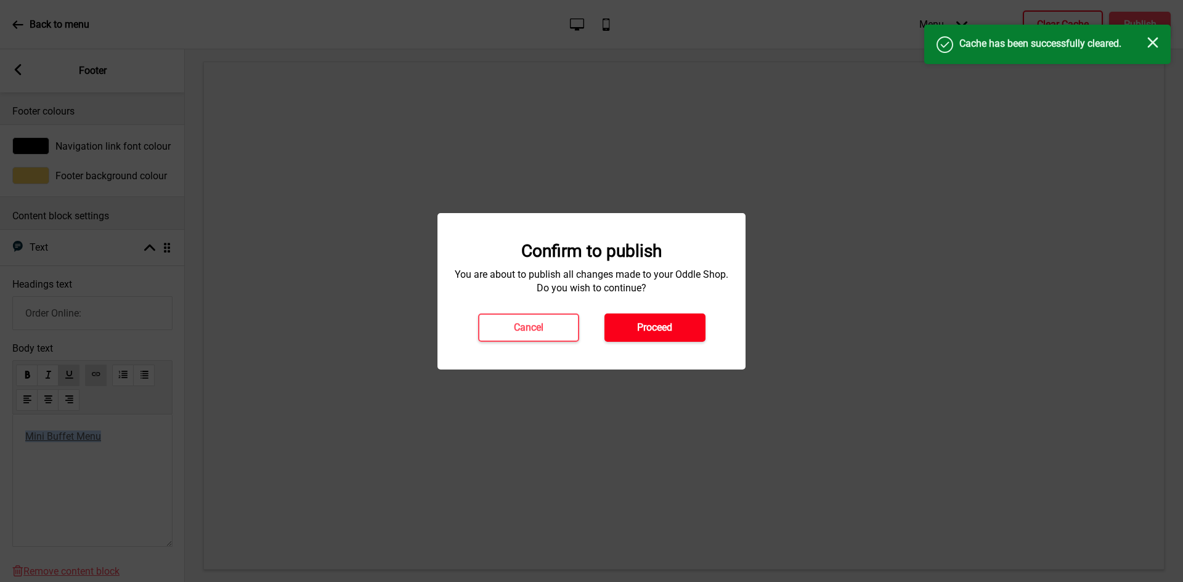
click at [696, 328] on button "Proceed" at bounding box center [654, 328] width 101 height 28
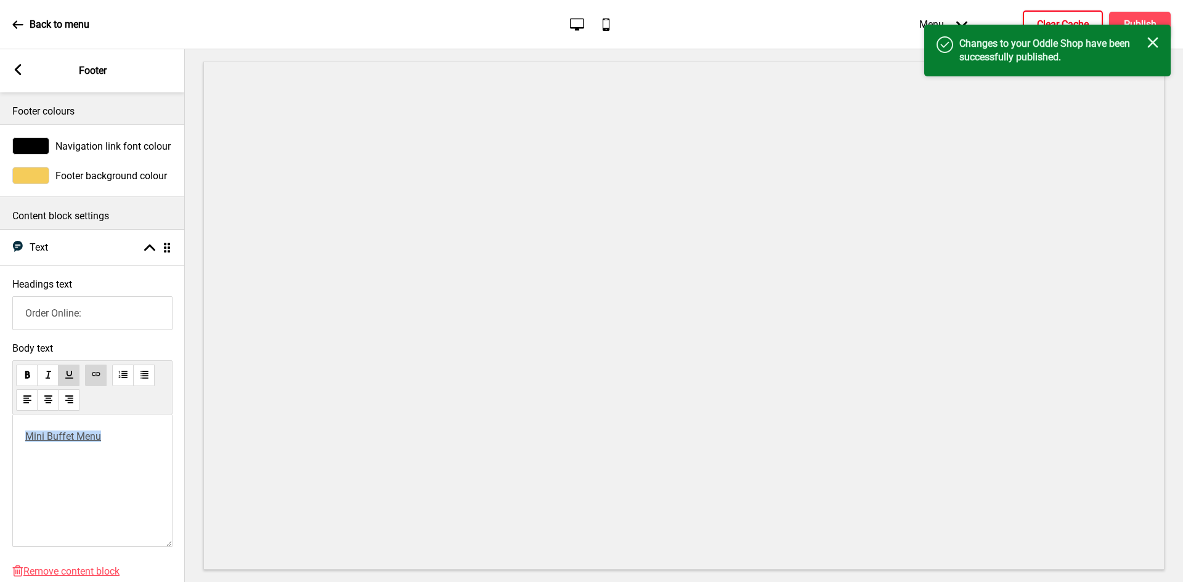
click at [32, 22] on p "Back to menu" at bounding box center [60, 25] width 60 height 14
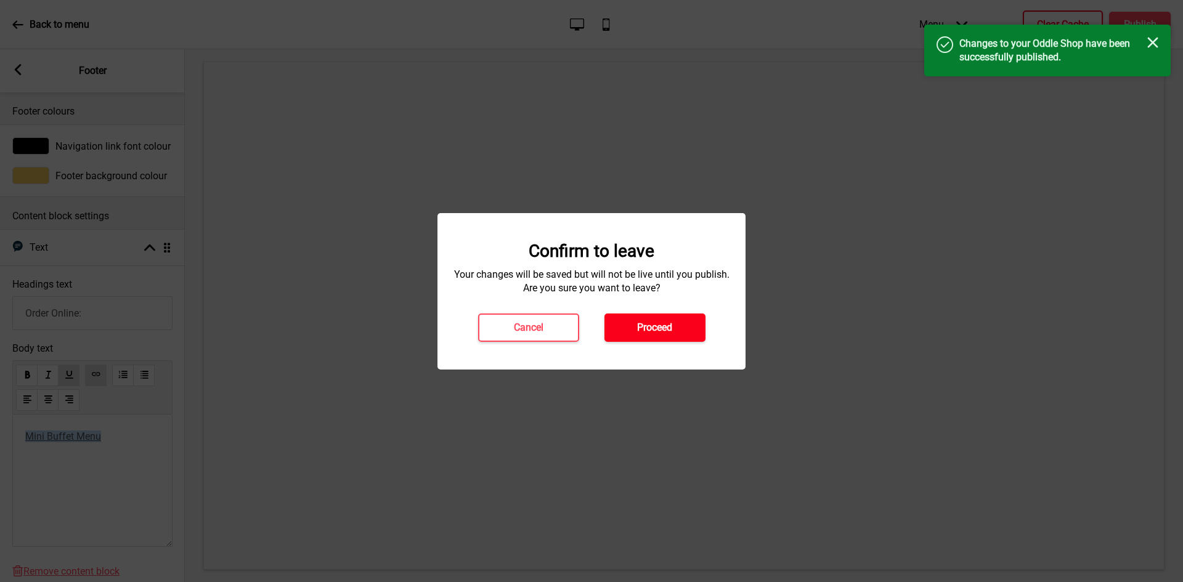
click at [660, 333] on h4 "Proceed" at bounding box center [654, 328] width 35 height 14
